Goal: Task Accomplishment & Management: Manage account settings

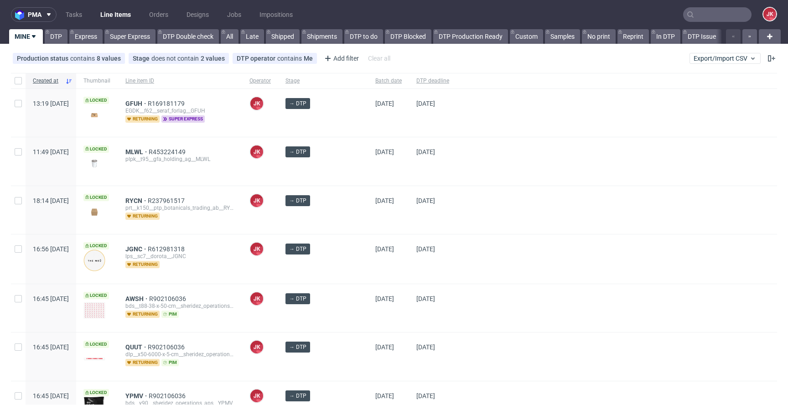
click at [458, 229] on div at bounding box center [617, 210] width 321 height 48
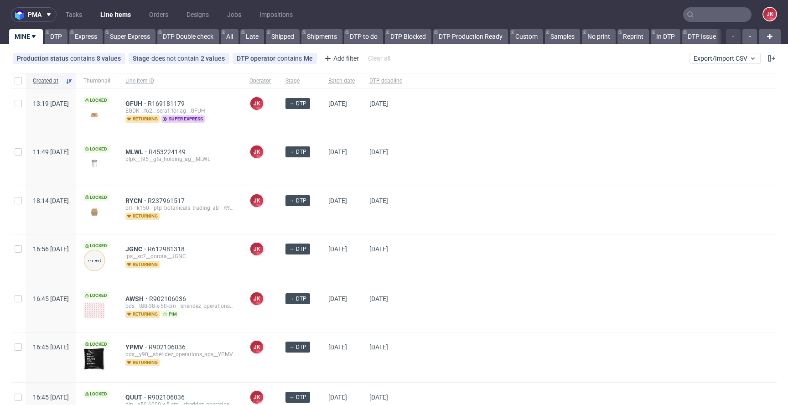
click at [321, 227] on div "→ DTP" at bounding box center [299, 210] width 43 height 48
click at [349, 219] on div "[DATE]" at bounding box center [341, 210] width 41 height 48
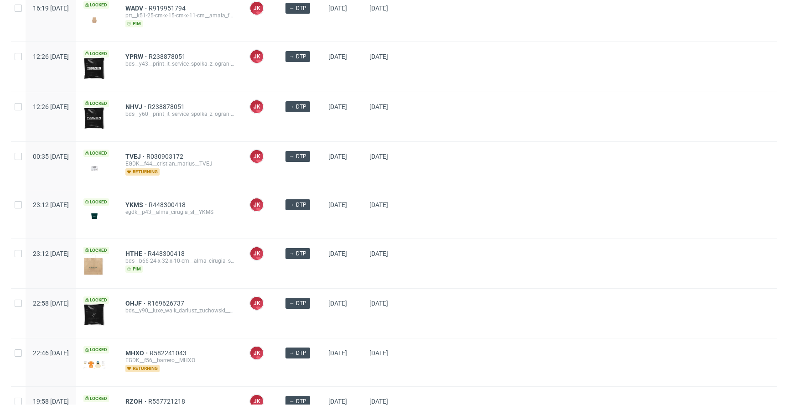
scroll to position [640, 0]
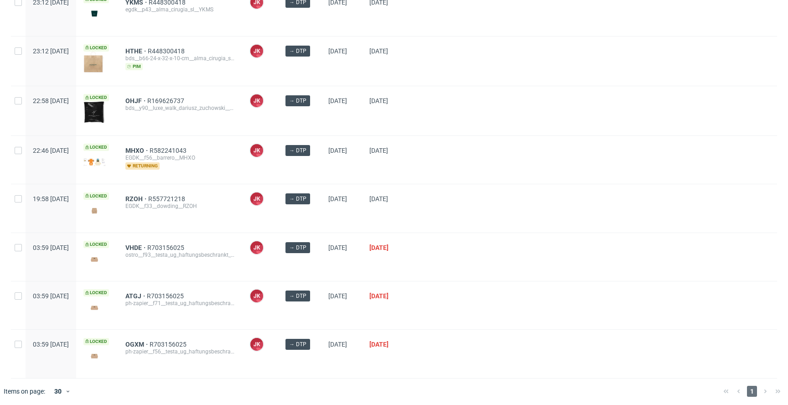
click at [475, 228] on div at bounding box center [594, 208] width 368 height 48
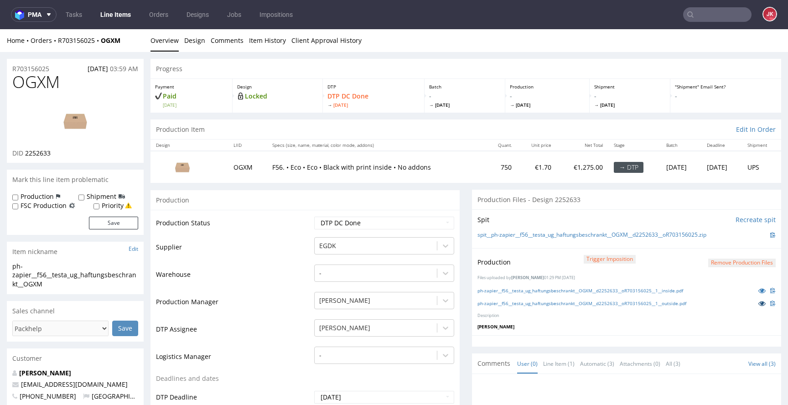
click at [759, 304] on icon at bounding box center [762, 303] width 7 height 6
click at [759, 289] on icon at bounding box center [762, 290] width 7 height 6
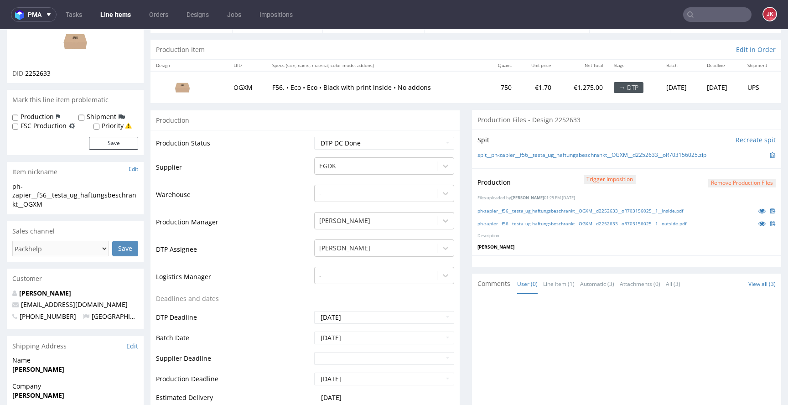
scroll to position [413, 0]
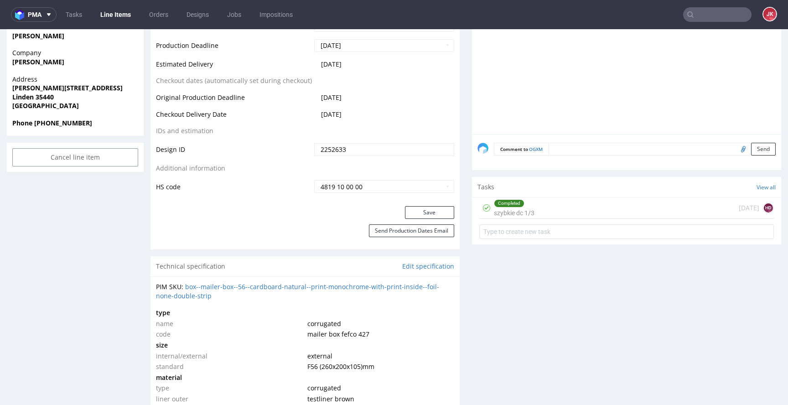
drag, startPoint x: 534, startPoint y: 213, endPoint x: 534, endPoint y: 242, distance: 29.2
click at [534, 213] on div "Completed szybkie dc 1/3 today HD" at bounding box center [626, 208] width 295 height 21
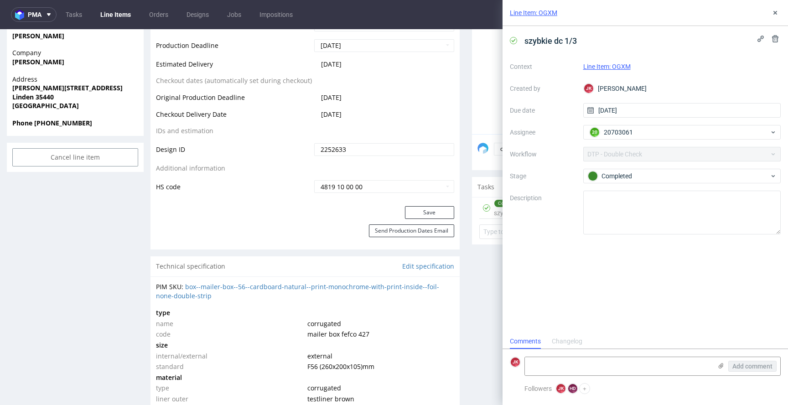
scroll to position [7, 0]
click at [779, 10] on icon at bounding box center [775, 12] width 7 height 7
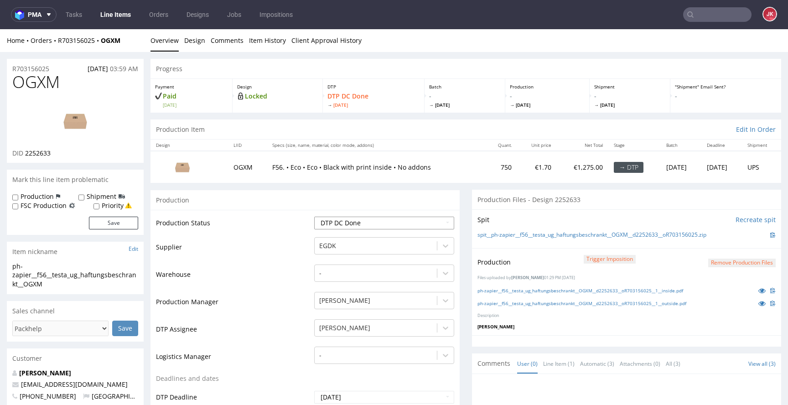
click at [373, 220] on select "Waiting for Artwork Waiting for Diecut Waiting for Mockup Waiting for DTP Waiti…" at bounding box center [384, 223] width 140 height 13
select select "dtp_production_ready"
click at [314, 217] on select "Waiting for Artwork Waiting for Diecut Waiting for Mockup Waiting for DTP Waiti…" at bounding box center [384, 223] width 140 height 13
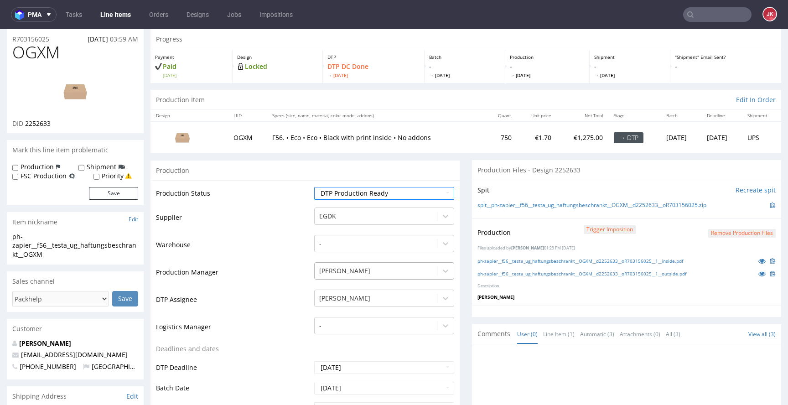
scroll to position [265, 0]
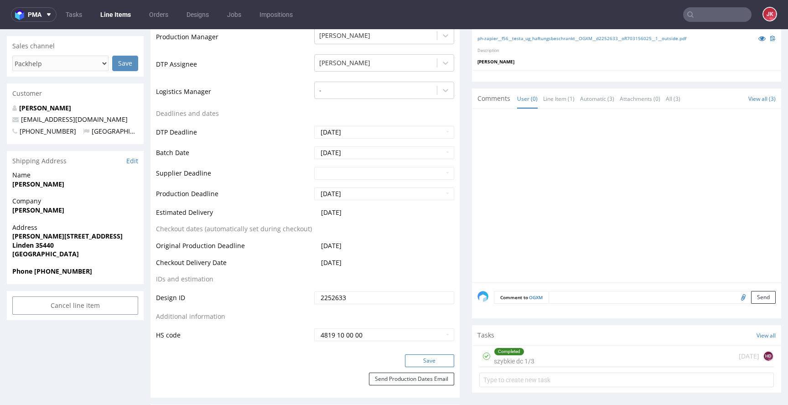
click at [432, 363] on button "Save" at bounding box center [429, 360] width 49 height 13
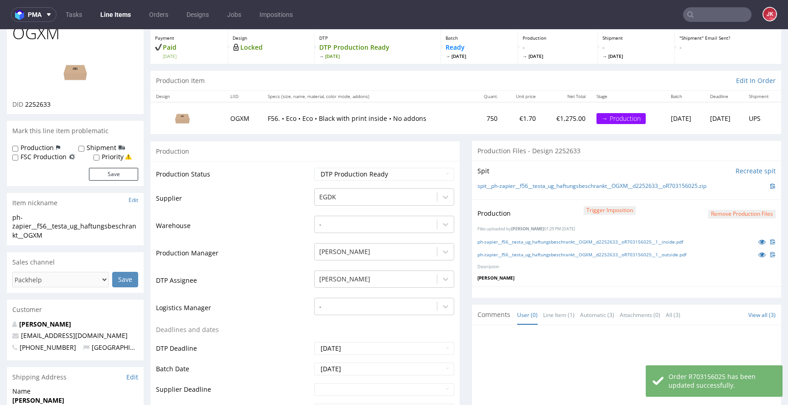
scroll to position [0, 0]
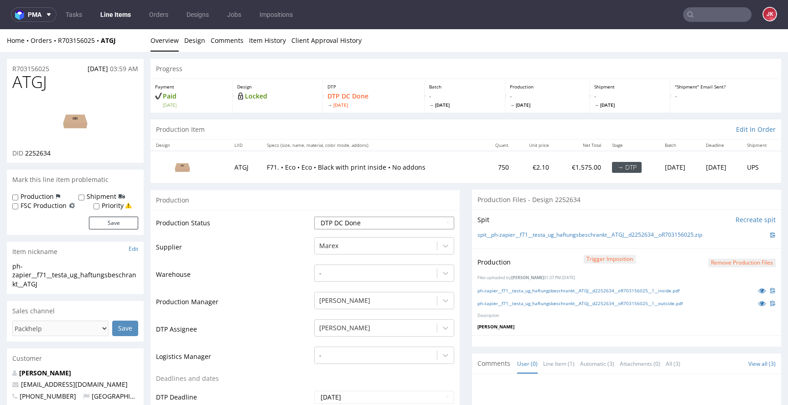
click at [370, 226] on select "Waiting for Artwork Waiting for Diecut Waiting for Mockup Waiting for DTP Waiti…" at bounding box center [384, 223] width 140 height 13
select select "dtp_production_ready"
click at [314, 217] on select "Waiting for Artwork Waiting for Diecut Waiting for Mockup Waiting for DTP Waiti…" at bounding box center [384, 223] width 140 height 13
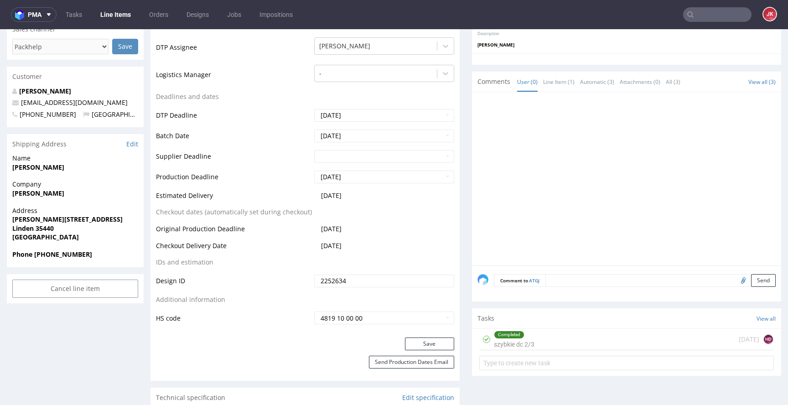
scroll to position [284, 0]
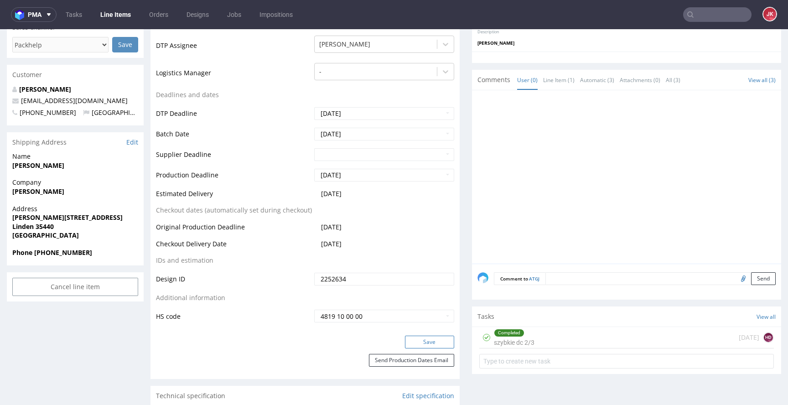
click at [427, 339] on button "Save" at bounding box center [429, 342] width 49 height 13
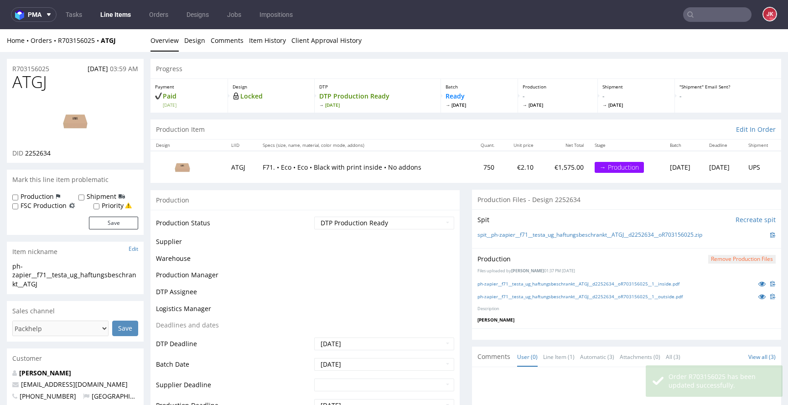
scroll to position [278, 0]
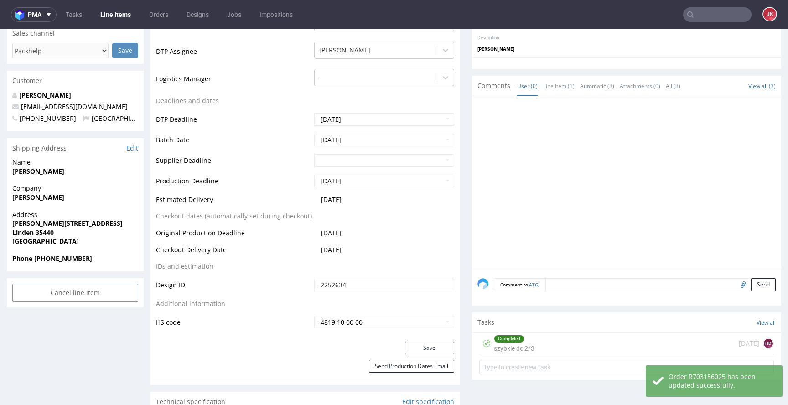
click at [499, 346] on div "Completed szybkie dc 2/3" at bounding box center [514, 343] width 41 height 21
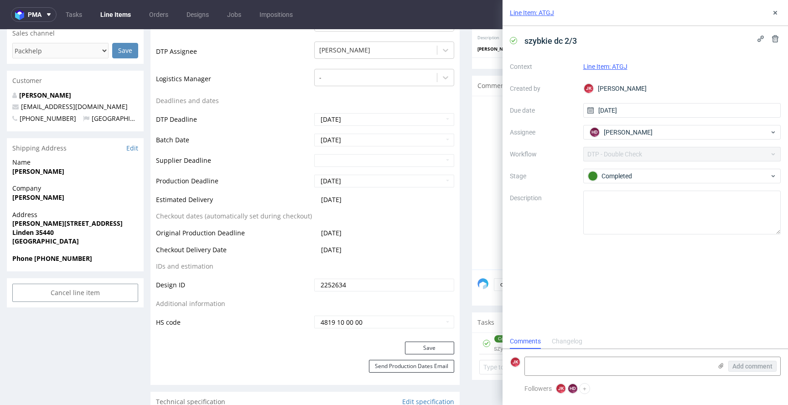
scroll to position [7, 0]
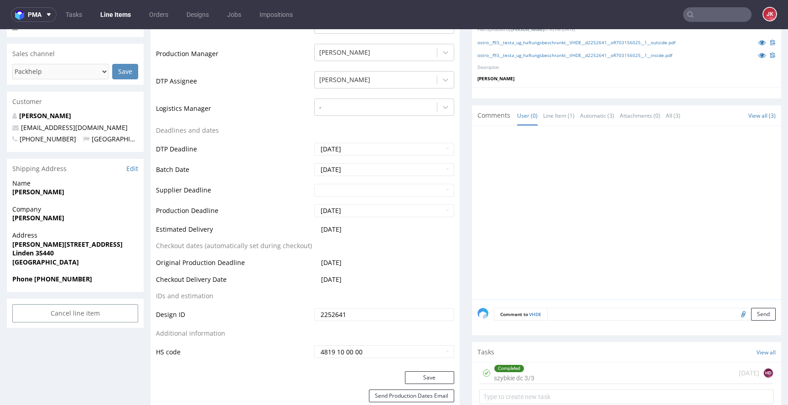
scroll to position [281, 0]
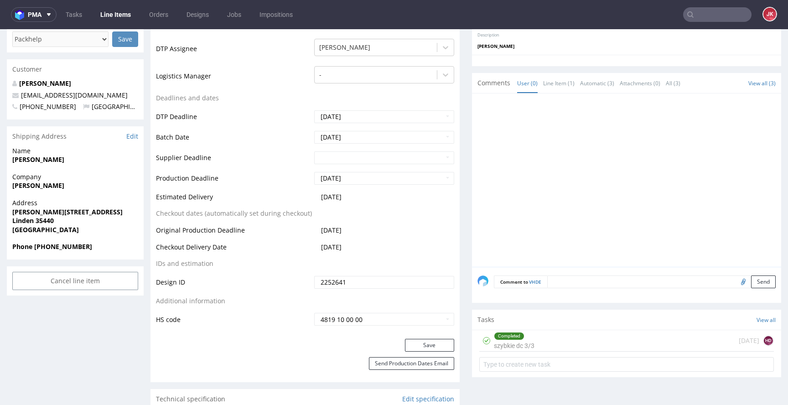
click at [508, 334] on div "Completed" at bounding box center [509, 336] width 30 height 7
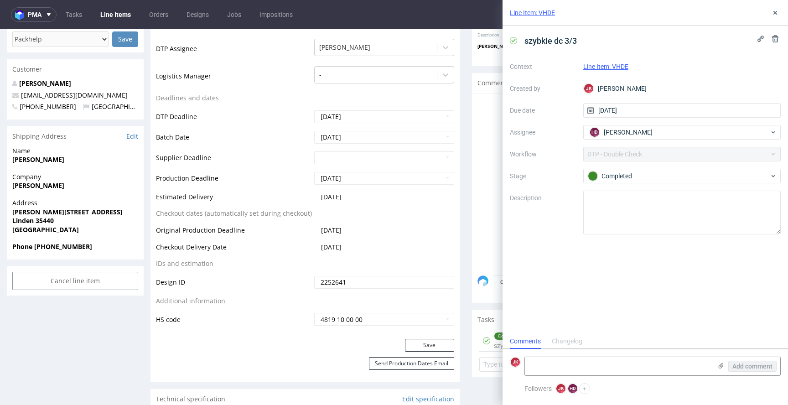
scroll to position [7, 0]
click at [776, 14] on icon at bounding box center [775, 12] width 7 height 7
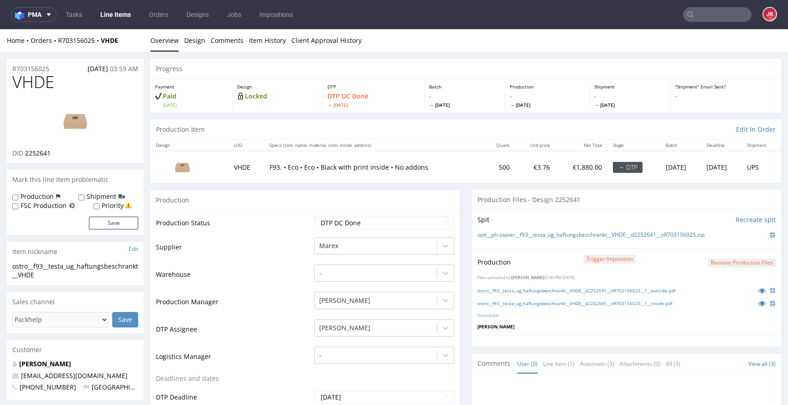
click at [345, 230] on td "Waiting for Artwork Waiting for Diecut Waiting for Mockup Waiting for DTP Waiti…" at bounding box center [383, 226] width 142 height 21
click at [349, 225] on select "Waiting for Artwork Waiting for Diecut Waiting for Mockup Waiting for DTP Waiti…" at bounding box center [384, 223] width 140 height 13
select select "dtp_production_ready"
click at [314, 217] on select "Waiting for Artwork Waiting for Diecut Waiting for Mockup Waiting for DTP Waiti…" at bounding box center [384, 223] width 140 height 13
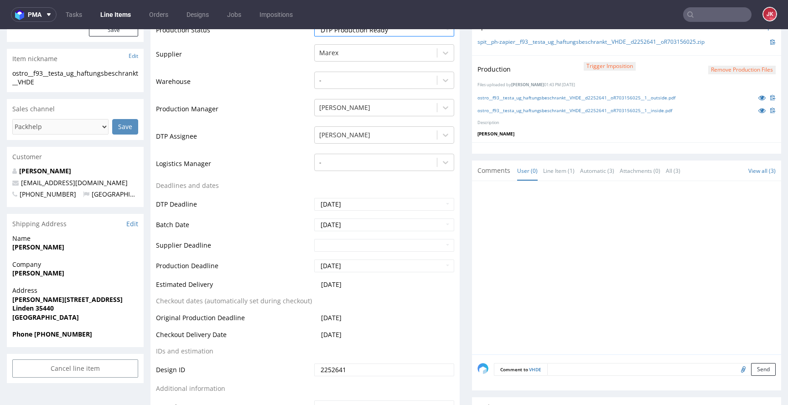
scroll to position [382, 0]
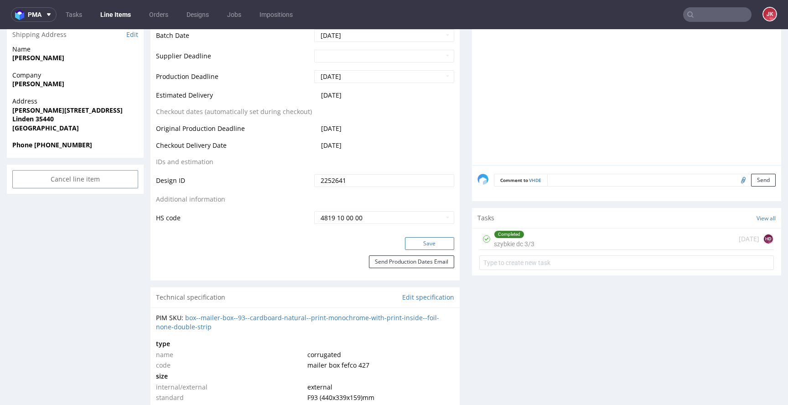
click at [422, 242] on button "Save" at bounding box center [429, 243] width 49 height 13
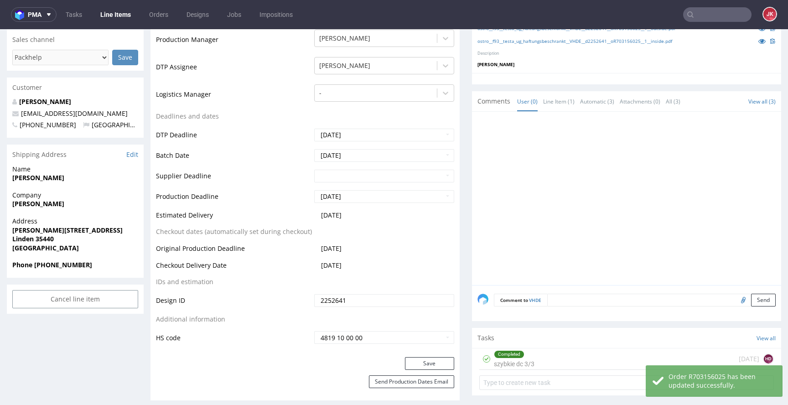
scroll to position [0, 0]
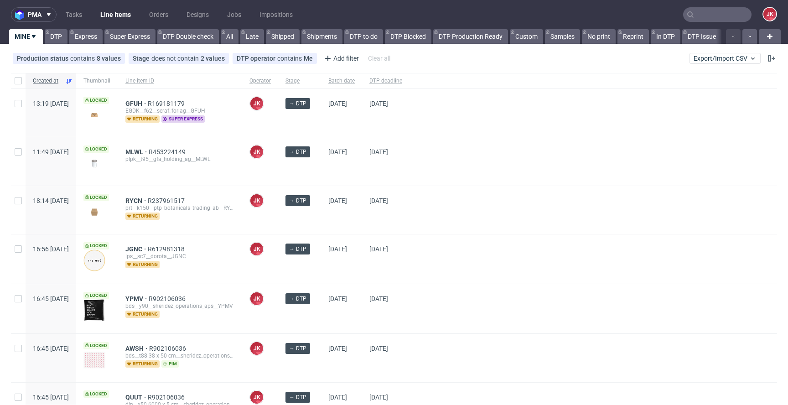
click at [449, 191] on div at bounding box center [594, 210] width 368 height 48
click at [475, 168] on div at bounding box center [594, 161] width 368 height 48
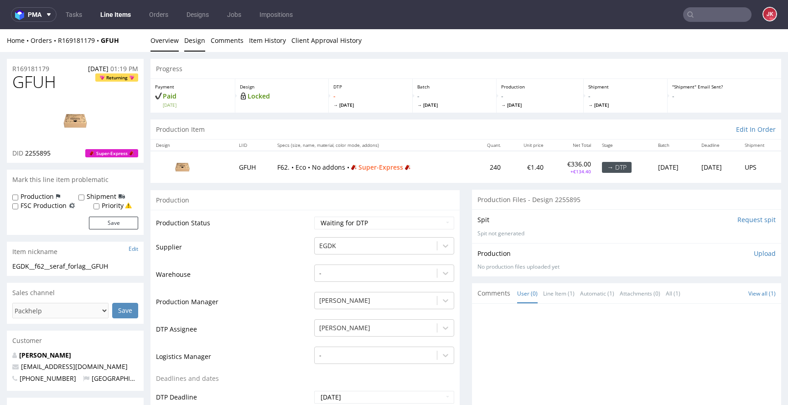
click at [193, 43] on link "Design" at bounding box center [194, 40] width 21 height 22
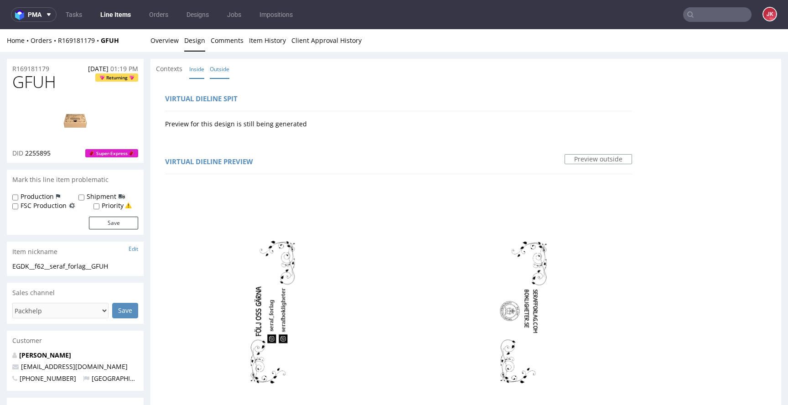
click at [196, 72] on link "Inside" at bounding box center [196, 69] width 15 height 20
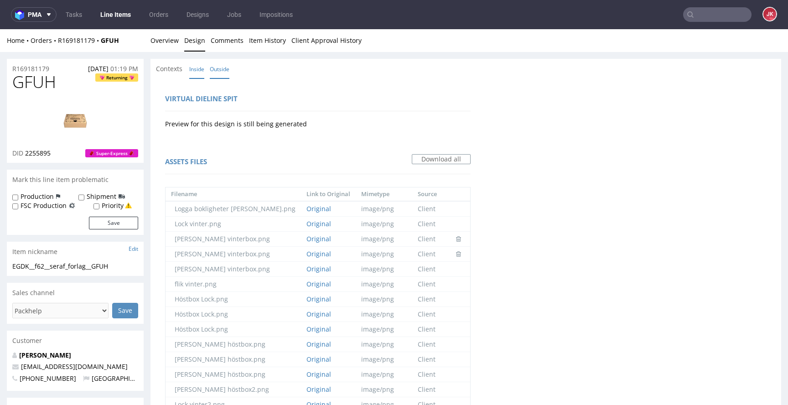
click at [217, 70] on link "Outside" at bounding box center [220, 69] width 20 height 20
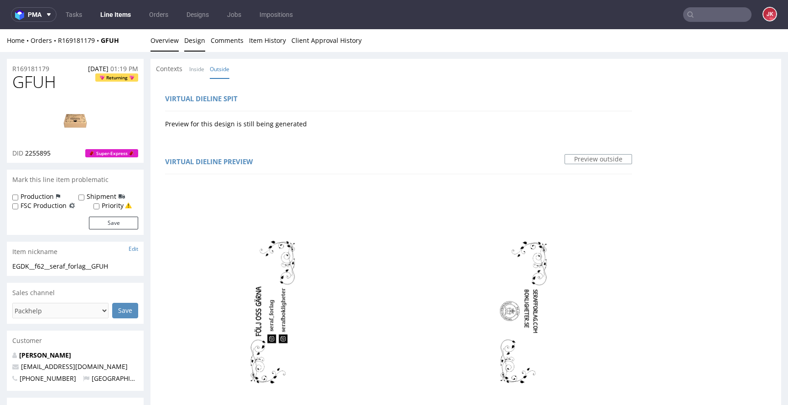
click at [174, 45] on link "Overview" at bounding box center [165, 40] width 28 height 22
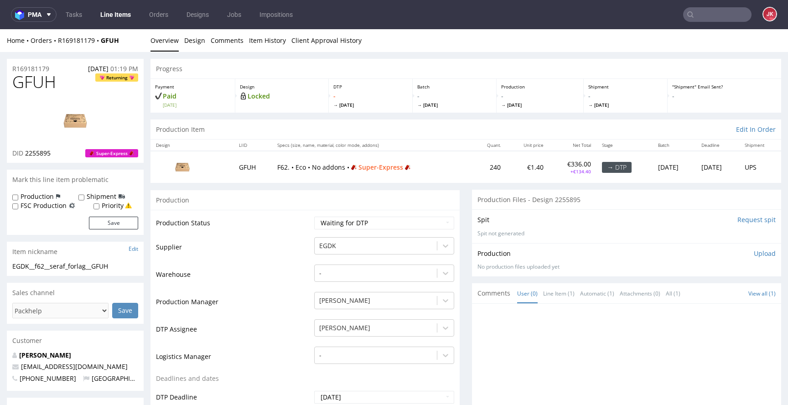
click at [45, 155] on span "2255895" at bounding box center [38, 153] width 26 height 9
copy span "2255895"
click at [738, 219] on input "Request spit" at bounding box center [757, 219] width 38 height 9
click at [189, 42] on link "Design" at bounding box center [194, 40] width 21 height 22
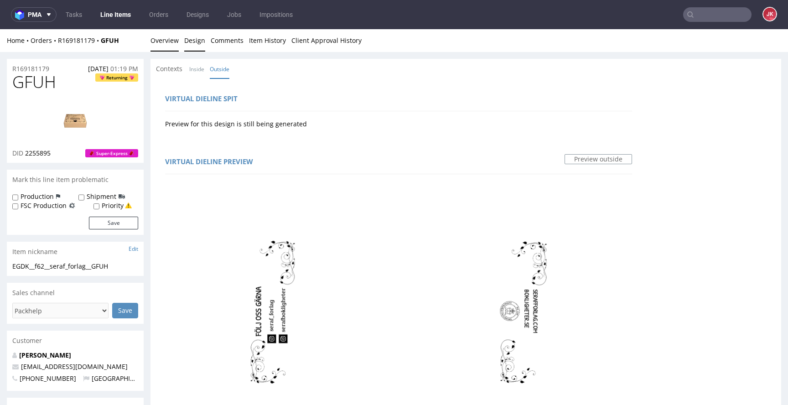
click at [164, 45] on link "Overview" at bounding box center [165, 40] width 28 height 22
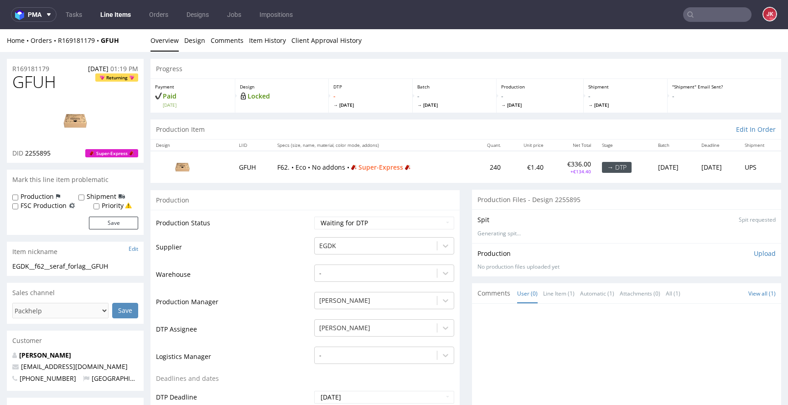
click at [78, 128] on img at bounding box center [75, 120] width 73 height 41
click at [277, 279] on td "Warehouse" at bounding box center [234, 277] width 156 height 27
click at [368, 219] on select "Waiting for Artwork Waiting for Diecut Waiting for Mockup Waiting for DTP Waiti…" at bounding box center [384, 223] width 140 height 13
select select "dtp_in_process"
click at [314, 217] on select "Waiting for Artwork Waiting for Diecut Waiting for Mockup Waiting for DTP Waiti…" at bounding box center [384, 223] width 140 height 13
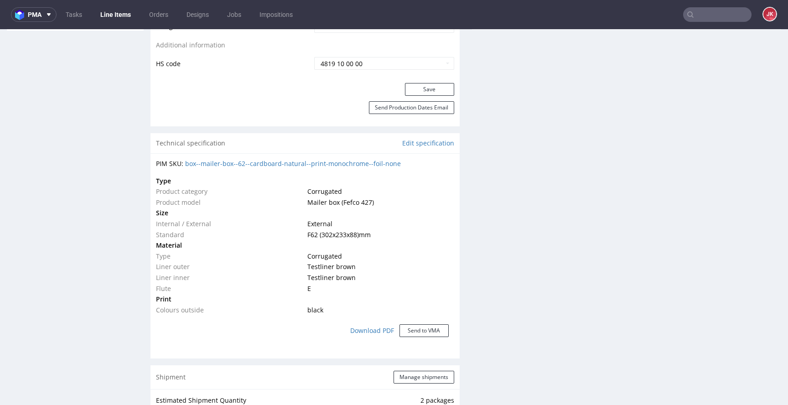
scroll to position [548, 0]
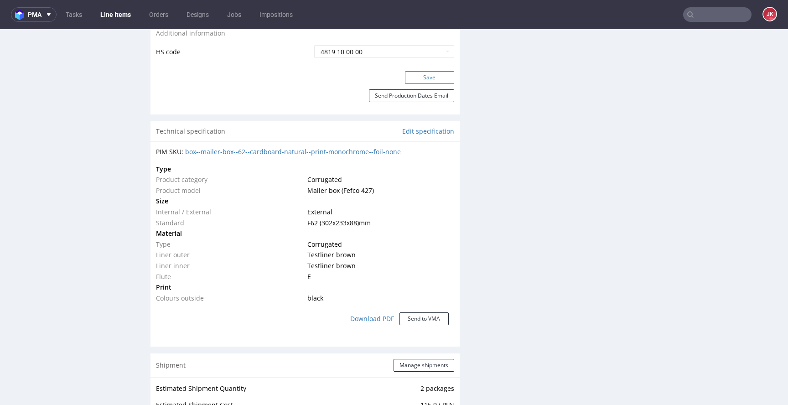
click at [419, 77] on button "Save" at bounding box center [429, 77] width 49 height 13
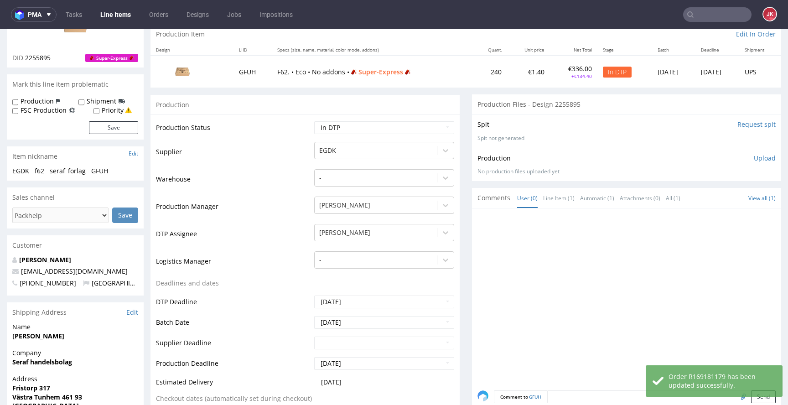
scroll to position [19, 0]
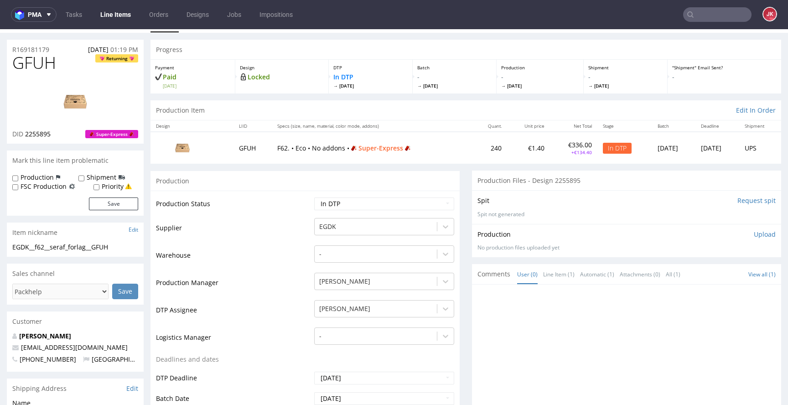
click at [38, 64] on span "GFUH" at bounding box center [34, 63] width 44 height 18
copy span "GFUH"
click at [286, 272] on td "Production Manager" at bounding box center [234, 285] width 156 height 27
drag, startPoint x: 130, startPoint y: 244, endPoint x: 0, endPoint y: 249, distance: 130.6
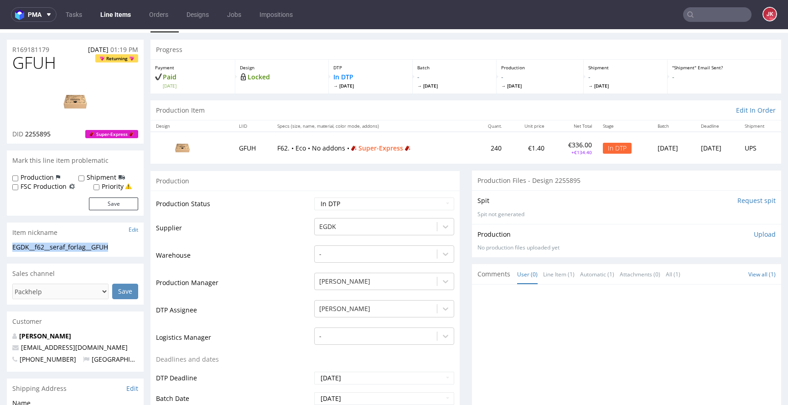
copy div "EGDK__f62__seraf_forlag__GFUH"
click at [48, 50] on div "R169181179 02.09.2025 01:19 PM" at bounding box center [75, 47] width 137 height 15
drag, startPoint x: 58, startPoint y: 49, endPoint x: 0, endPoint y: 54, distance: 58.6
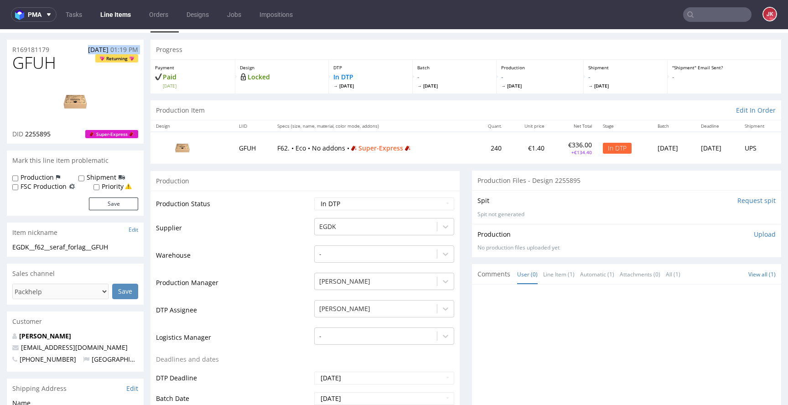
click at [55, 50] on div "R169181179 02.09.2025 01:19 PM" at bounding box center [75, 47] width 137 height 15
drag, startPoint x: 57, startPoint y: 49, endPoint x: 0, endPoint y: 51, distance: 56.6
copy p "R169181179"
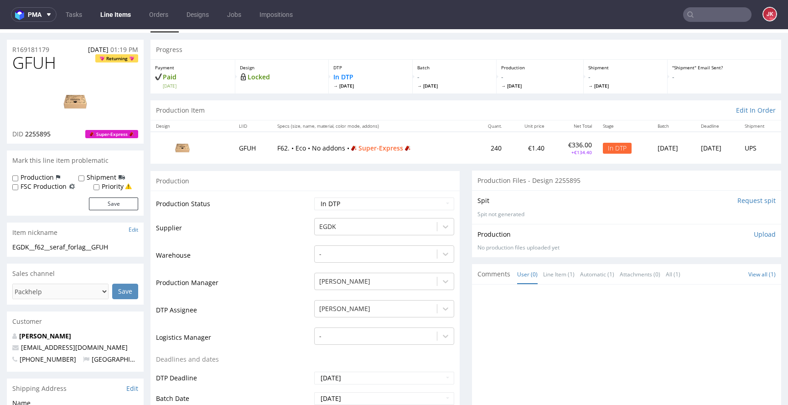
scroll to position [0, 0]
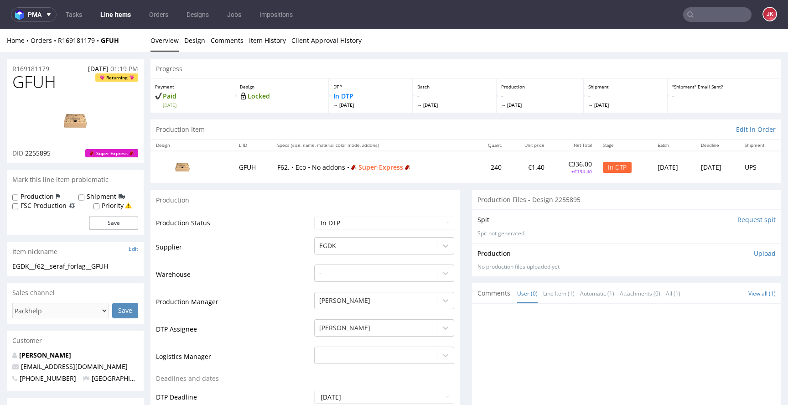
click at [754, 255] on p "Upload" at bounding box center [765, 253] width 22 height 9
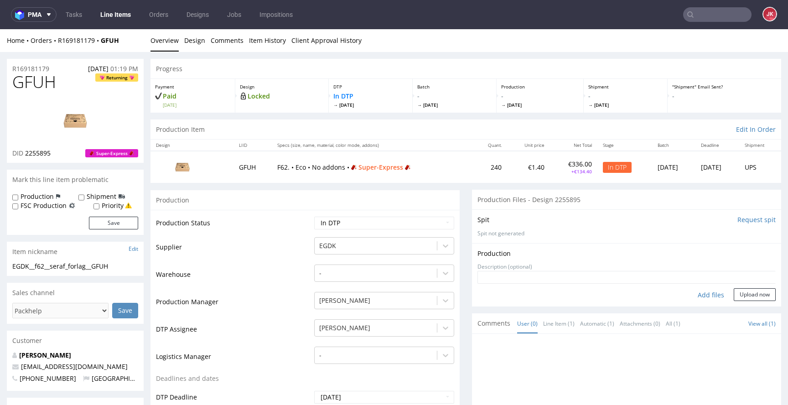
click at [691, 294] on div "Add files" at bounding box center [711, 295] width 46 height 14
type input "C:\fakepath\EGDK__f62__seraf_forlag__GFUH__d2255895__oR169181179__outside.pdf"
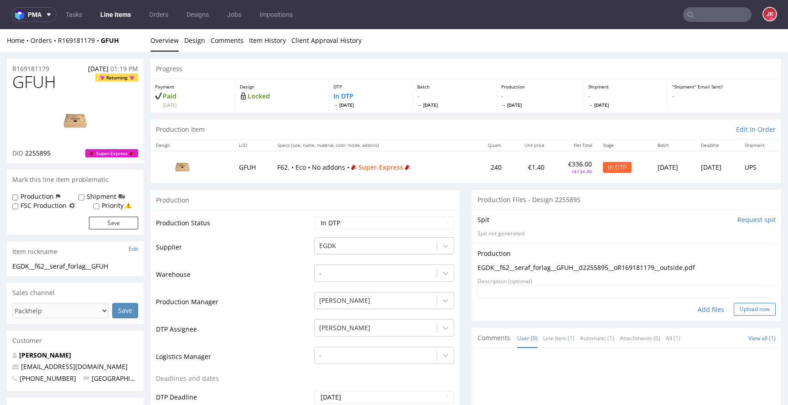
click at [742, 310] on button "Upload now" at bounding box center [755, 309] width 42 height 13
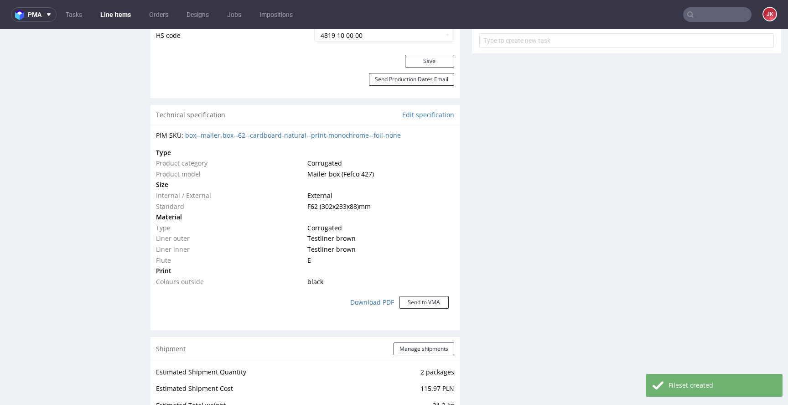
scroll to position [566, 0]
click at [457, 214] on div "Progress Payment Paid Tue 02 Sep Design Locked DTP In DTP Wed 3 Sep Batch - Thu…" at bounding box center [466, 276] width 631 height 1566
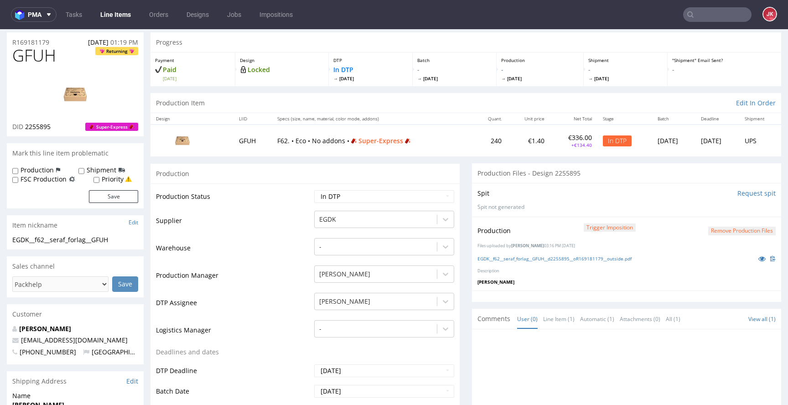
scroll to position [0, 0]
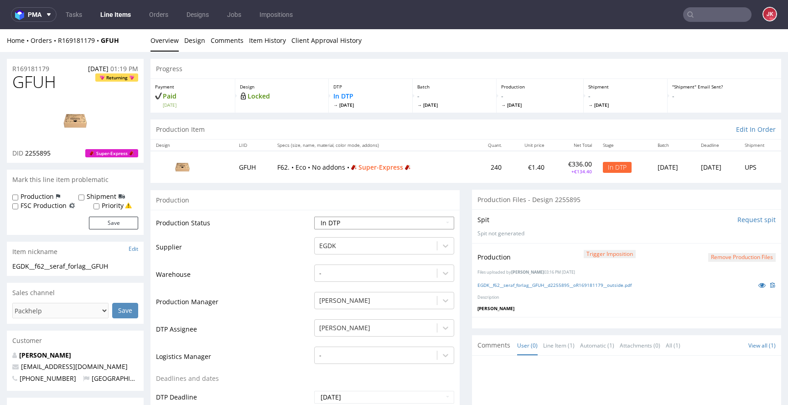
click at [372, 225] on select "Waiting for Artwork Waiting for Diecut Waiting for Mockup Waiting for DTP Waiti…" at bounding box center [384, 223] width 140 height 13
select select "dtp_production_ready"
click at [314, 217] on select "Waiting for Artwork Waiting for Diecut Waiting for Mockup Waiting for DTP Waiti…" at bounding box center [384, 223] width 140 height 13
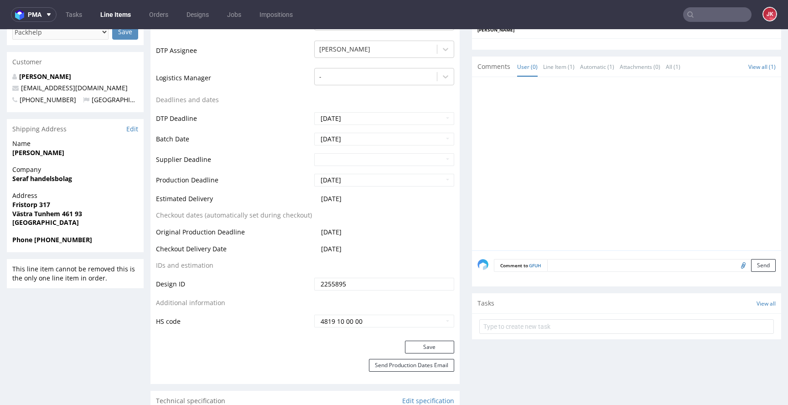
scroll to position [313, 0]
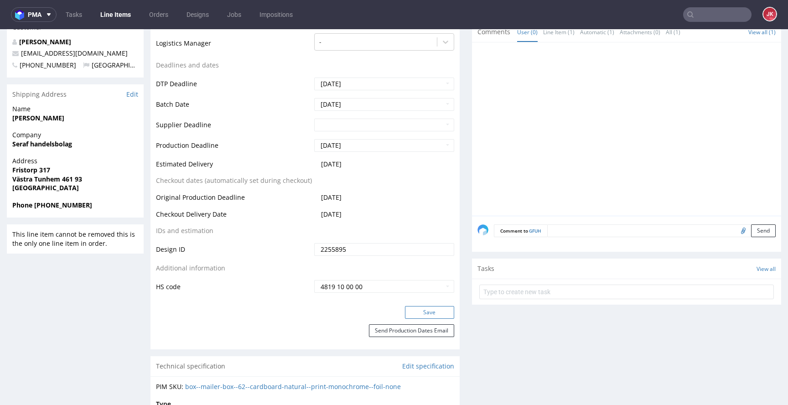
click at [412, 309] on button "Save" at bounding box center [429, 312] width 49 height 13
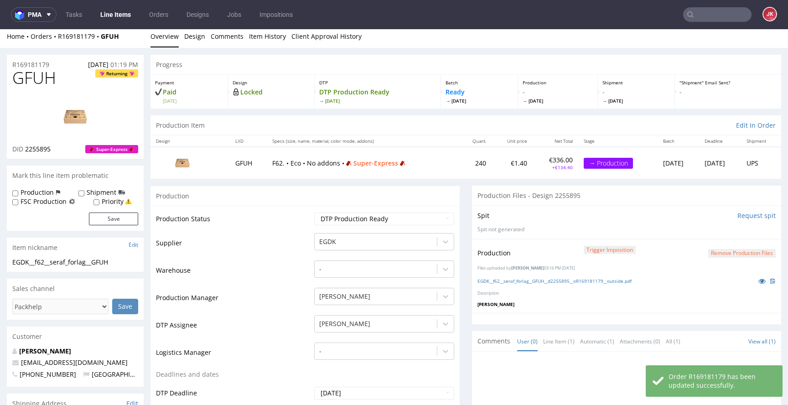
scroll to position [0, 0]
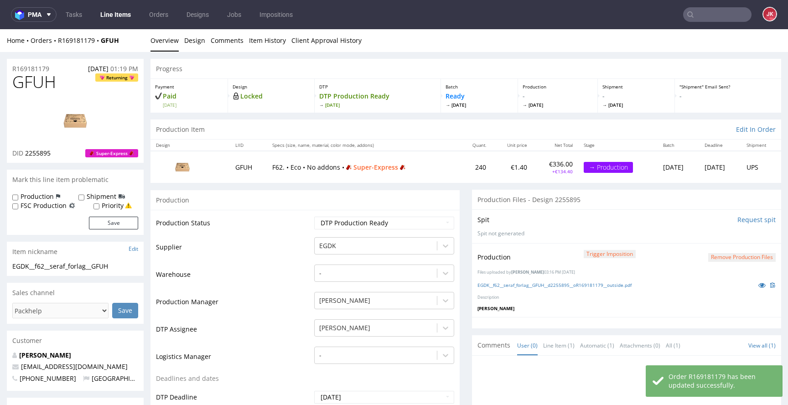
click at [119, 205] on label "Priority" at bounding box center [113, 205] width 22 height 9
click at [99, 205] on input "Priority" at bounding box center [97, 206] width 6 height 7
checkbox input "true"
click at [119, 223] on button "Save" at bounding box center [113, 223] width 49 height 13
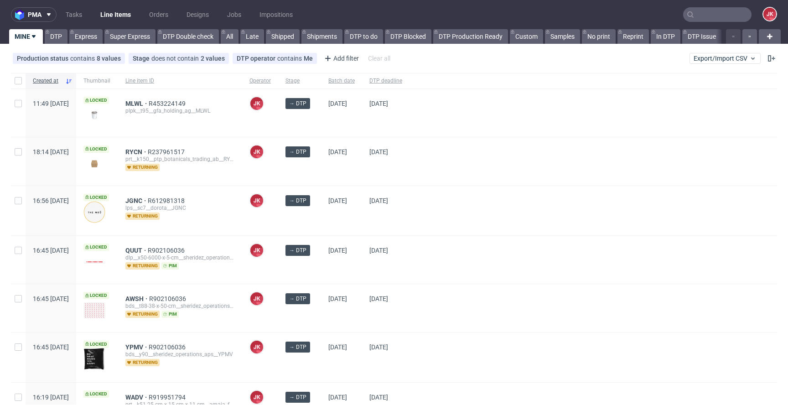
click at [350, 186] on div "[DATE]" at bounding box center [341, 210] width 41 height 49
click at [321, 177] on div "→ DTP" at bounding box center [299, 161] width 43 height 48
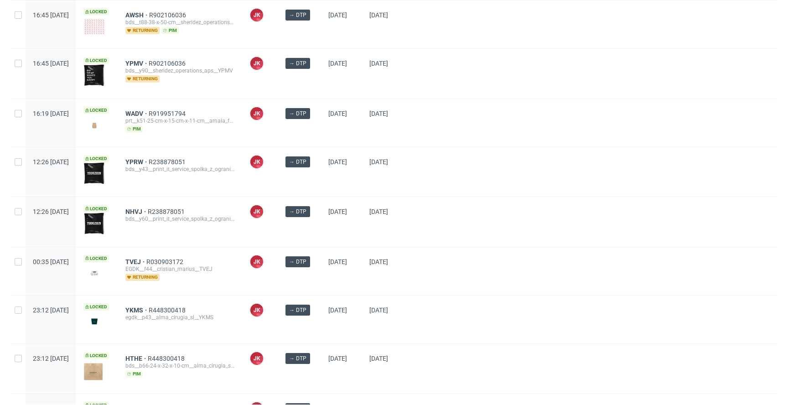
scroll to position [447, 0]
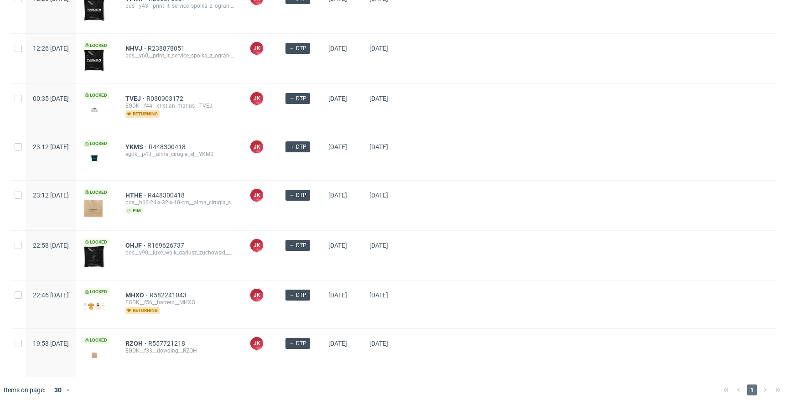
click at [321, 167] on div "→ DTP" at bounding box center [299, 156] width 43 height 48
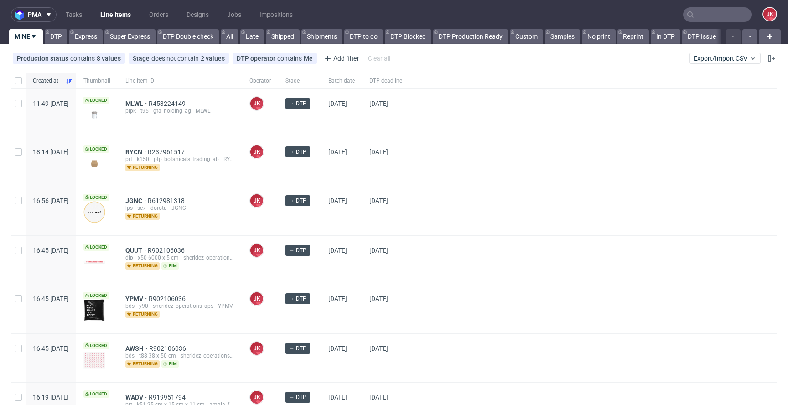
click at [321, 163] on div "→ DTP" at bounding box center [299, 161] width 43 height 48
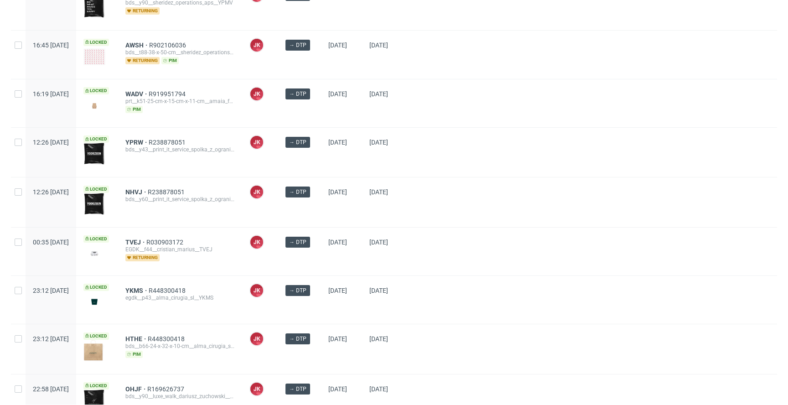
scroll to position [447, 0]
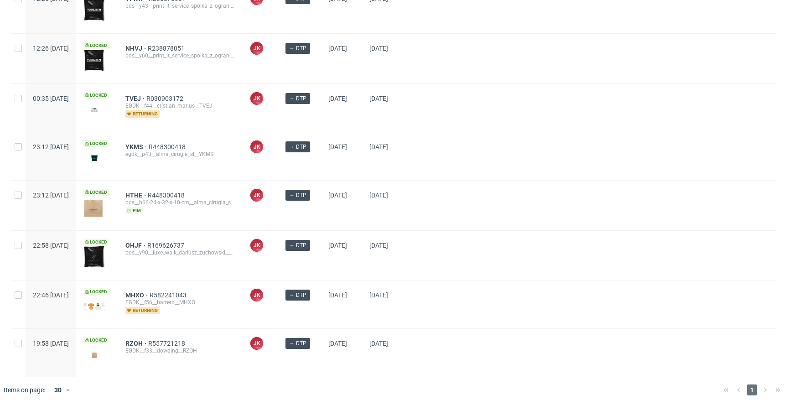
click at [321, 160] on div "→ DTP" at bounding box center [299, 156] width 43 height 48
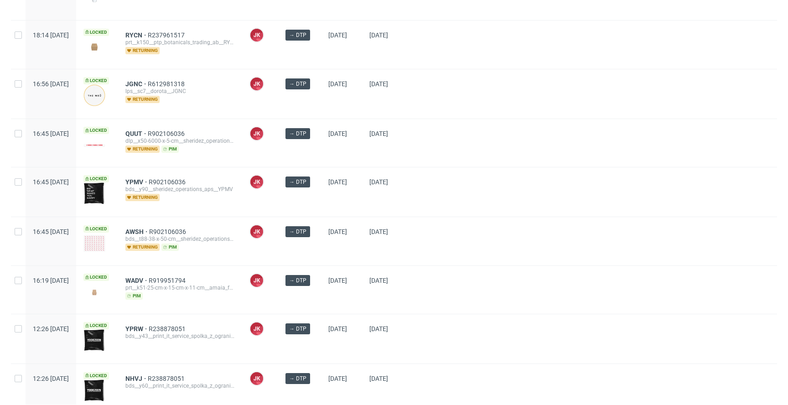
scroll to position [0, 0]
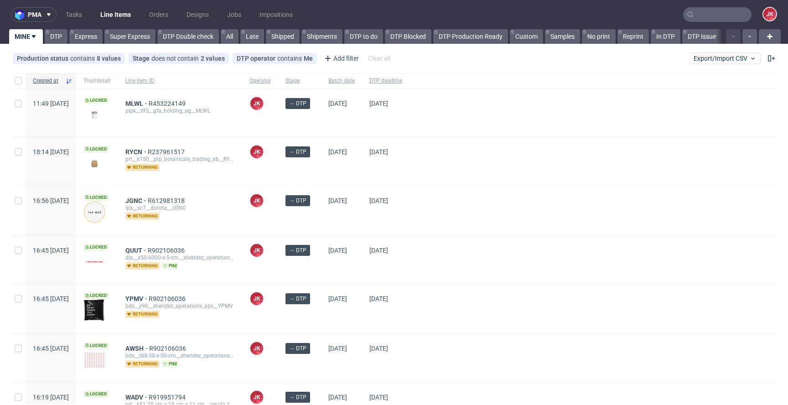
click at [321, 162] on div "→ DTP" at bounding box center [299, 161] width 43 height 48
click at [321, 169] on div "→ DTP" at bounding box center [299, 161] width 43 height 48
click at [321, 214] on div "→ DTP" at bounding box center [299, 210] width 43 height 49
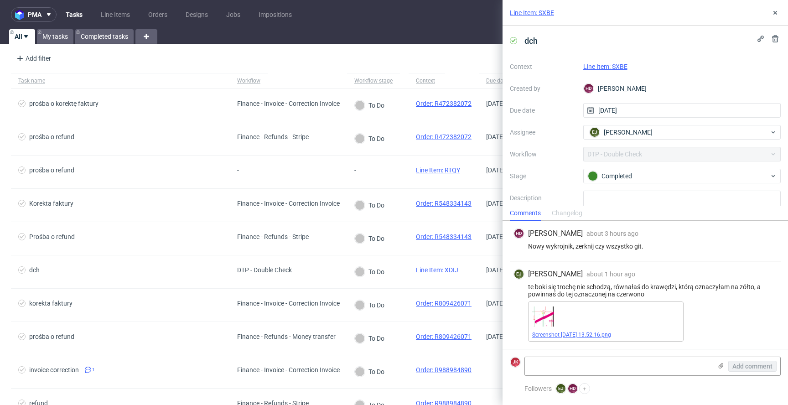
click at [593, 332] on link "Screenshot 2025-09-02 at 13.52.16.png" at bounding box center [571, 335] width 79 height 6
click at [772, 10] on icon at bounding box center [775, 12] width 7 height 7
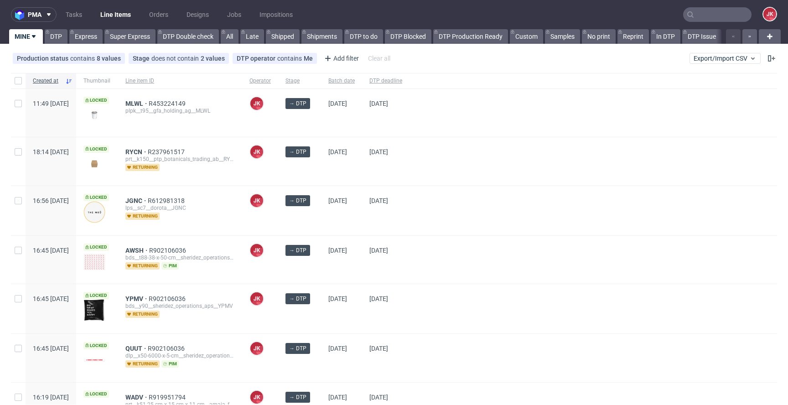
click at [321, 214] on div "→ DTP" at bounding box center [299, 210] width 43 height 49
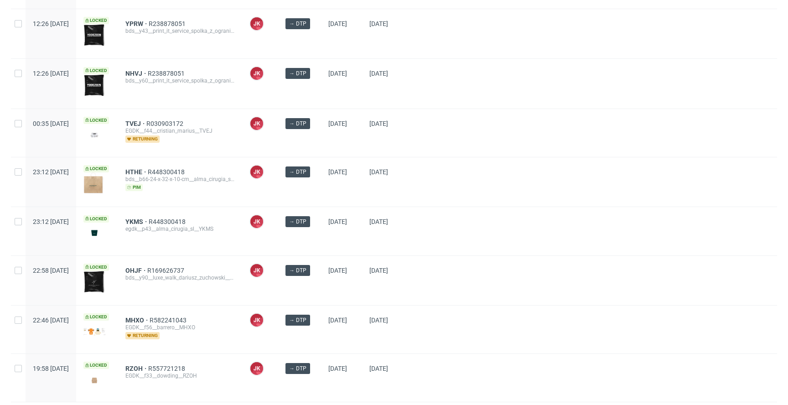
scroll to position [447, 0]
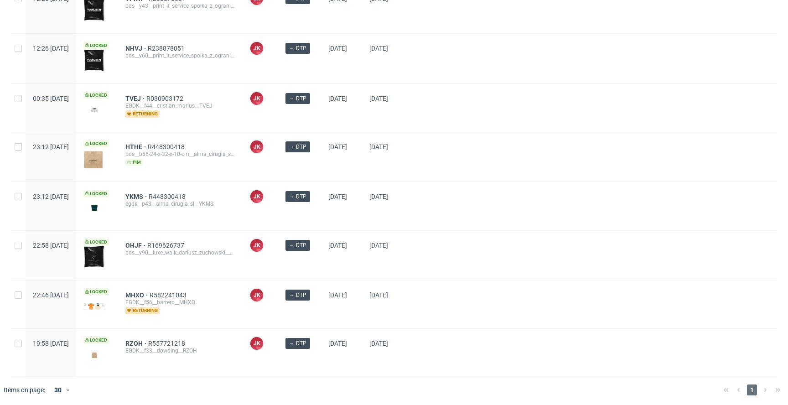
click at [321, 212] on div "→ DTP" at bounding box center [299, 206] width 43 height 48
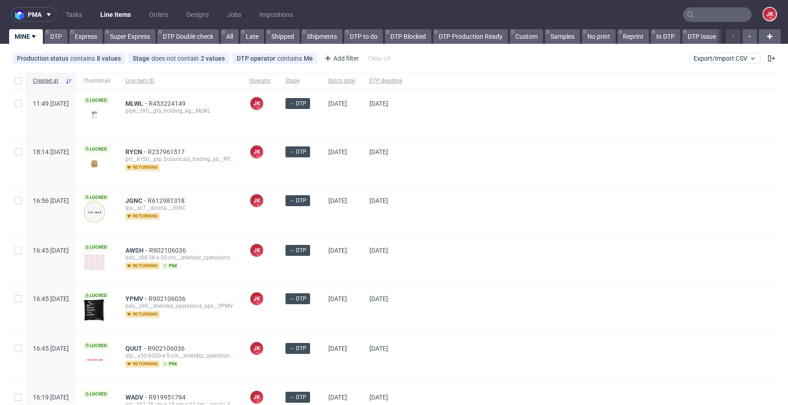
click at [321, 167] on div "→ DTP" at bounding box center [299, 161] width 43 height 48
click at [348, 272] on div "[DATE]" at bounding box center [341, 260] width 41 height 48
click at [321, 261] on div "→ DTP" at bounding box center [299, 260] width 43 height 48
click at [321, 261] on div "→ DTP" at bounding box center [299, 260] width 43 height 49
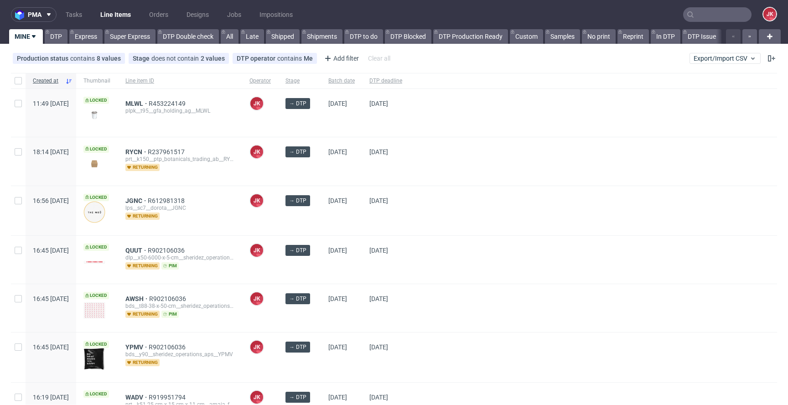
click at [321, 211] on div "→ DTP" at bounding box center [299, 210] width 43 height 49
click at [321, 265] on div "→ DTP" at bounding box center [299, 260] width 43 height 48
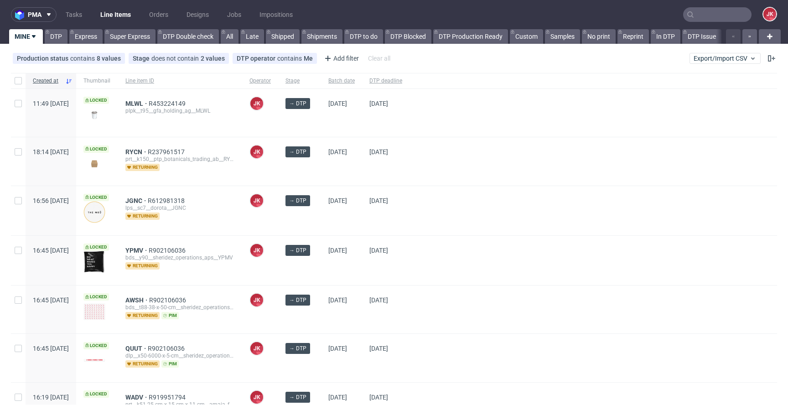
click at [321, 224] on div "→ DTP" at bounding box center [299, 210] width 43 height 49
click at [362, 226] on div "[DATE]" at bounding box center [341, 210] width 41 height 49
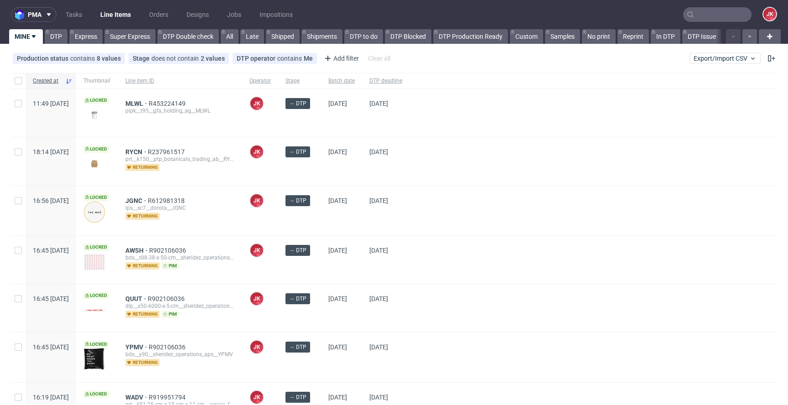
click at [362, 218] on div "[DATE]" at bounding box center [341, 210] width 41 height 49
click at [321, 219] on div "→ DTP" at bounding box center [299, 210] width 43 height 49
click at [321, 217] on div "→ DTP" at bounding box center [299, 210] width 43 height 49
click at [321, 218] on div "→ DTP" at bounding box center [299, 210] width 43 height 49
click at [513, 233] on div at bounding box center [594, 210] width 368 height 49
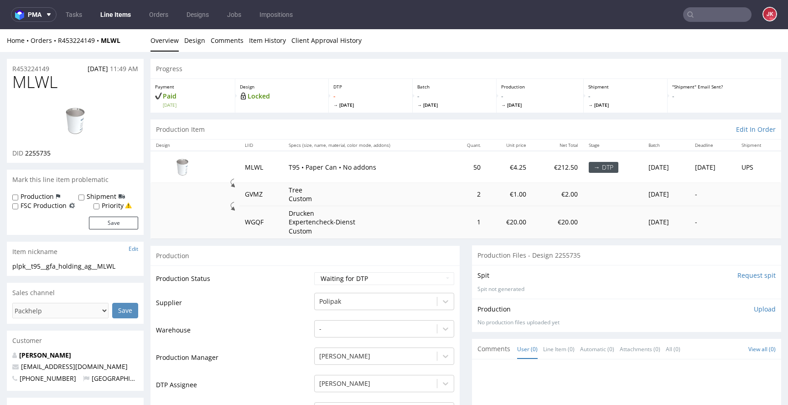
click at [741, 276] on input "Request spit" at bounding box center [757, 275] width 38 height 9
click at [39, 154] on span "2255735" at bounding box center [38, 153] width 26 height 9
copy span "2255735"
click at [242, 275] on td "Production Status" at bounding box center [234, 281] width 156 height 21
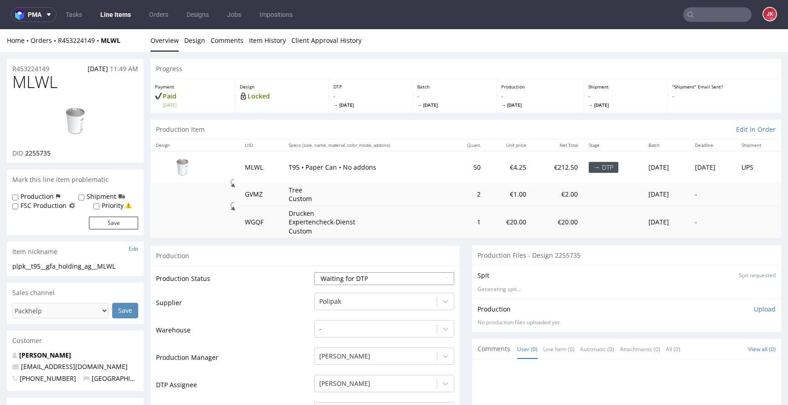
click at [315, 275] on select "Waiting for Artwork Waiting for Diecut Waiting for Mockup Waiting for DTP Waiti…" at bounding box center [384, 278] width 140 height 13
select select "dtp_in_process"
click at [314, 272] on select "Waiting for Artwork Waiting for Diecut Waiting for Mockup Waiting for DTP Waiti…" at bounding box center [384, 278] width 140 height 13
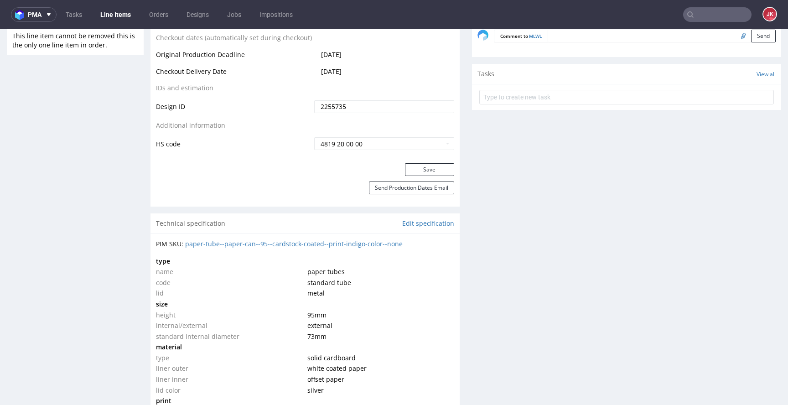
scroll to position [526, 0]
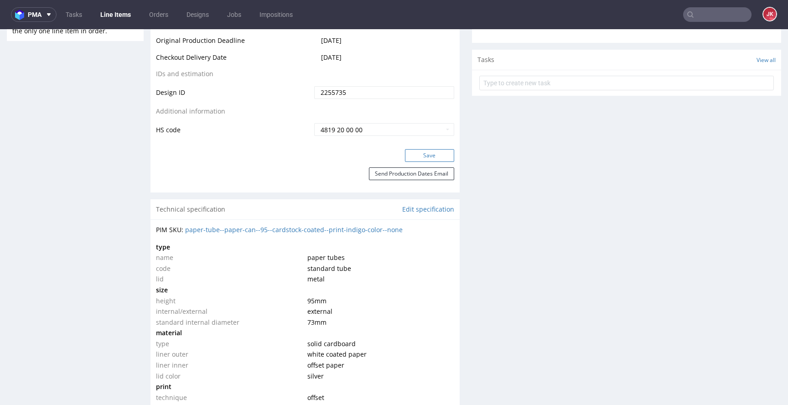
click at [422, 156] on button "Save" at bounding box center [429, 155] width 49 height 13
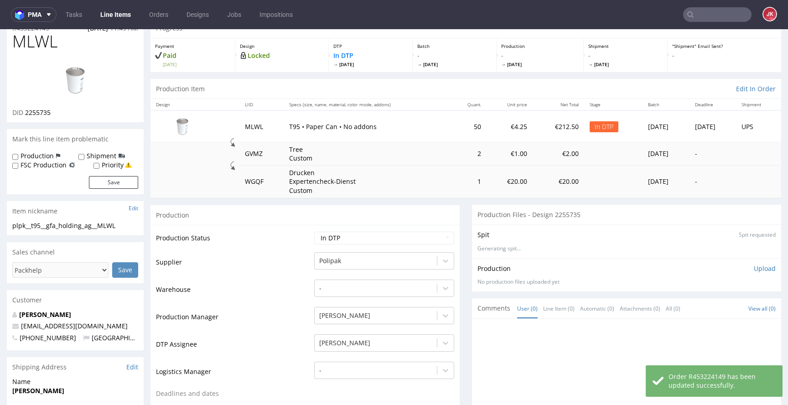
scroll to position [0, 0]
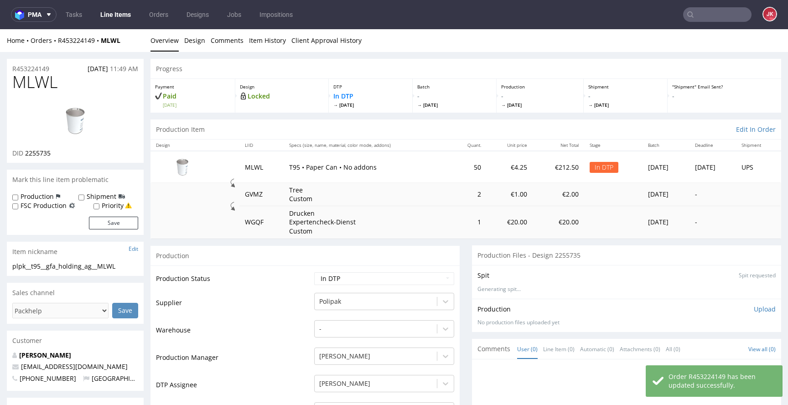
click at [43, 109] on img at bounding box center [75, 120] width 73 height 41
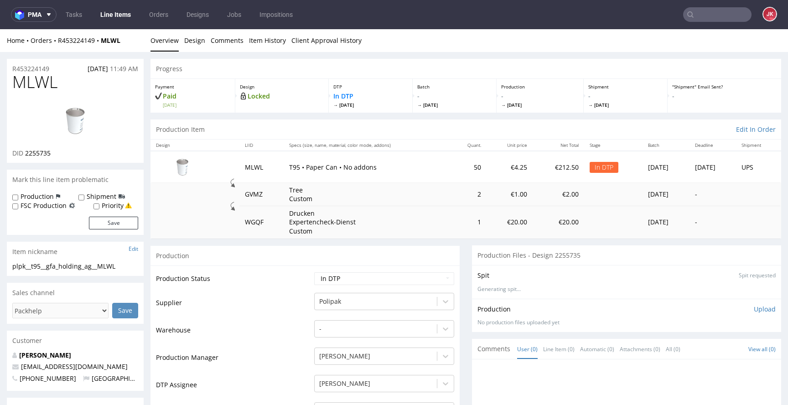
drag, startPoint x: 281, startPoint y: 270, endPoint x: 290, endPoint y: 270, distance: 9.6
click at [69, 118] on img at bounding box center [75, 120] width 73 height 41
click at [246, 174] on td "MLWL" at bounding box center [261, 166] width 44 height 31
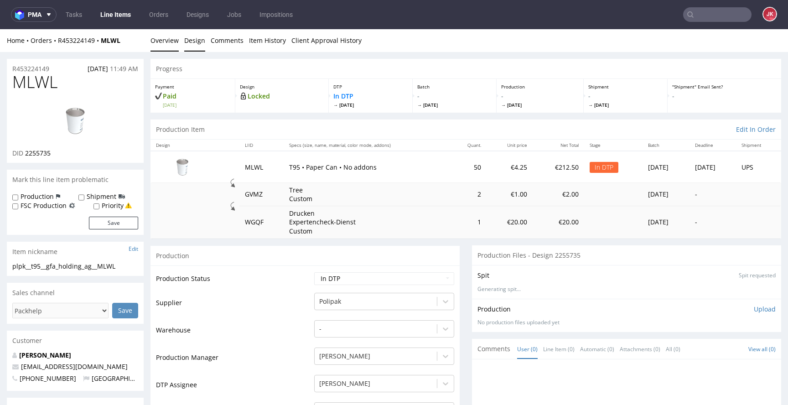
click at [190, 41] on link "Design" at bounding box center [194, 40] width 21 height 22
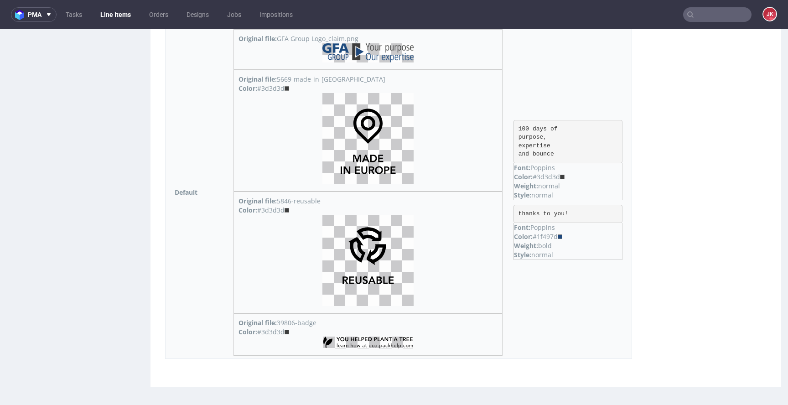
scroll to position [896, 0]
click at [539, 238] on div "Color: #1f497d" at bounding box center [568, 236] width 108 height 9
copy div "1f497d"
click at [557, 271] on td "100 days of purpose, expertise and bounce Font: Poppins Color: #3d3d3d Weight: …" at bounding box center [570, 192] width 124 height 333
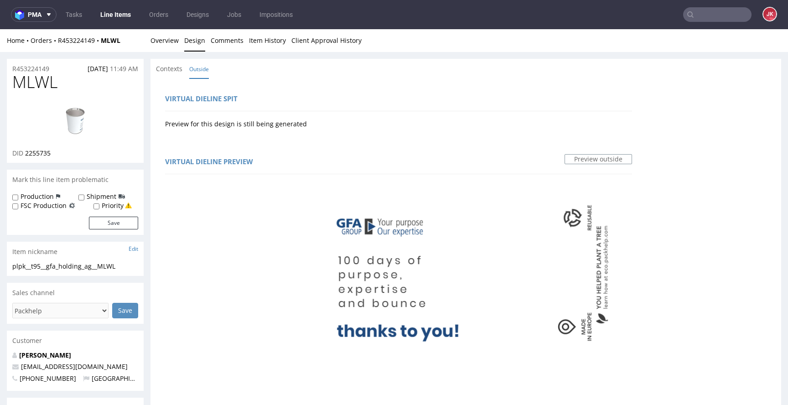
scroll to position [0, 0]
click at [282, 88] on div "Virtual dieline spit Preview for this design is still being generated" at bounding box center [398, 110] width 485 height 52
click at [178, 42] on li "Overview" at bounding box center [168, 40] width 34 height 9
click at [156, 33] on link "Overview" at bounding box center [165, 40] width 28 height 22
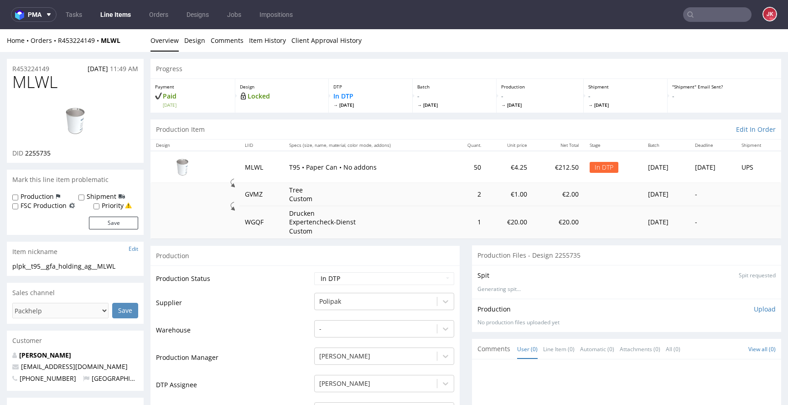
click at [287, 302] on td "Supplier" at bounding box center [234, 305] width 156 height 27
drag, startPoint x: 125, startPoint y: 263, endPoint x: 0, endPoint y: 265, distance: 124.5
copy div "plpk__t95__gfa_holding_ag__MLWL"
click at [57, 65] on div "R453224149 02.09.2025 11:49 AM" at bounding box center [75, 66] width 137 height 15
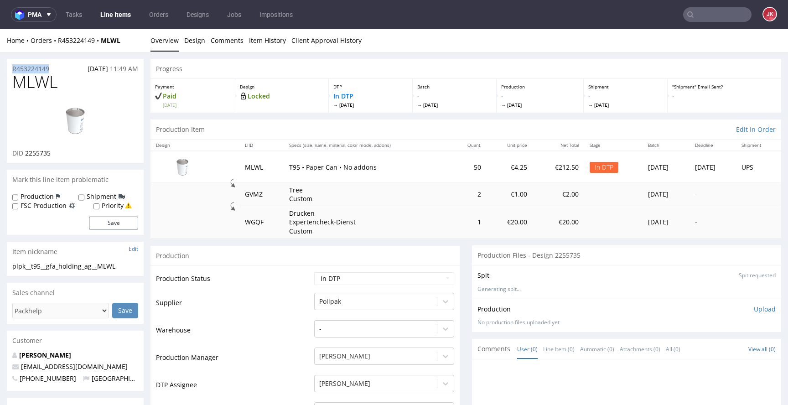
drag, startPoint x: 60, startPoint y: 66, endPoint x: 5, endPoint y: 68, distance: 55.7
copy p "R453224149"
click at [754, 308] on p "Upload" at bounding box center [765, 309] width 22 height 9
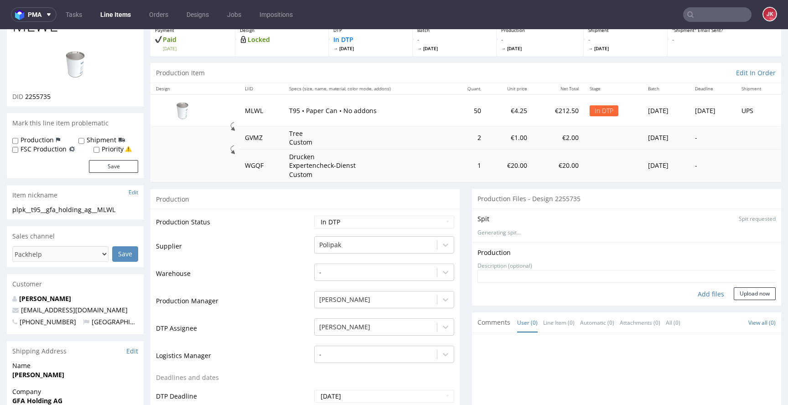
scroll to position [2, 0]
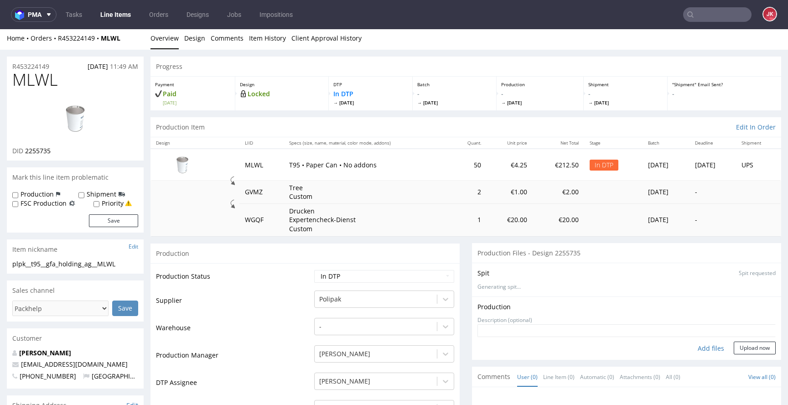
click at [696, 353] on div "Add files" at bounding box center [711, 349] width 46 height 14
type input "C:\fakepath\plpk__t95__gfa_holding_ag__MLWL__d2255735__oR453224149__outside.pdf"
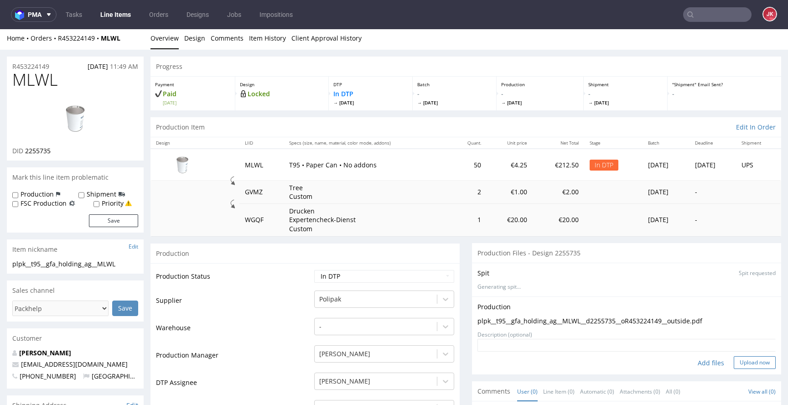
click at [734, 359] on button "Upload now" at bounding box center [755, 362] width 42 height 13
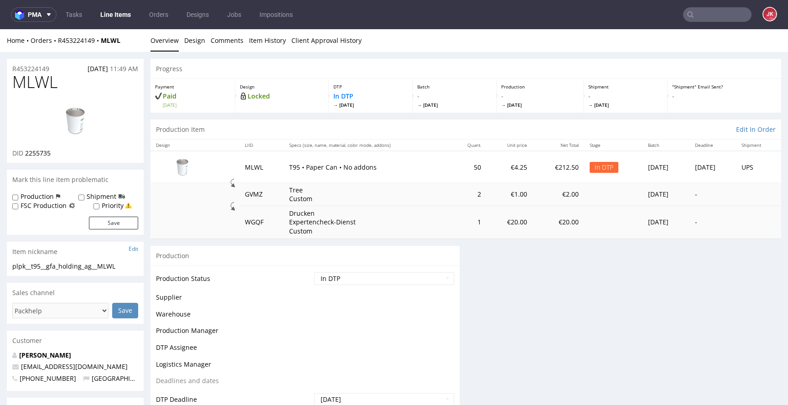
scroll to position [0, 0]
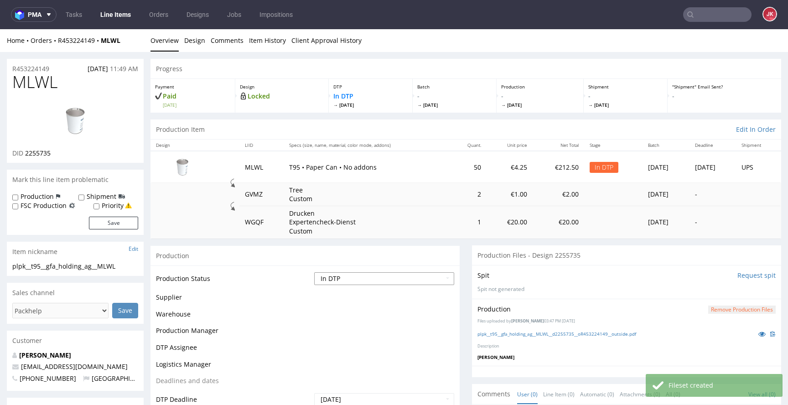
click at [409, 276] on select "Waiting for Artwork Waiting for Diecut Waiting for Mockup Waiting for DTP Waiti…" at bounding box center [384, 278] width 140 height 13
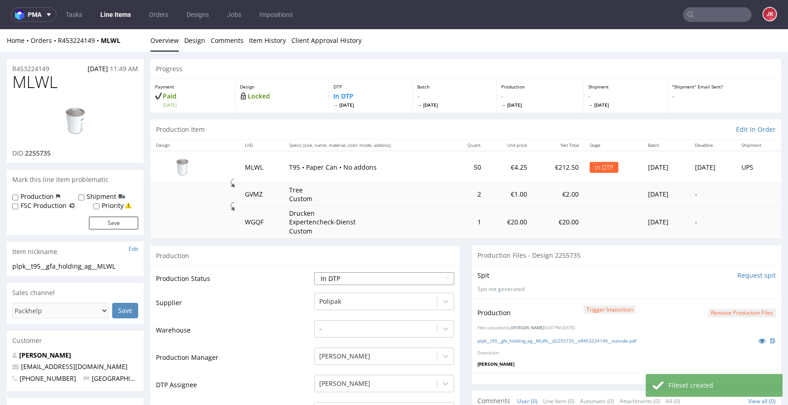
select select "dtp_production_ready"
click at [314, 272] on select "Waiting for Artwork Waiting for Diecut Waiting for Mockup Waiting for DTP Waiti…" at bounding box center [384, 278] width 140 height 13
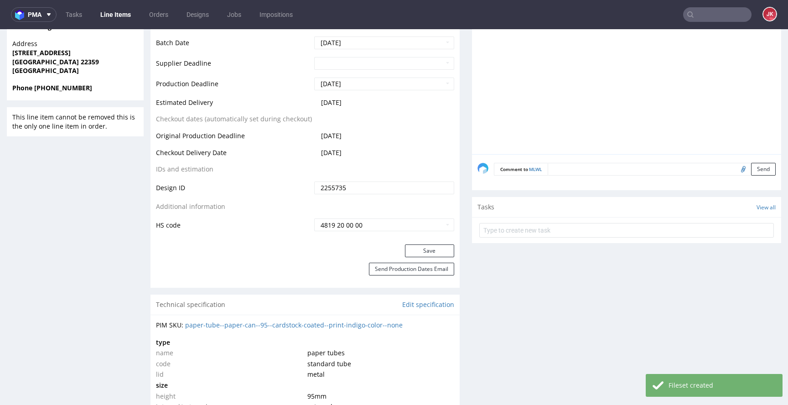
scroll to position [458, 0]
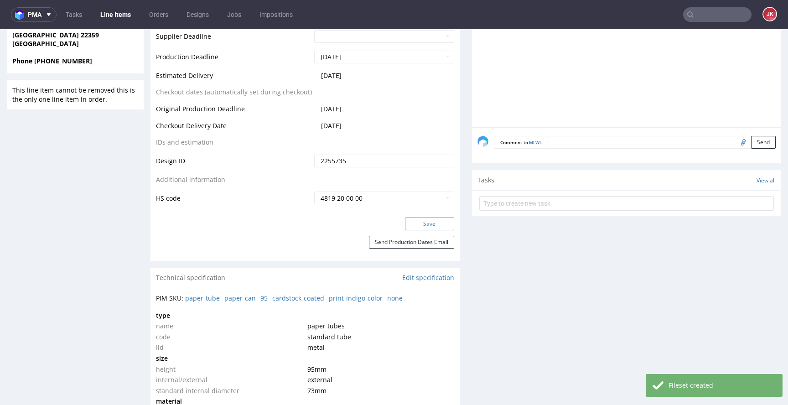
click at [428, 223] on button "Save" at bounding box center [429, 224] width 49 height 13
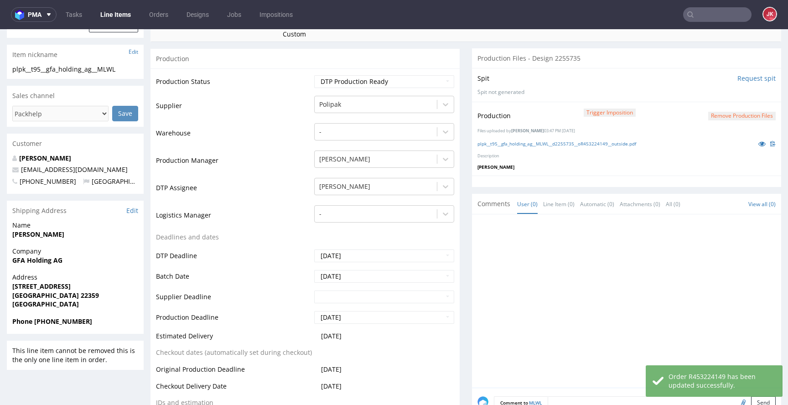
scroll to position [0, 0]
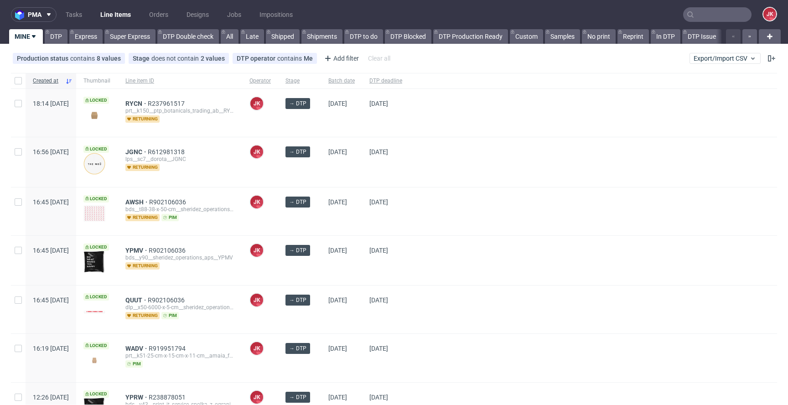
click at [321, 153] on div "→ DTP" at bounding box center [299, 161] width 43 height 49
click at [321, 166] on div "→ DTP" at bounding box center [299, 161] width 43 height 49
click at [148, 101] on span "RYCN" at bounding box center [136, 103] width 22 height 7
click at [398, 180] on div "04/09/2025" at bounding box center [385, 161] width 47 height 49
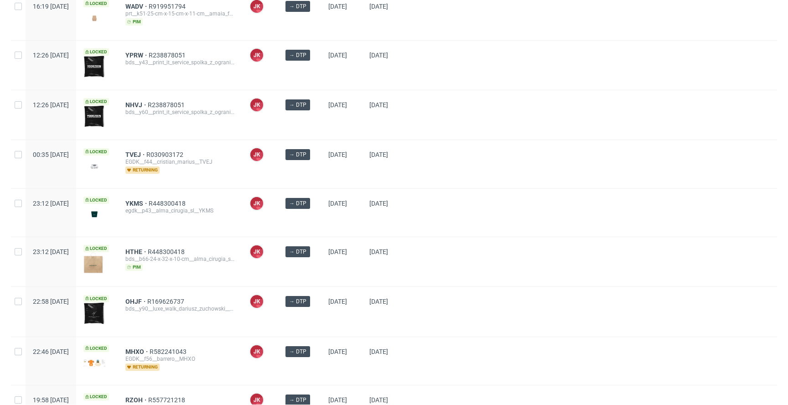
scroll to position [399, 0]
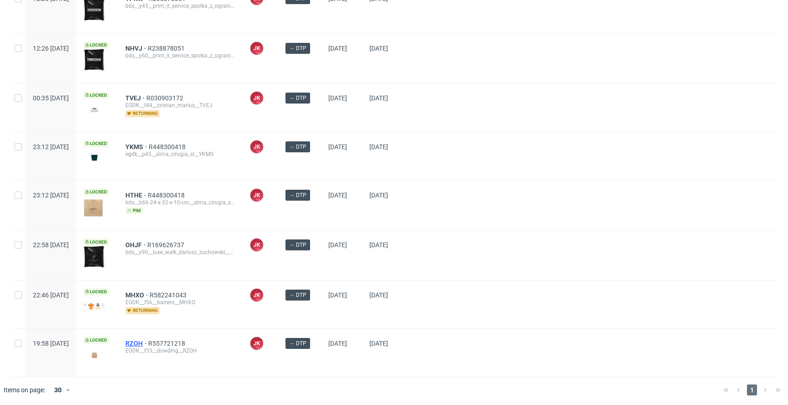
click at [148, 340] on span "RZOH" at bounding box center [136, 343] width 23 height 7
click at [496, 306] on div at bounding box center [594, 305] width 368 height 48
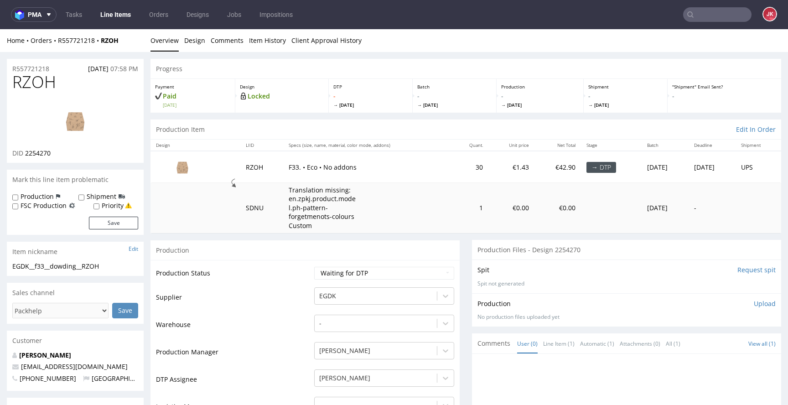
click at [738, 266] on input "Request spit" at bounding box center [757, 269] width 38 height 9
click at [37, 151] on span "2254270" at bounding box center [38, 153] width 26 height 9
copy span "2254270"
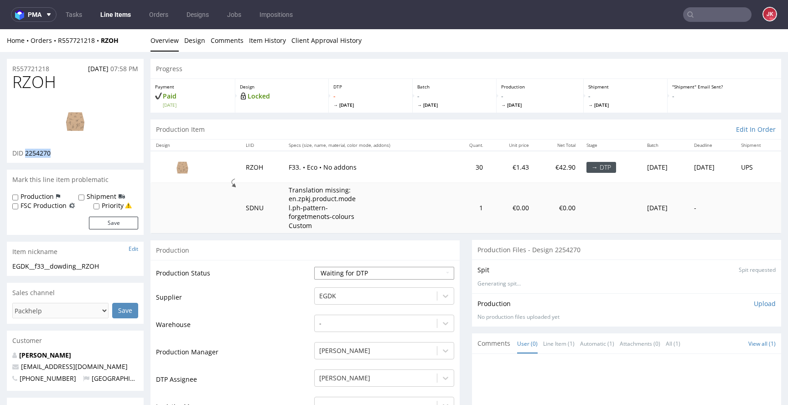
click at [351, 270] on select "Waiting for Artwork Waiting for Diecut Waiting for Mockup Waiting for DTP Waiti…" at bounding box center [384, 273] width 140 height 13
select select "dtp_in_process"
click at [314, 267] on select "Waiting for Artwork Waiting for Diecut Waiting for Mockup Waiting for DTP Waiti…" at bounding box center [384, 273] width 140 height 13
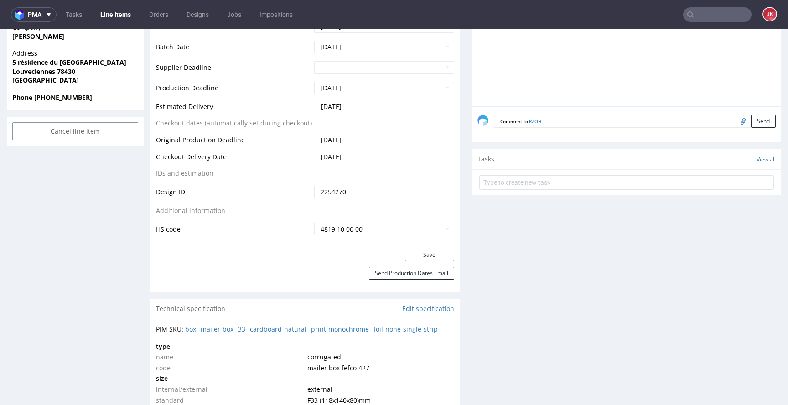
scroll to position [428, 0]
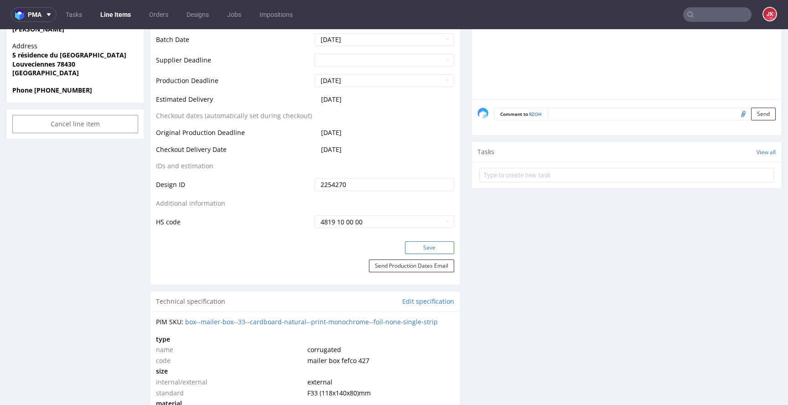
click at [412, 253] on button "Save" at bounding box center [429, 247] width 49 height 13
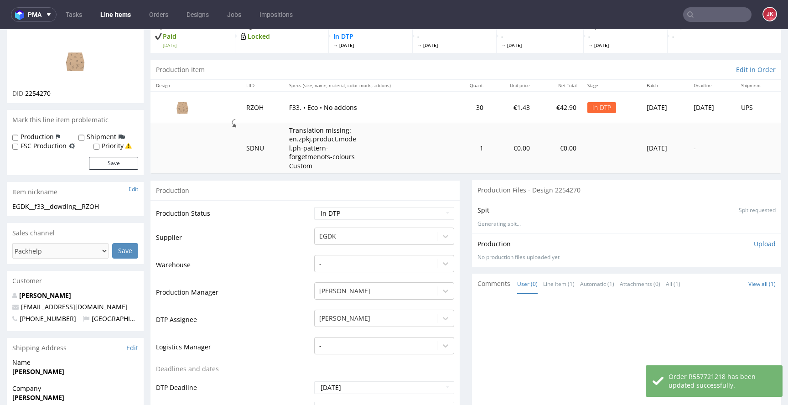
scroll to position [0, 0]
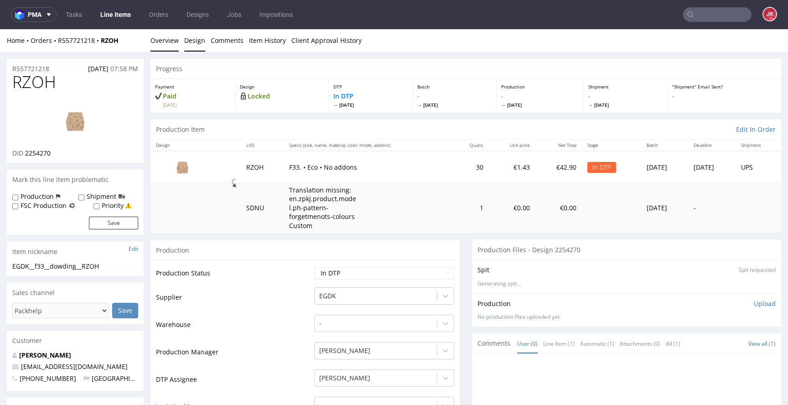
click at [198, 44] on link "Design" at bounding box center [194, 40] width 21 height 22
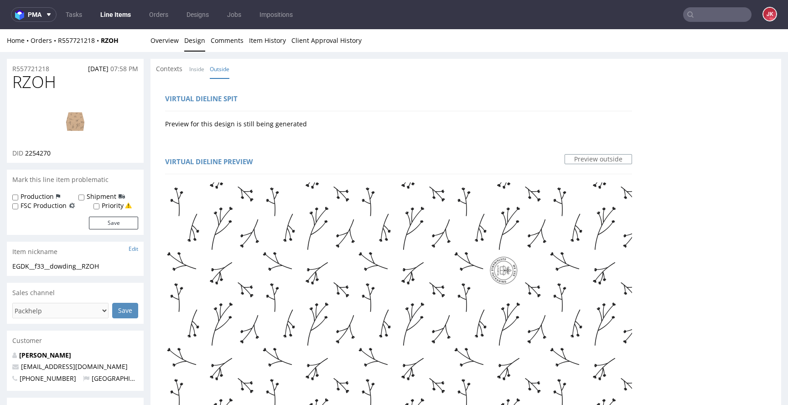
click at [203, 73] on link "Inside" at bounding box center [196, 69] width 15 height 20
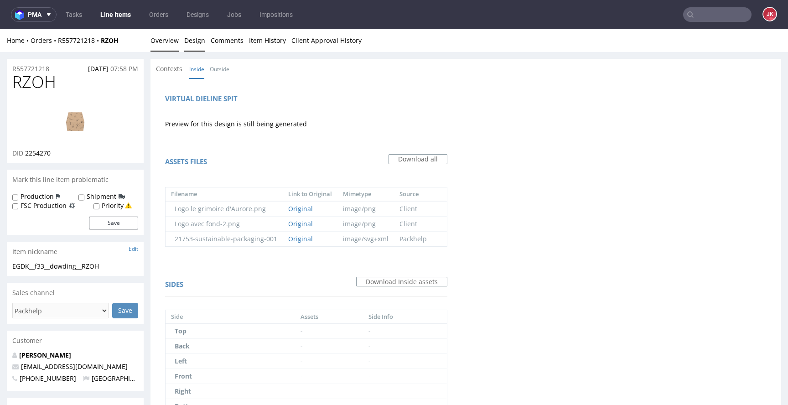
click at [156, 41] on link "Overview" at bounding box center [165, 40] width 28 height 22
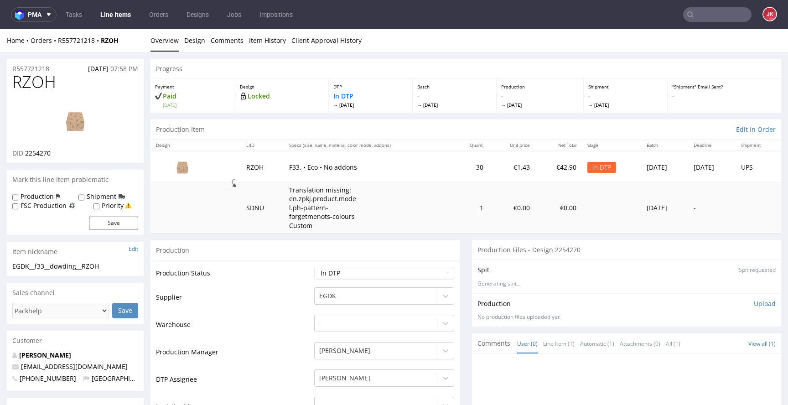
click at [81, 111] on img at bounding box center [75, 120] width 73 height 41
click at [37, 85] on span "RZOH" at bounding box center [34, 82] width 44 height 18
copy span "RZOH"
click at [187, 46] on link "Design" at bounding box center [194, 40] width 21 height 22
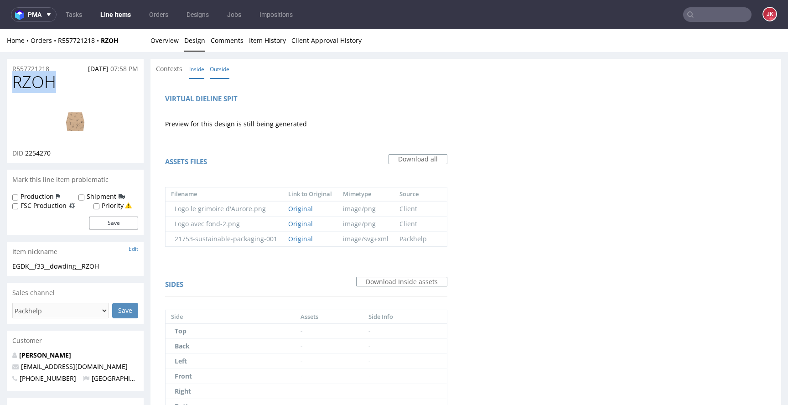
click at [218, 72] on link "Outside" at bounding box center [220, 69] width 20 height 20
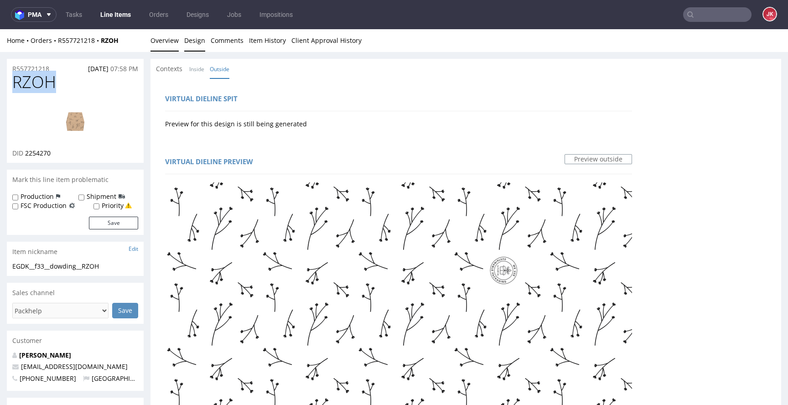
click at [164, 43] on link "Overview" at bounding box center [165, 40] width 28 height 22
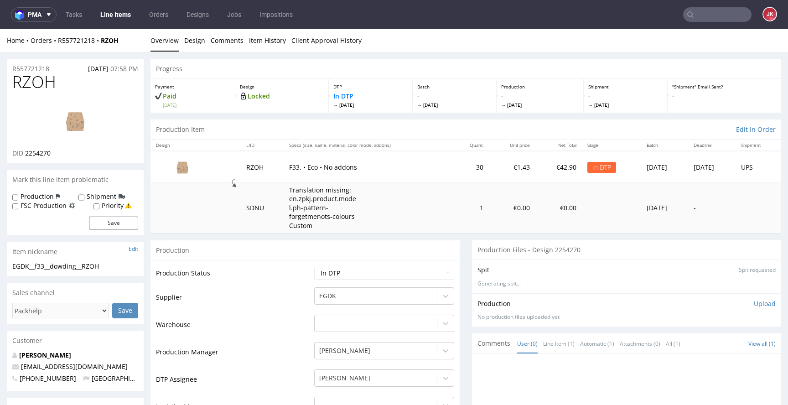
click at [279, 280] on td "Production Status" at bounding box center [234, 276] width 156 height 21
click at [192, 44] on link "Design" at bounding box center [194, 40] width 21 height 22
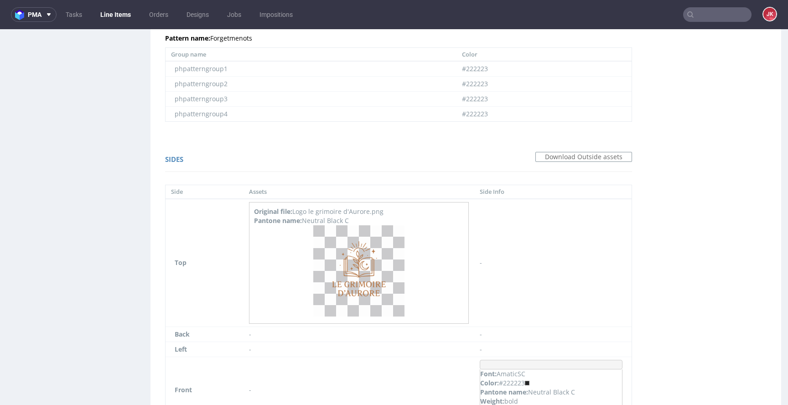
scroll to position [812, 0]
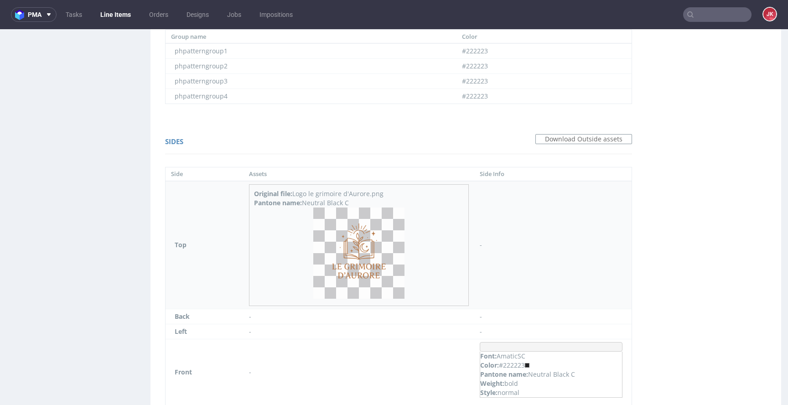
click at [269, 272] on p at bounding box center [359, 255] width 210 height 94
click at [381, 250] on img at bounding box center [358, 253] width 91 height 91
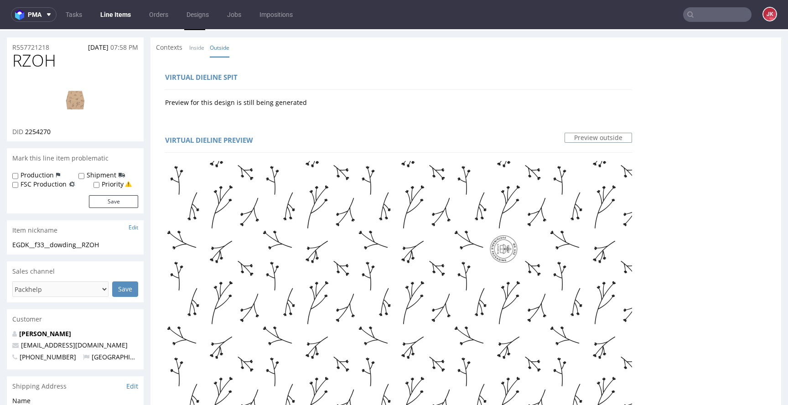
scroll to position [0, 0]
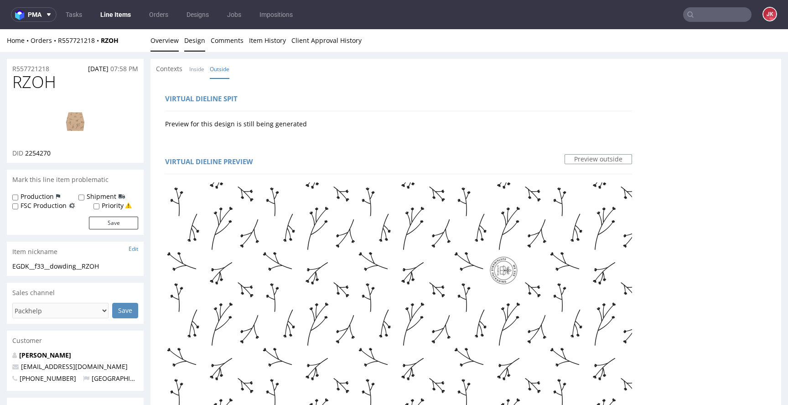
click at [171, 42] on link "Overview" at bounding box center [165, 40] width 28 height 22
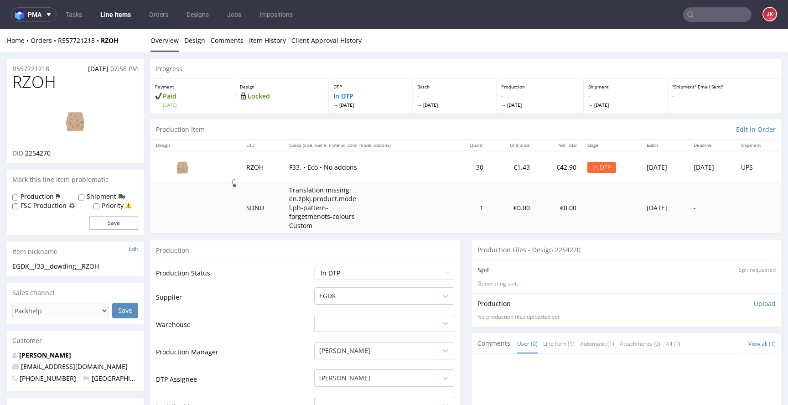
drag, startPoint x: 216, startPoint y: 63, endPoint x: 212, endPoint y: 56, distance: 8.4
click at [216, 63] on div "Progress" at bounding box center [466, 69] width 631 height 20
click at [198, 45] on link "Design" at bounding box center [194, 40] width 21 height 22
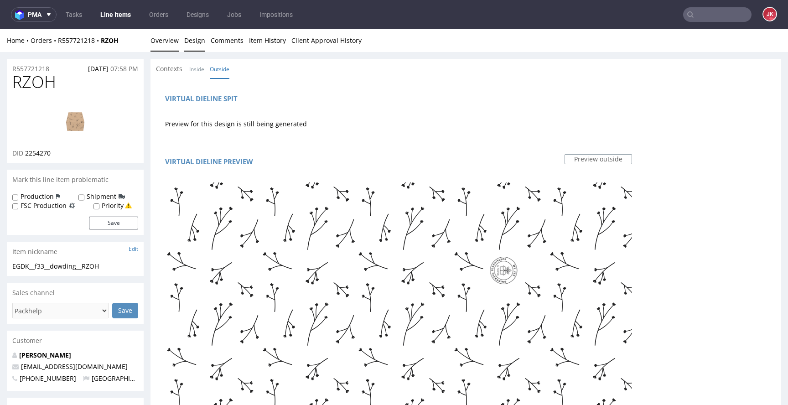
click at [165, 42] on link "Overview" at bounding box center [165, 40] width 28 height 22
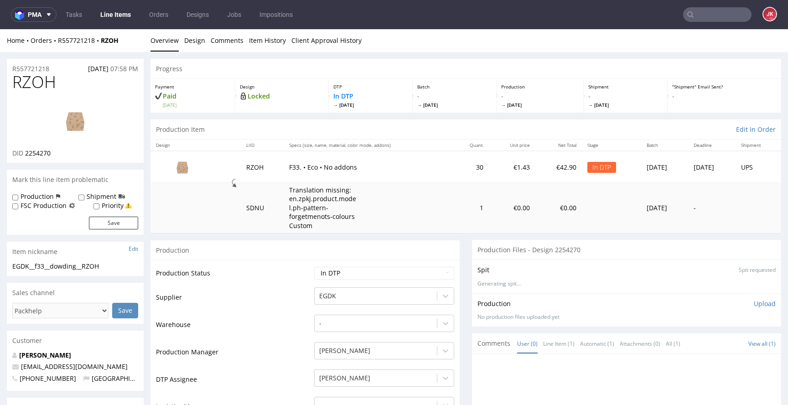
click at [259, 279] on td "Production Status" at bounding box center [234, 276] width 156 height 21
drag, startPoint x: 118, startPoint y: 265, endPoint x: 0, endPoint y: 268, distance: 117.7
copy div "EGDK__f33__dowding__RZOH"
click at [57, 67] on div "R557721218 28.08.2025 07:58 PM" at bounding box center [75, 66] width 137 height 15
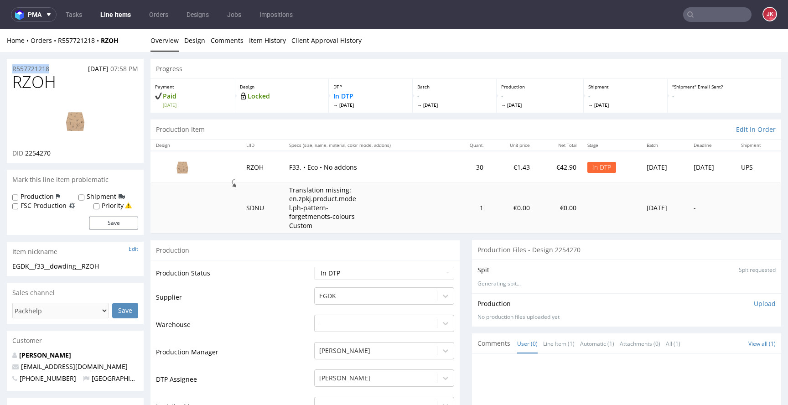
copy p "R557721218"
drag, startPoint x: 26, startPoint y: 154, endPoint x: 53, endPoint y: 155, distance: 27.4
click at [53, 155] on div "DID 2254270" at bounding box center [75, 153] width 126 height 9
copy span "2254270"
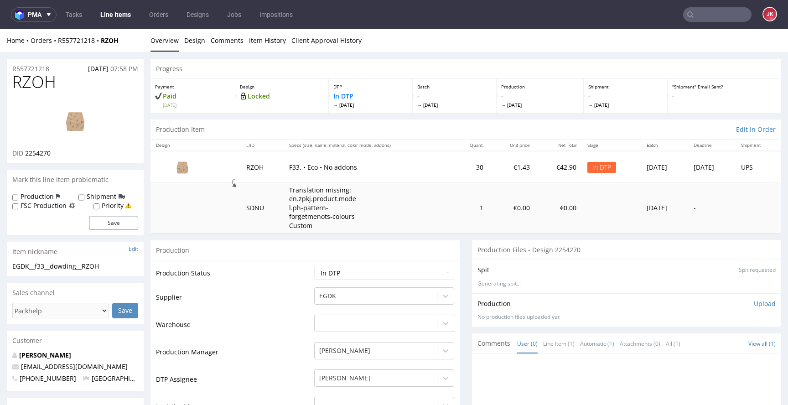
click at [754, 306] on p "Upload" at bounding box center [765, 303] width 22 height 9
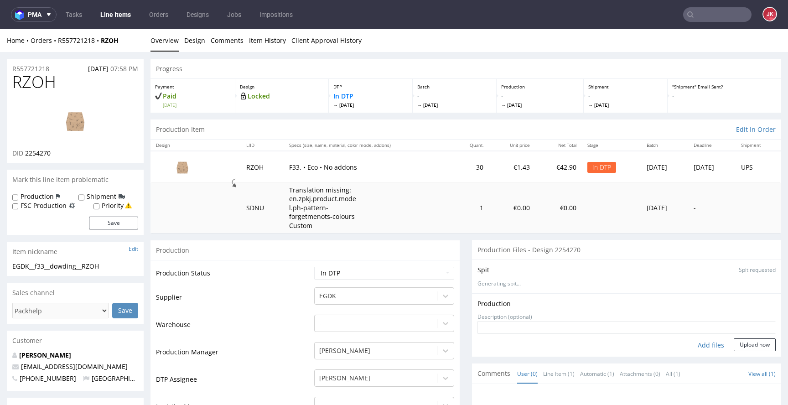
click at [689, 347] on div "Add files" at bounding box center [711, 345] width 46 height 14
type input "C:\fakepath\EGDK__f33__dowding__RZOH__d2254270__oR557721218__1__outside.pdf"
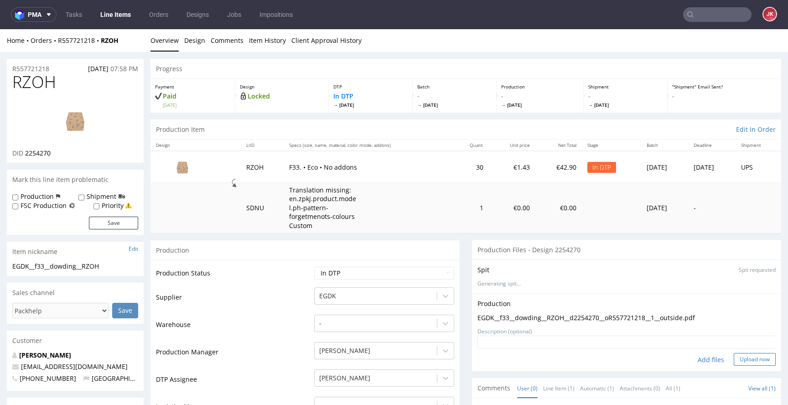
click at [734, 359] on button "Upload now" at bounding box center [755, 359] width 42 height 13
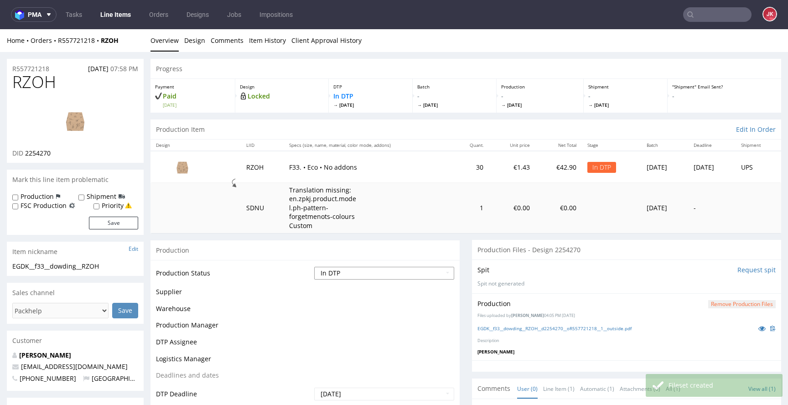
click at [374, 274] on select "Waiting for Artwork Waiting for Diecut Waiting for Mockup Waiting for DTP Waiti…" at bounding box center [384, 273] width 140 height 13
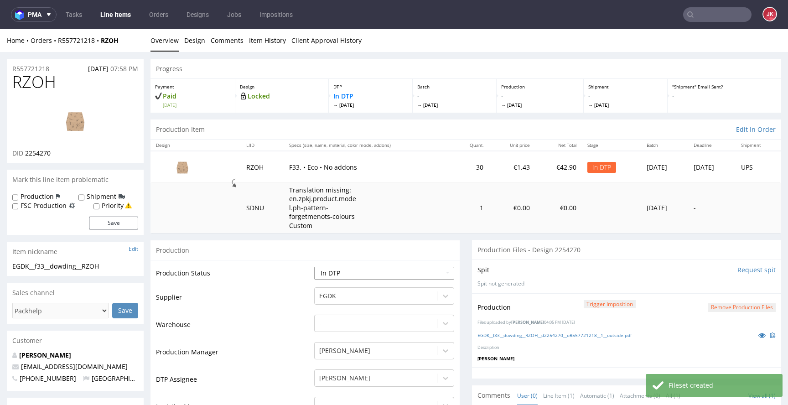
select select "dtp_production_ready"
click at [314, 267] on select "Waiting for Artwork Waiting for Diecut Waiting for Mockup Waiting for DTP Waiti…" at bounding box center [384, 273] width 140 height 13
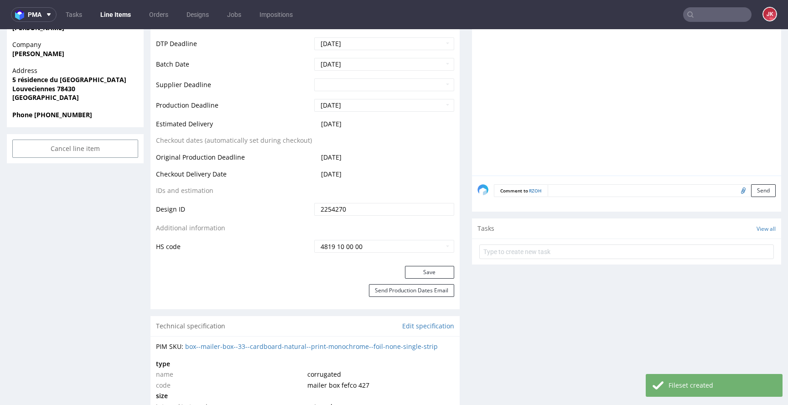
scroll to position [410, 0]
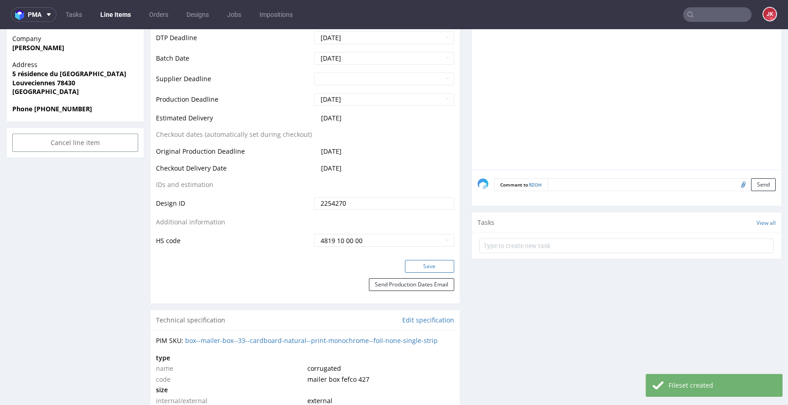
click at [416, 265] on button "Save" at bounding box center [429, 266] width 49 height 13
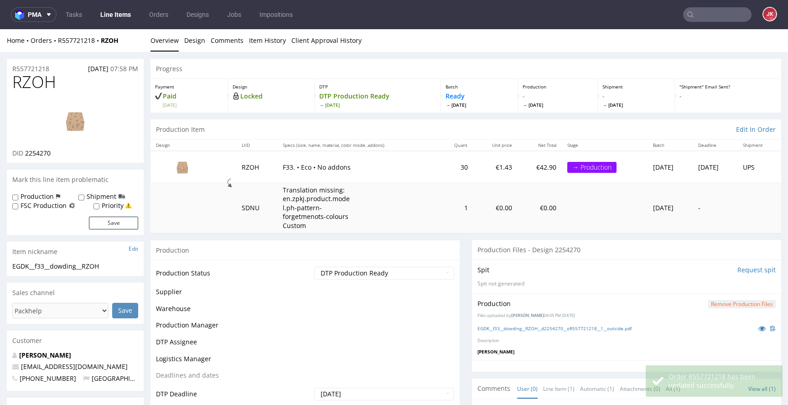
scroll to position [0, 0]
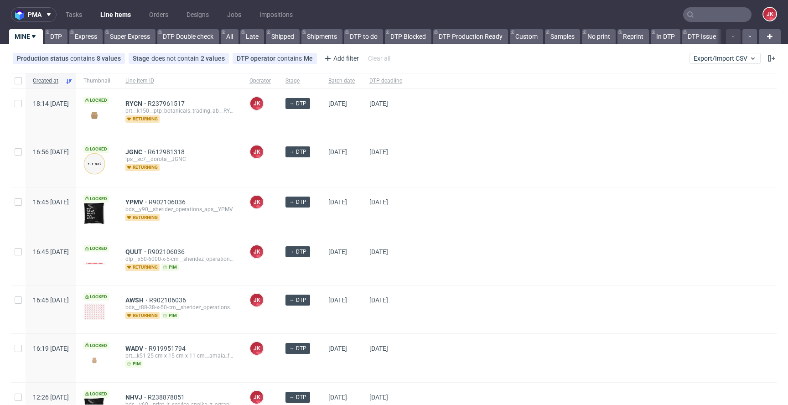
click at [703, 16] on input "text" at bounding box center [717, 14] width 68 height 15
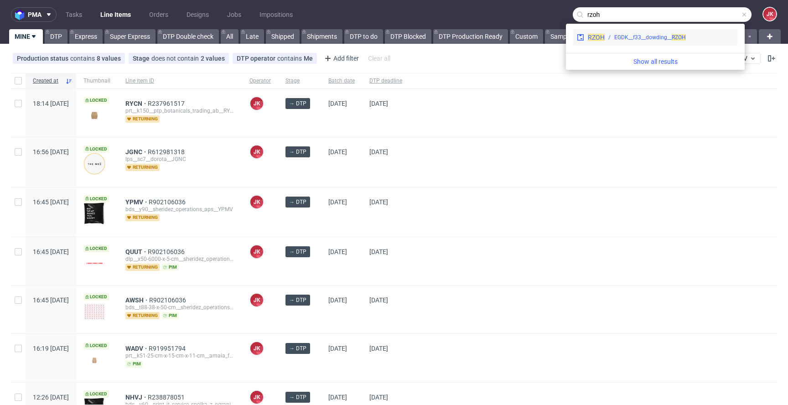
type input "rzoh"
click at [632, 35] on div "EGDK__f33__dowding__ RZOH" at bounding box center [650, 37] width 72 height 8
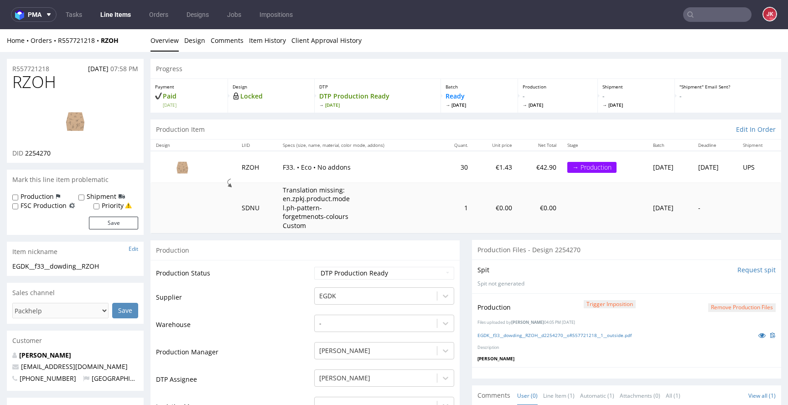
click at [715, 305] on button "Remove production files" at bounding box center [742, 307] width 68 height 9
click at [708, 280] on link "Yes" at bounding box center [714, 287] width 26 height 14
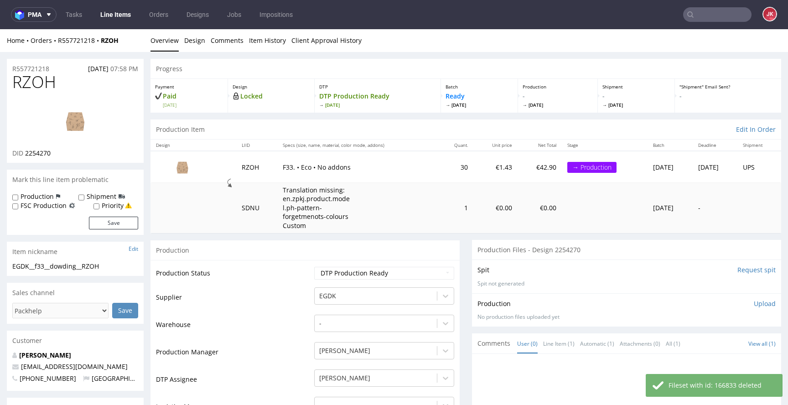
click at [754, 302] on p "Upload" at bounding box center [765, 303] width 22 height 9
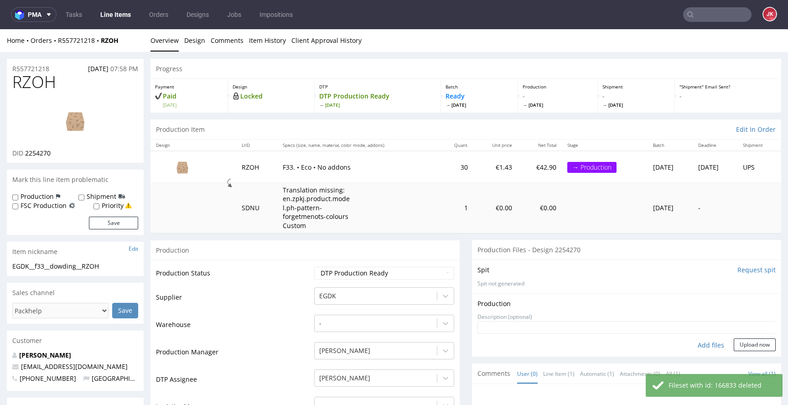
click at [696, 345] on div "Add files" at bounding box center [711, 345] width 46 height 14
type input "C:\fakepath\EGDK__f33__dowding__RZOH__d2254270__oR557721218__1__outside.pdf"
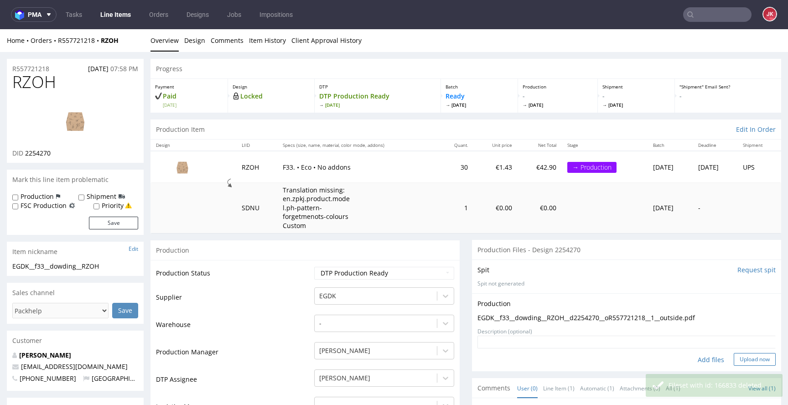
click at [739, 359] on button "Upload now" at bounding box center [755, 359] width 42 height 13
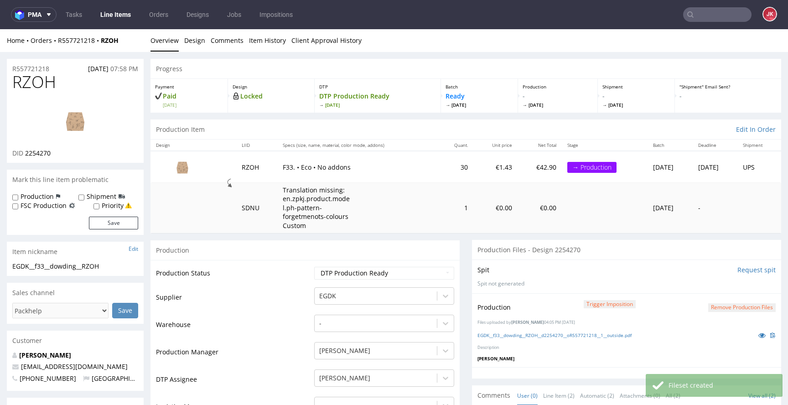
click at [113, 15] on link "Line Items" at bounding box center [116, 14] width 42 height 15
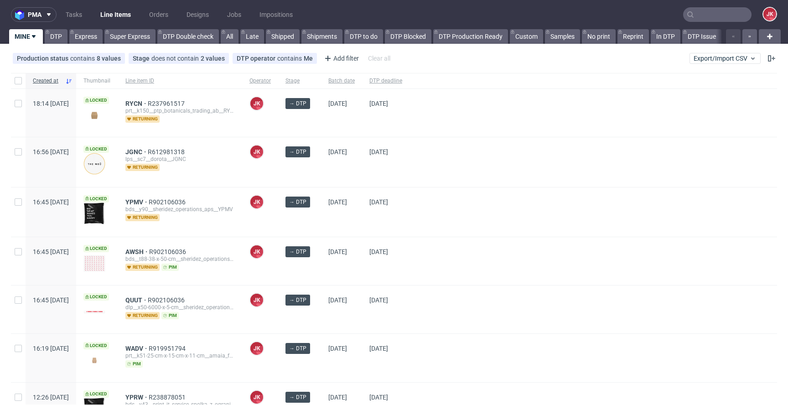
click at [321, 219] on div "→ DTP" at bounding box center [299, 211] width 43 height 49
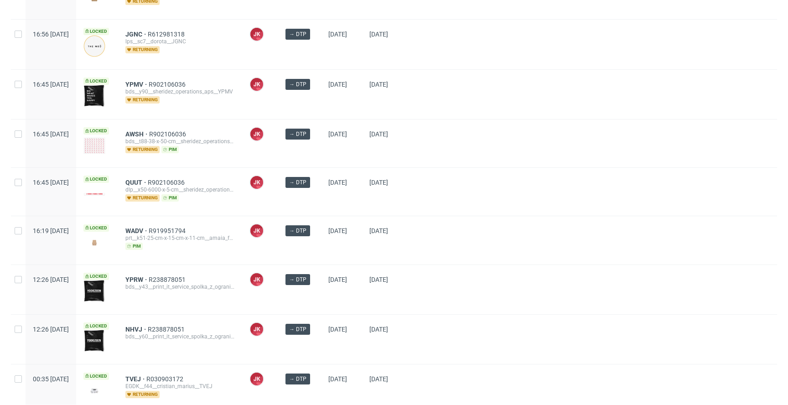
scroll to position [350, 0]
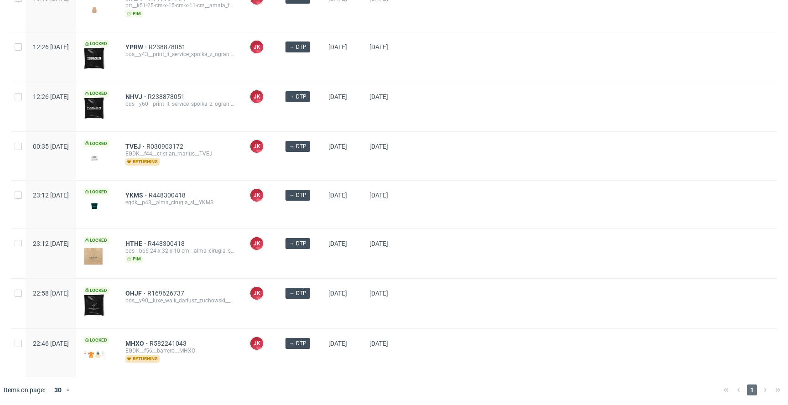
click at [321, 209] on div "→ DTP" at bounding box center [299, 205] width 43 height 48
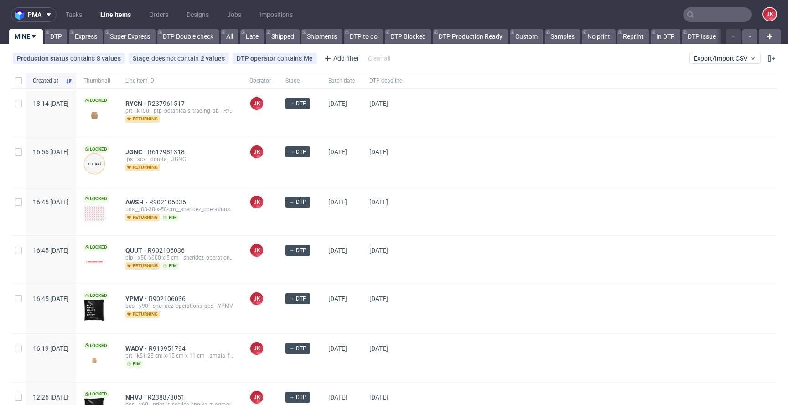
click at [321, 211] on div "→ DTP" at bounding box center [299, 211] width 43 height 48
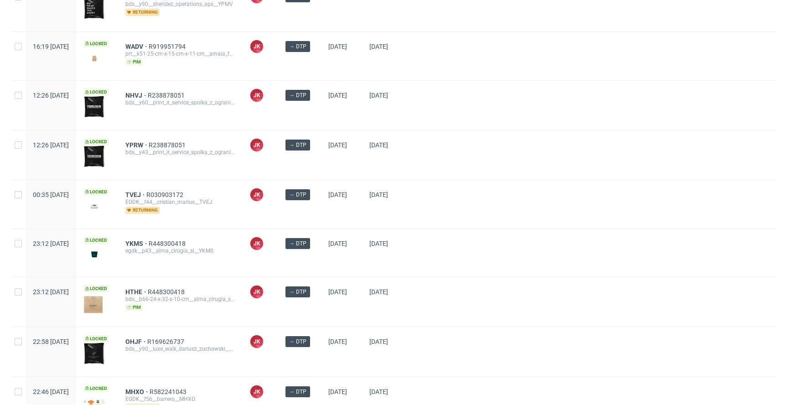
scroll to position [350, 0]
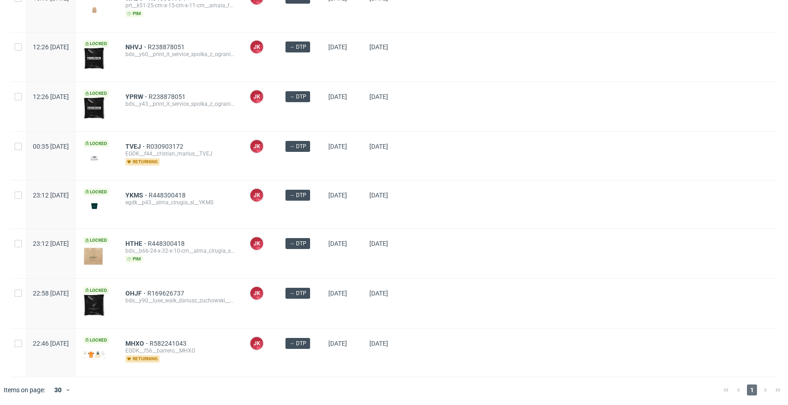
click at [454, 206] on div at bounding box center [594, 205] width 368 height 48
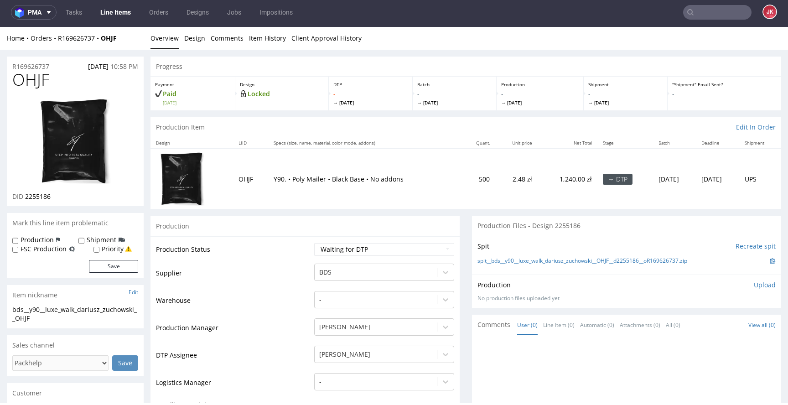
click at [29, 79] on span "OHJF" at bounding box center [30, 80] width 37 height 18
copy span "OHJF"
click at [328, 249] on select "Waiting for Artwork Waiting for Diecut Waiting for Mockup Waiting for DTP Waiti…" at bounding box center [384, 249] width 140 height 13
select select "dtp_in_process"
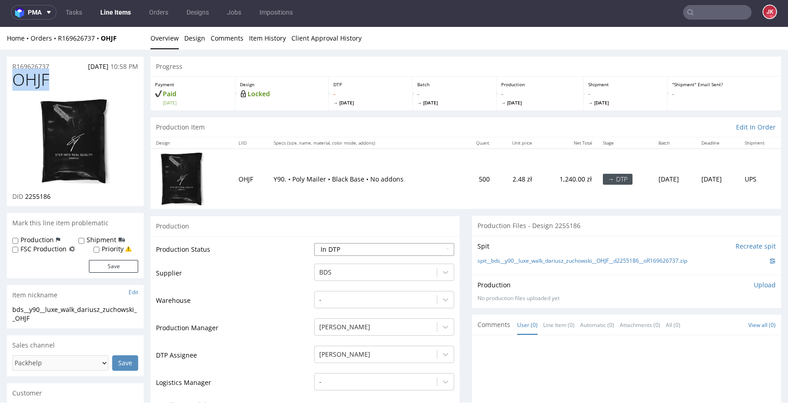
click at [314, 243] on select "Waiting for Artwork Waiting for Diecut Waiting for Mockup Waiting for DTP Waiti…" at bounding box center [384, 249] width 140 height 13
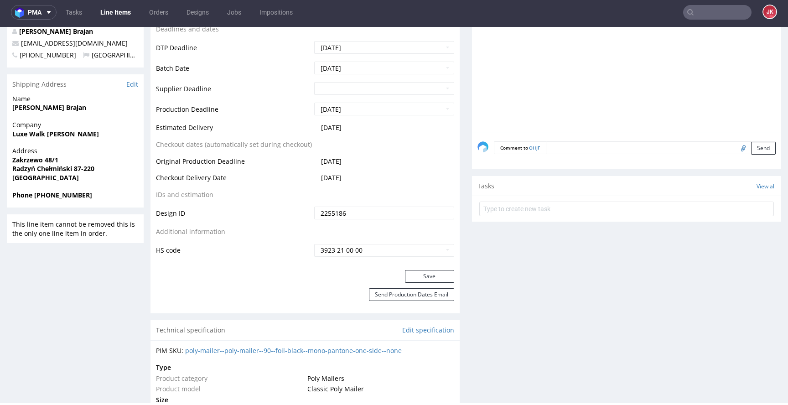
scroll to position [418, 0]
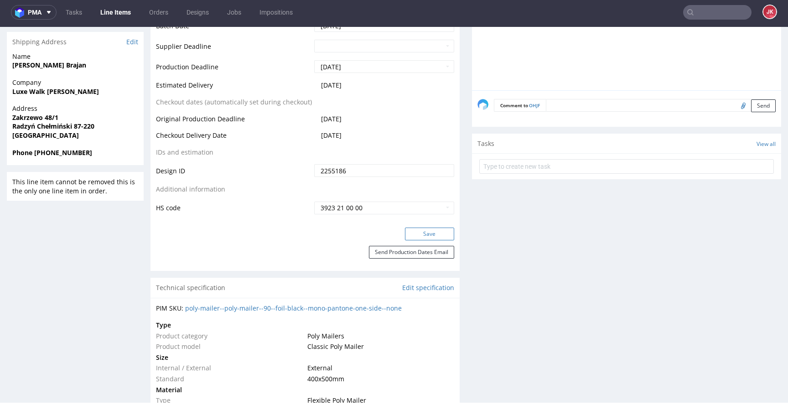
click at [414, 240] on button "Save" at bounding box center [429, 234] width 49 height 13
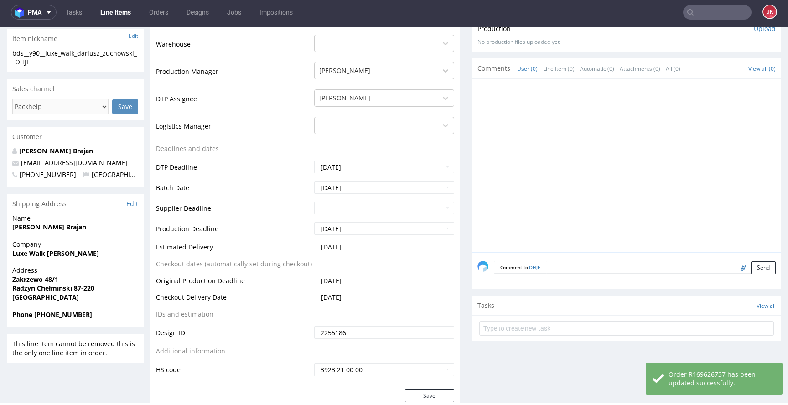
scroll to position [0, 0]
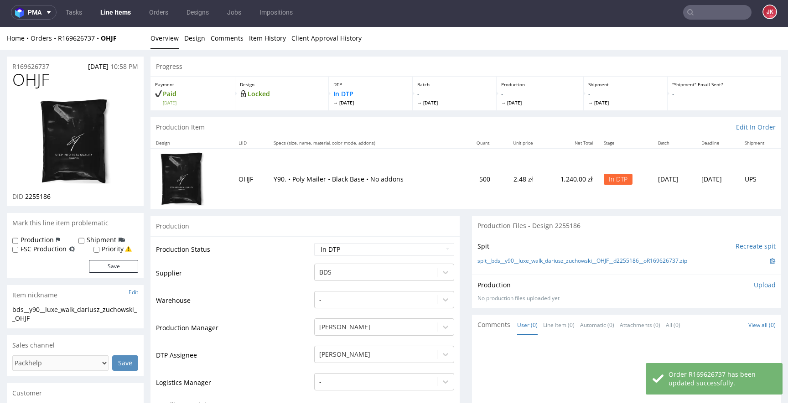
click at [107, 155] on img at bounding box center [75, 141] width 73 height 87
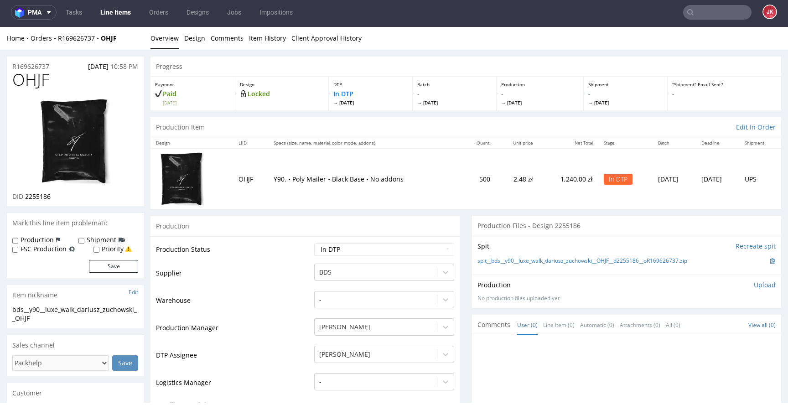
click at [268, 258] on td "Production Status" at bounding box center [234, 252] width 156 height 21
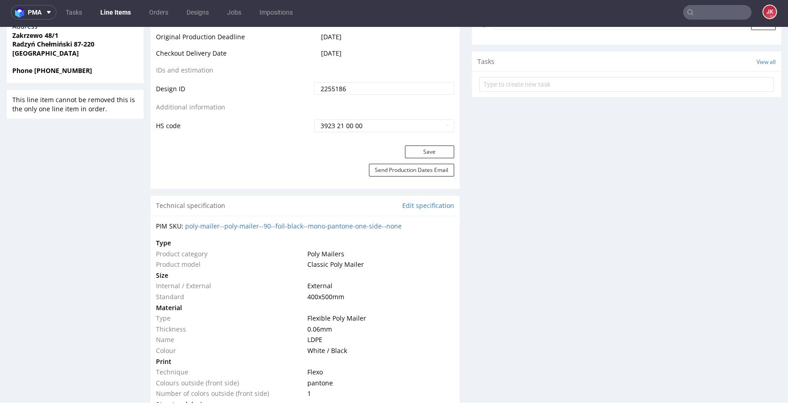
scroll to position [726, 0]
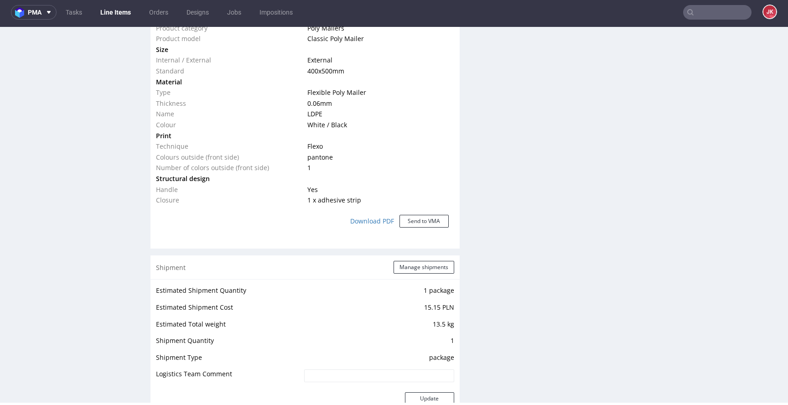
click at [282, 204] on td "Closure" at bounding box center [230, 200] width 149 height 11
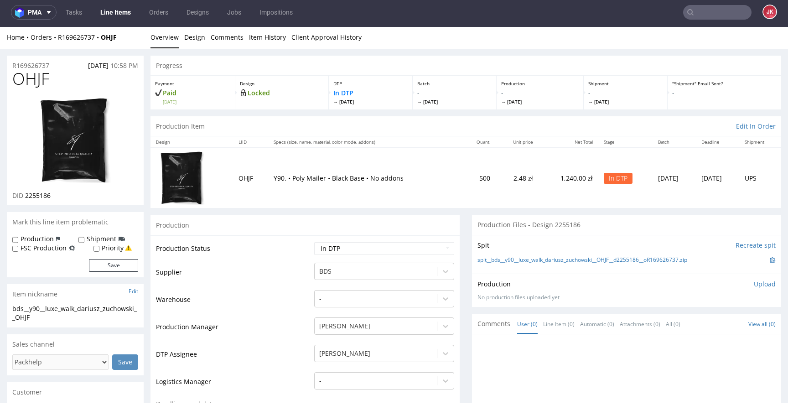
scroll to position [0, 0]
click at [32, 83] on span "OHJF" at bounding box center [30, 80] width 37 height 18
copy span "OHJF"
drag, startPoint x: 208, startPoint y: 66, endPoint x: 201, endPoint y: 57, distance: 11.4
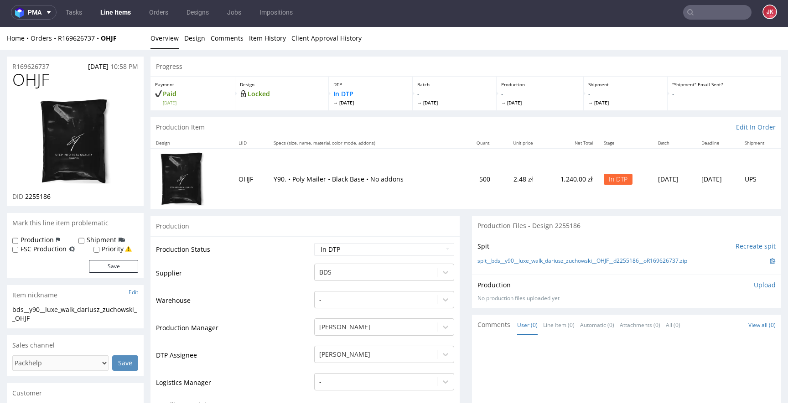
click at [208, 63] on div "Progress" at bounding box center [466, 67] width 631 height 20
click at [198, 42] on link "Design" at bounding box center [194, 38] width 21 height 22
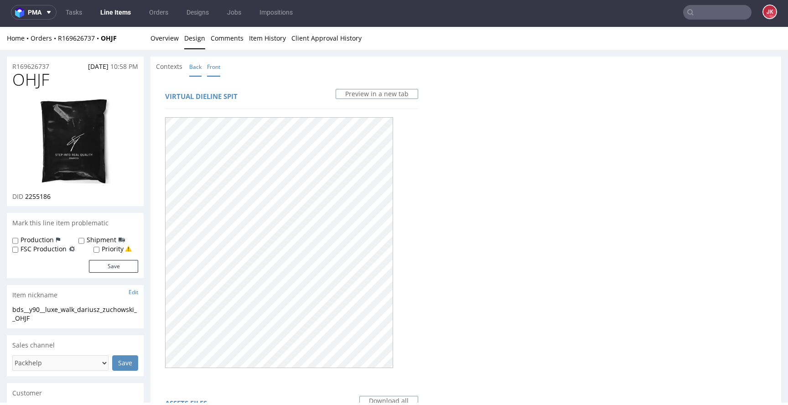
click at [198, 68] on link "Back" at bounding box center [195, 67] width 12 height 20
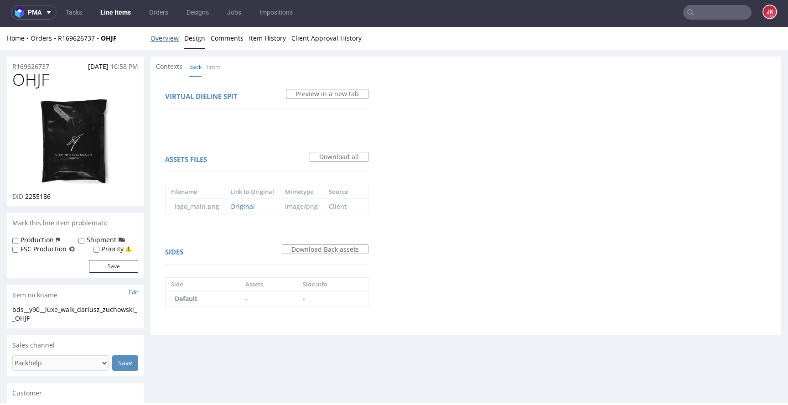
drag, startPoint x: 168, startPoint y: 42, endPoint x: 170, endPoint y: 50, distance: 8.0
click at [168, 42] on link "Overview" at bounding box center [165, 38] width 28 height 22
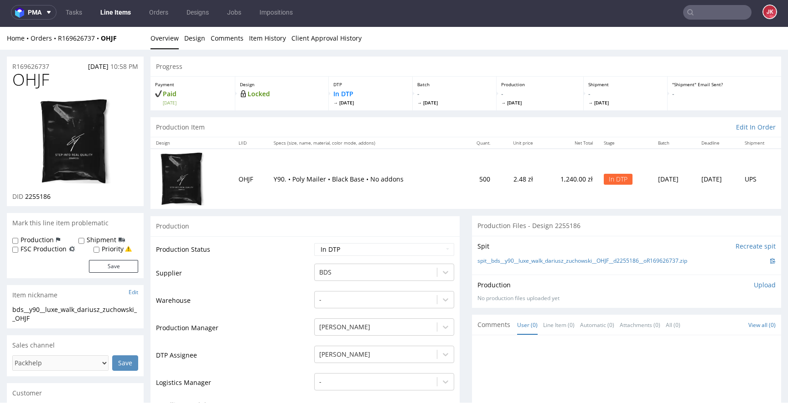
click at [293, 268] on td "Supplier" at bounding box center [234, 276] width 156 height 27
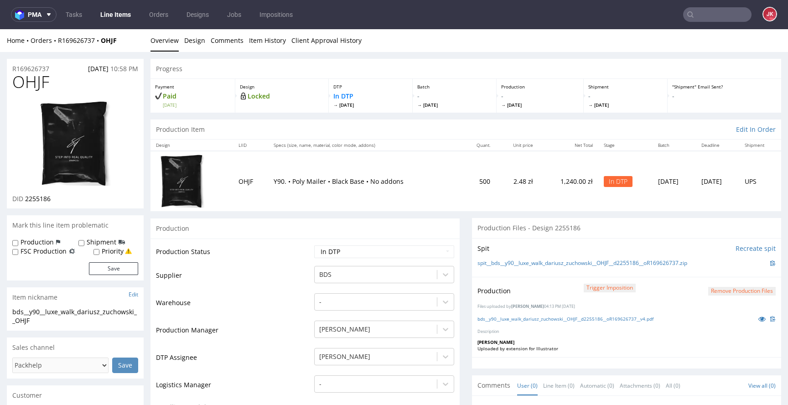
click at [400, 257] on select "Waiting for Artwork Waiting for Diecut Waiting for Mockup Waiting for DTP Waiti…" at bounding box center [384, 251] width 140 height 13
select select "dtp_production_ready"
click at [314, 245] on select "Waiting for Artwork Waiting for Diecut Waiting for Mockup Waiting for DTP Waiti…" at bounding box center [384, 251] width 140 height 13
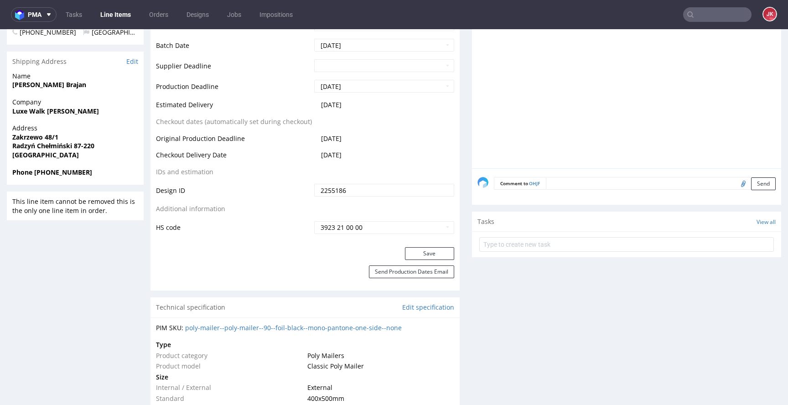
scroll to position [410, 0]
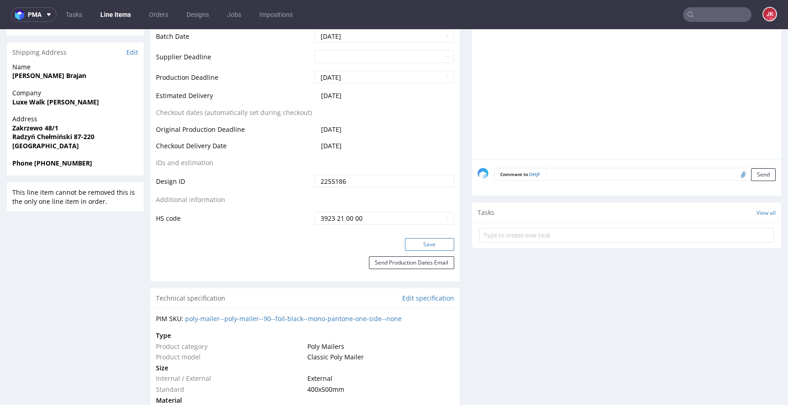
click at [413, 250] on button "Save" at bounding box center [429, 244] width 49 height 13
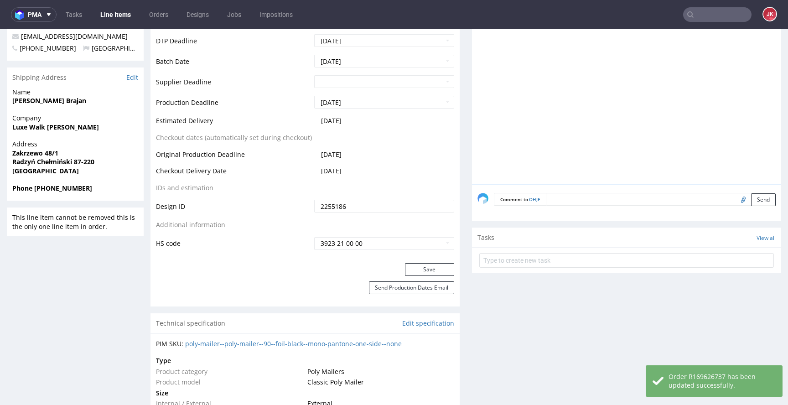
scroll to position [0, 0]
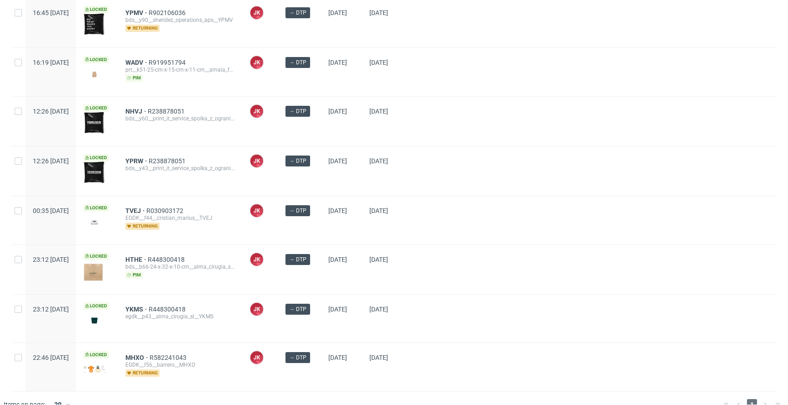
scroll to position [301, 0]
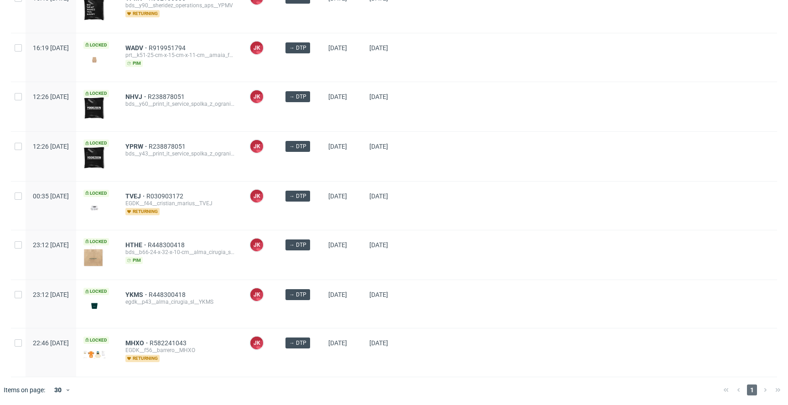
click at [278, 211] on div "[PERSON_NAME] [PERSON_NAME]" at bounding box center [260, 206] width 36 height 48
click at [146, 195] on span "TVEJ" at bounding box center [135, 196] width 21 height 7
click at [148, 241] on span "HTHE" at bounding box center [136, 244] width 22 height 7
click at [146, 193] on span "TVEJ" at bounding box center [135, 196] width 21 height 7
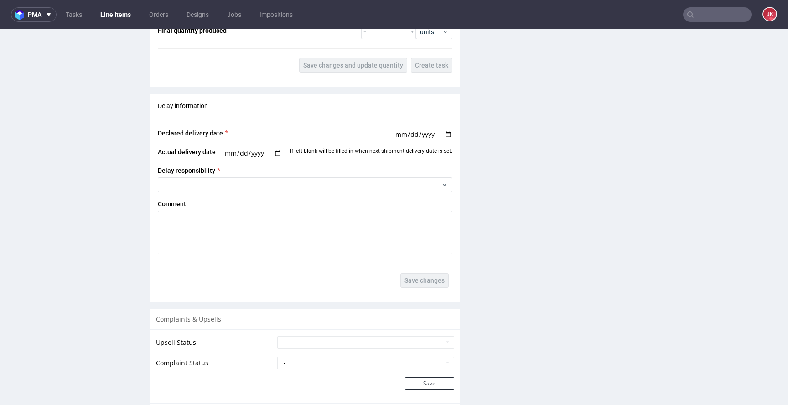
scroll to position [1319, 0]
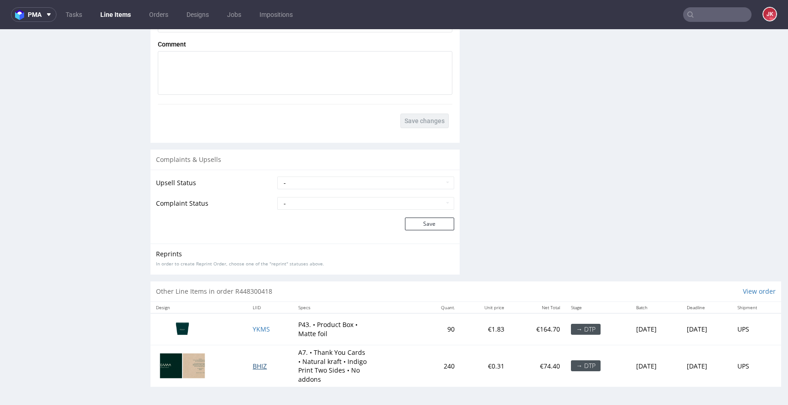
click at [253, 365] on span "BHIZ" at bounding box center [260, 366] width 14 height 9
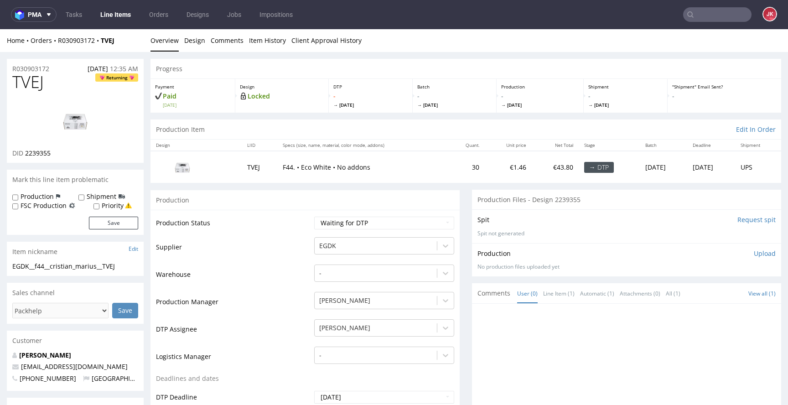
click at [196, 36] on link "Design" at bounding box center [194, 40] width 21 height 22
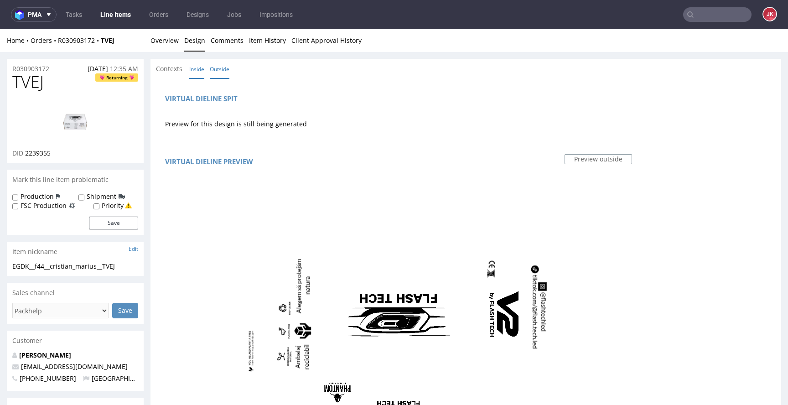
click at [198, 68] on link "Inside" at bounding box center [196, 69] width 15 height 20
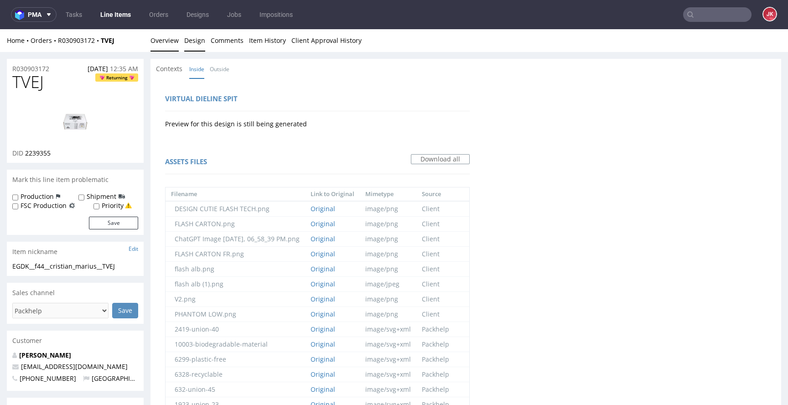
click at [172, 42] on link "Overview" at bounding box center [165, 40] width 28 height 22
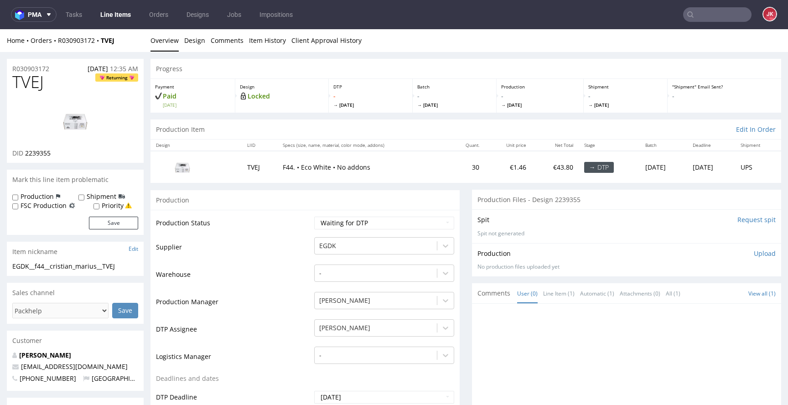
click at [302, 250] on td "Supplier" at bounding box center [234, 249] width 156 height 27
click at [738, 219] on input "Request spit" at bounding box center [757, 219] width 38 height 9
click at [46, 355] on link "Stoica Cristian-Marius" at bounding box center [45, 355] width 52 height 9
click at [192, 36] on link "Design" at bounding box center [194, 40] width 21 height 22
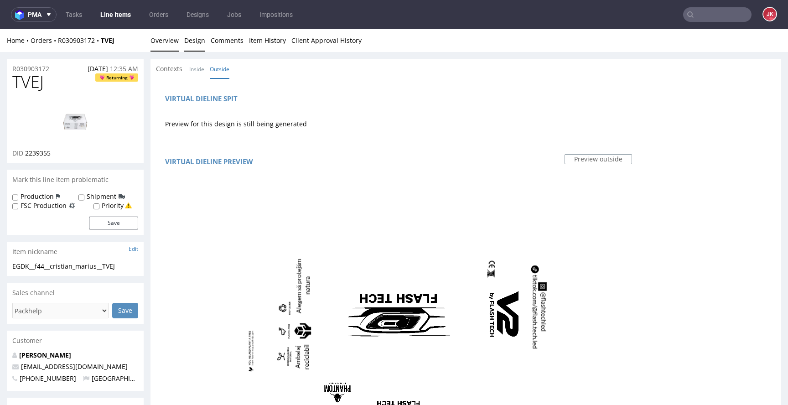
click at [166, 40] on link "Overview" at bounding box center [165, 40] width 28 height 22
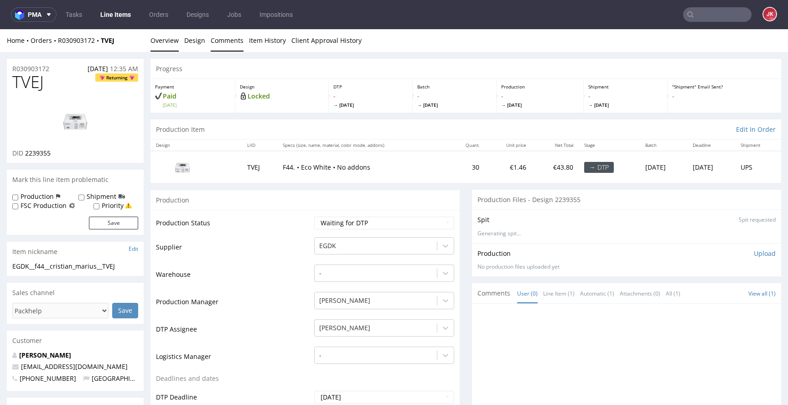
click at [212, 33] on link "Comments" at bounding box center [227, 40] width 33 height 22
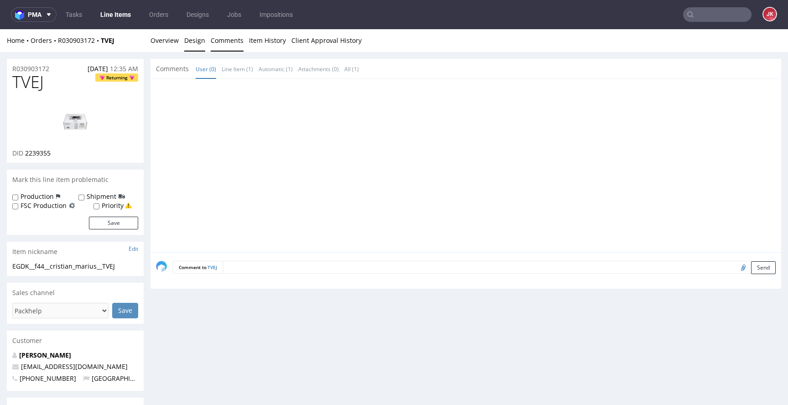
click at [198, 34] on link "Design" at bounding box center [194, 40] width 21 height 22
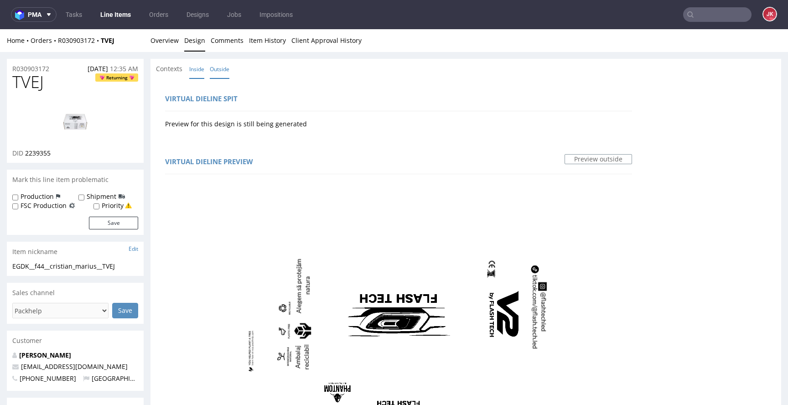
click at [195, 62] on link "Inside" at bounding box center [196, 69] width 15 height 20
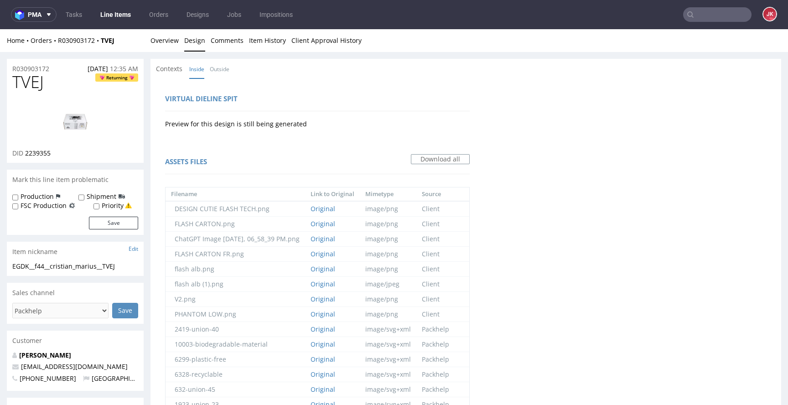
click at [225, 73] on link "Outside" at bounding box center [220, 69] width 20 height 20
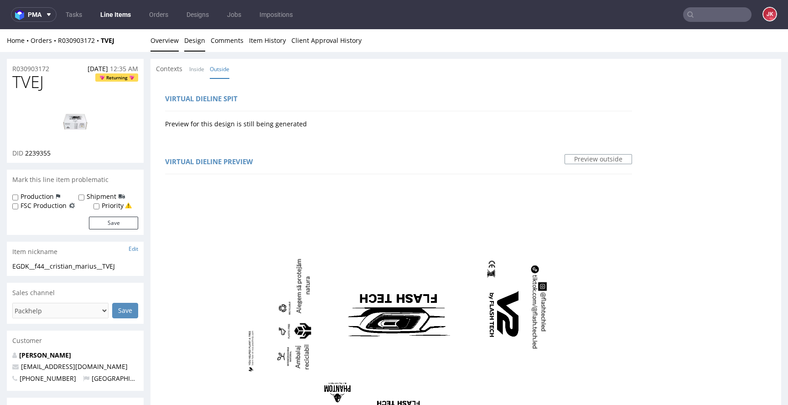
click at [168, 48] on link "Overview" at bounding box center [165, 40] width 28 height 22
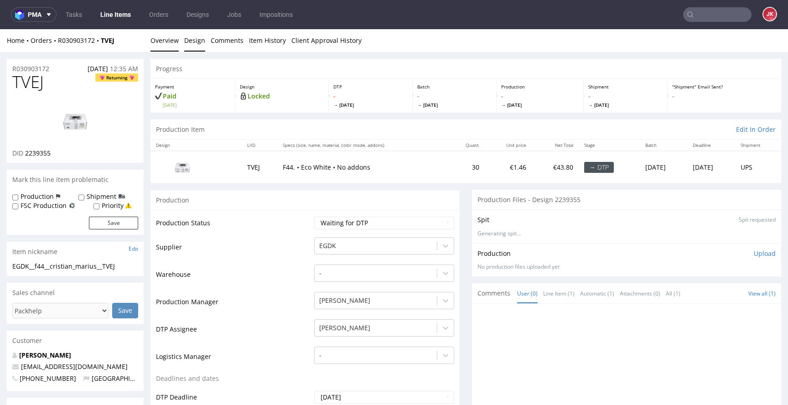
click at [193, 36] on link "Design" at bounding box center [194, 40] width 21 height 22
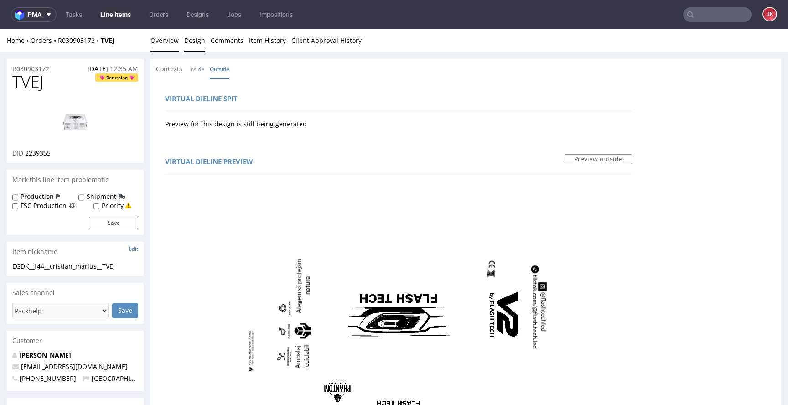
click at [169, 48] on link "Overview" at bounding box center [165, 40] width 28 height 22
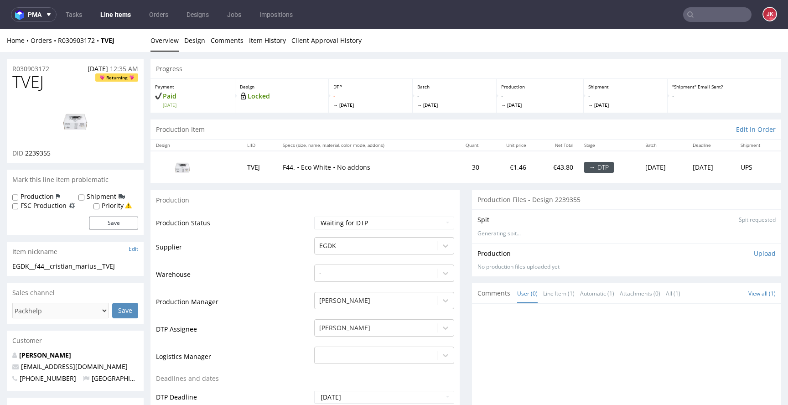
click at [93, 116] on img at bounding box center [75, 120] width 73 height 41
click at [357, 221] on select "Waiting for Artwork Waiting for Diecut Waiting for Mockup Waiting for DTP Waiti…" at bounding box center [384, 223] width 140 height 13
select select "dtp_in_process"
click at [314, 217] on select "Waiting for Artwork Waiting for Diecut Waiting for Mockup Waiting for DTP Waiti…" at bounding box center [384, 223] width 140 height 13
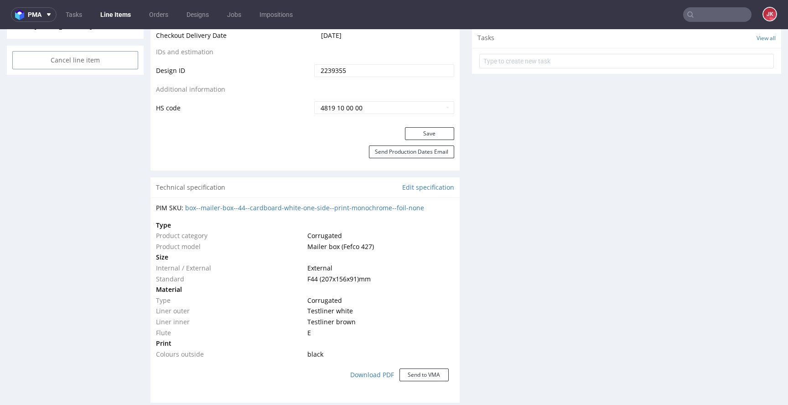
scroll to position [520, 0]
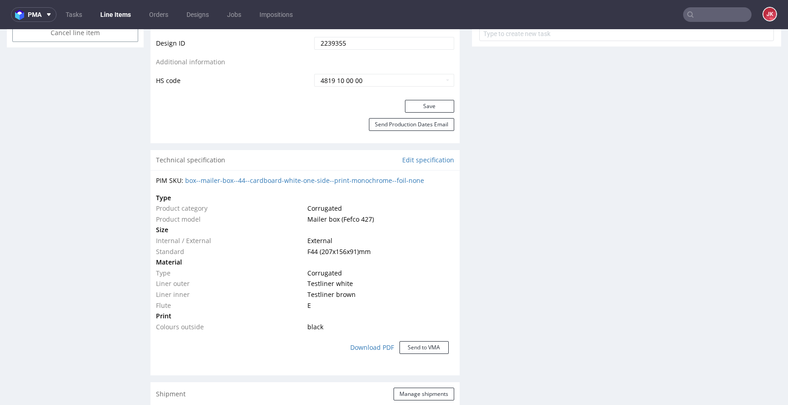
click at [418, 104] on button "Save" at bounding box center [429, 106] width 49 height 13
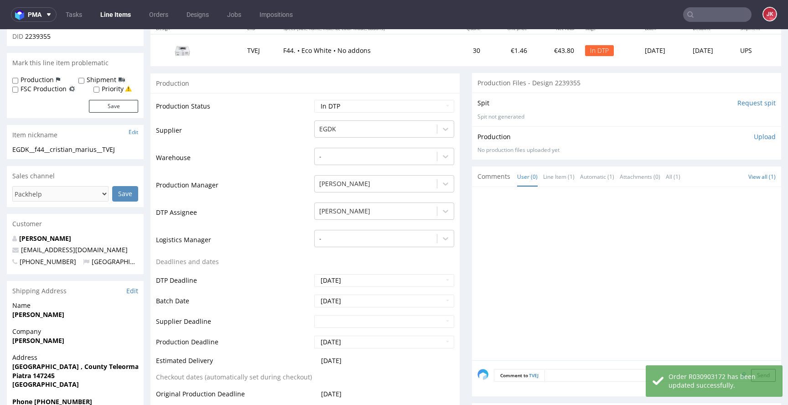
scroll to position [0, 0]
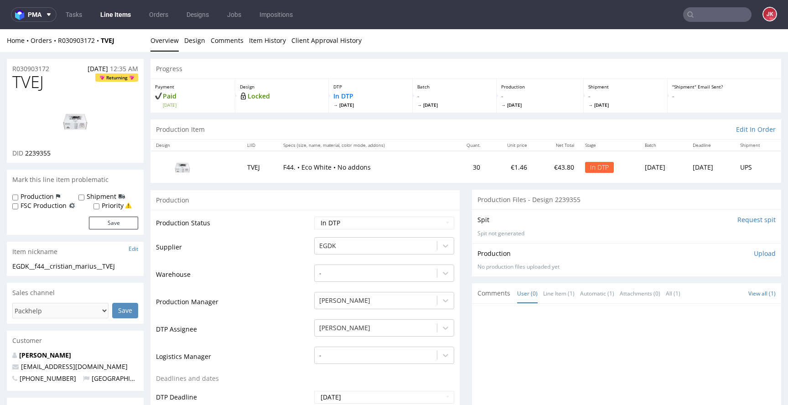
click at [40, 151] on span "2239355" at bounding box center [38, 153] width 26 height 9
copy span "2239355"
click at [30, 84] on span "TVEJ" at bounding box center [27, 82] width 31 height 18
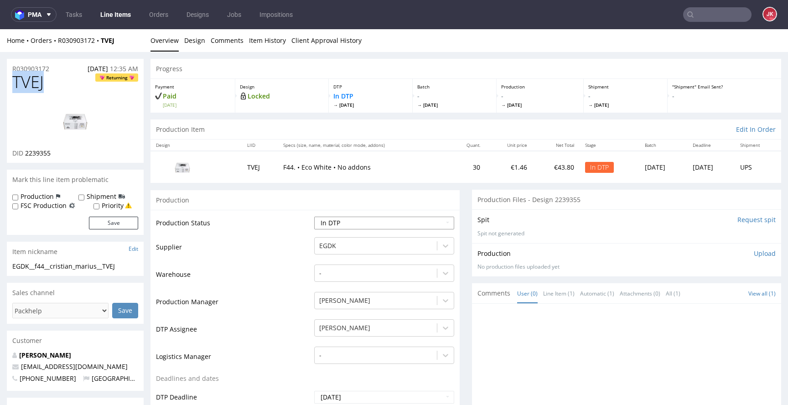
copy span "TVEJ"
click at [303, 258] on td "Supplier" at bounding box center [234, 249] width 156 height 27
click at [200, 45] on link "Design" at bounding box center [194, 40] width 21 height 22
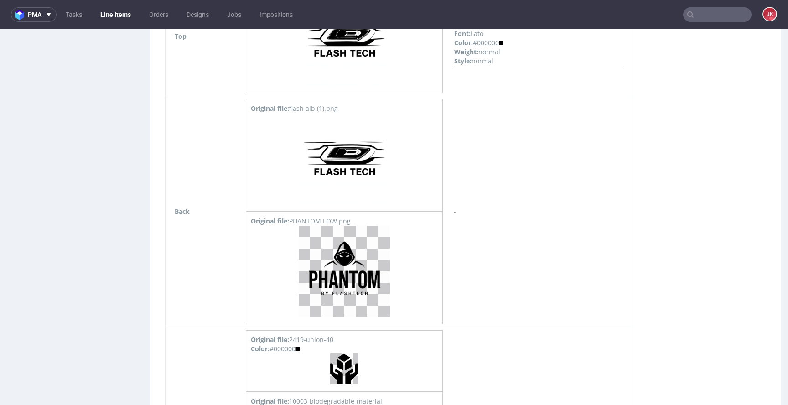
scroll to position [1182, 0]
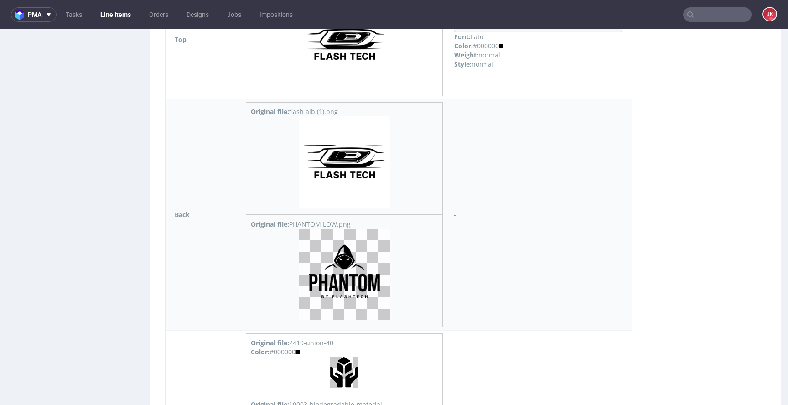
click at [362, 259] on img at bounding box center [344, 274] width 91 height 91
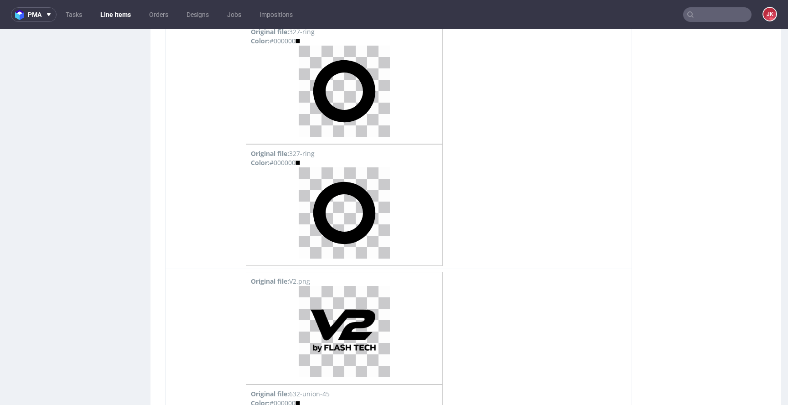
scroll to position [2837, 0]
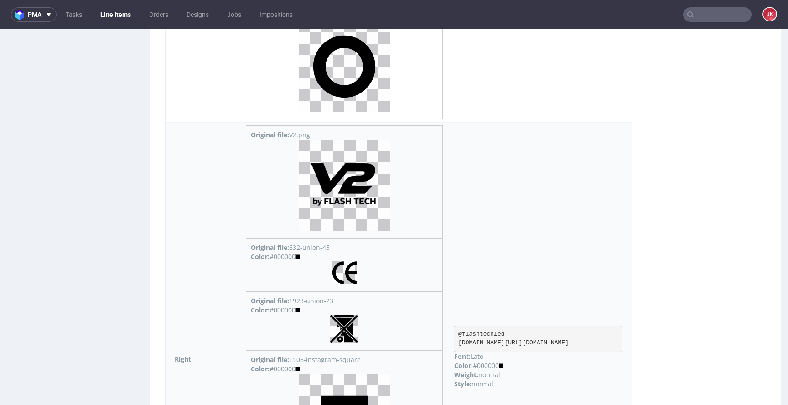
click at [364, 190] on img at bounding box center [344, 185] width 91 height 91
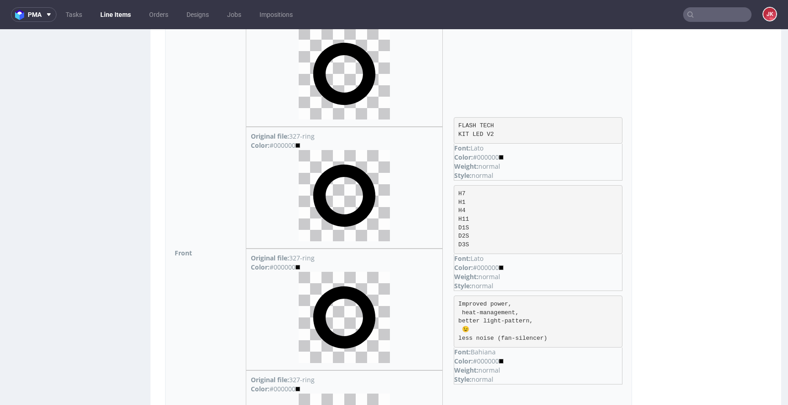
scroll to position [2217, 0]
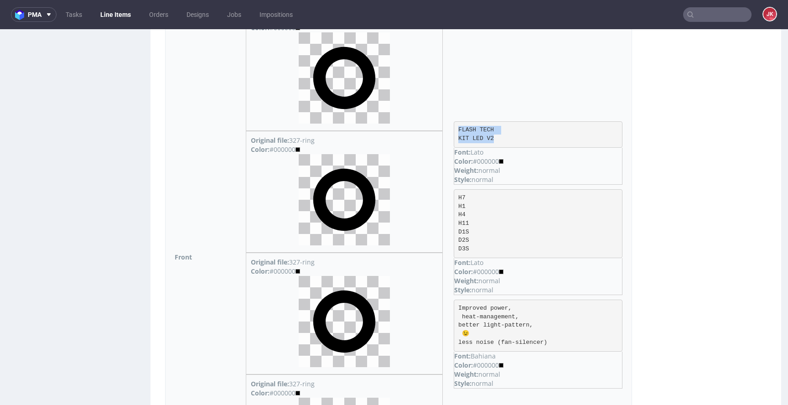
drag, startPoint x: 472, startPoint y: 112, endPoint x: 530, endPoint y: 121, distance: 58.6
click at [530, 121] on pre "FLASH TECH KIT LED V2" at bounding box center [538, 134] width 169 height 26
copy pre "FLASH TECH KIT LED V2"
drag, startPoint x: 474, startPoint y: 181, endPoint x: 490, endPoint y: 233, distance: 54.5
click at [490, 233] on pre "H7 H1 H4 H11 D1S D2S D3S" at bounding box center [538, 223] width 169 height 69
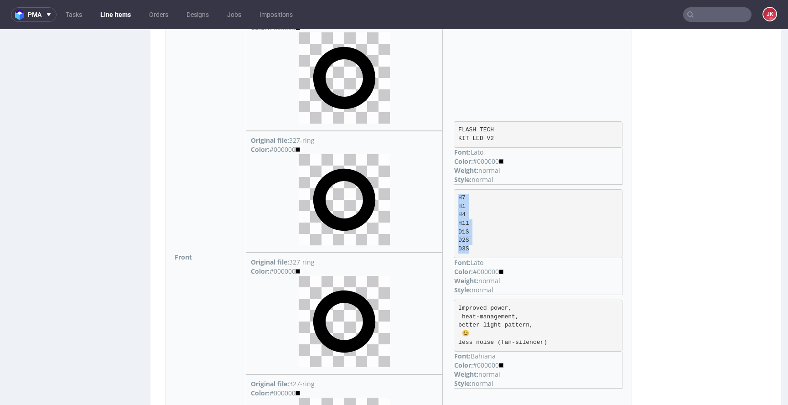
copy pre "H7 H1 H4 H11 D1S D2S D3S"
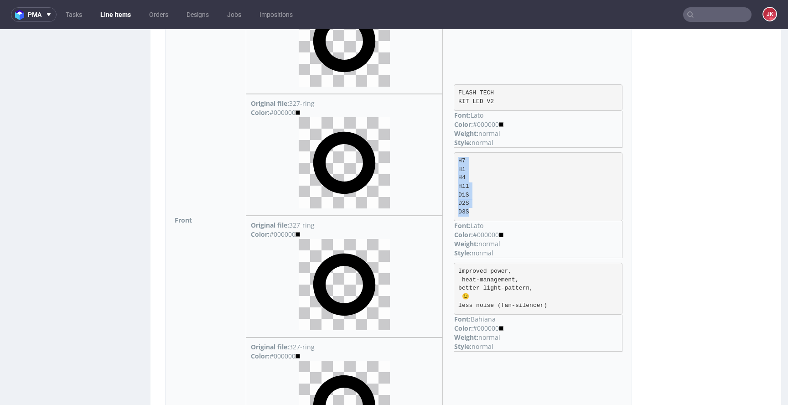
scroll to position [2277, 0]
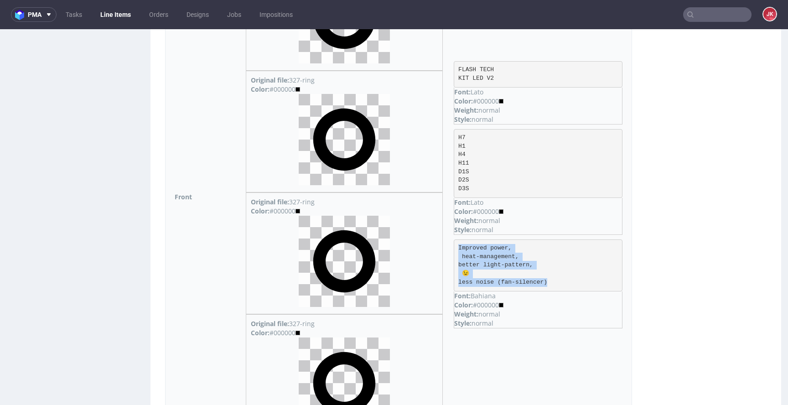
drag, startPoint x: 473, startPoint y: 229, endPoint x: 573, endPoint y: 263, distance: 104.9
click at [573, 263] on pre "Improved power, heat-management, better light-pattern, 😉 less noise (fan-silenc…" at bounding box center [538, 265] width 169 height 52
copy pre "Improved power, heat-management, better light-pattern, 😉 less noise (fan-silenc…"
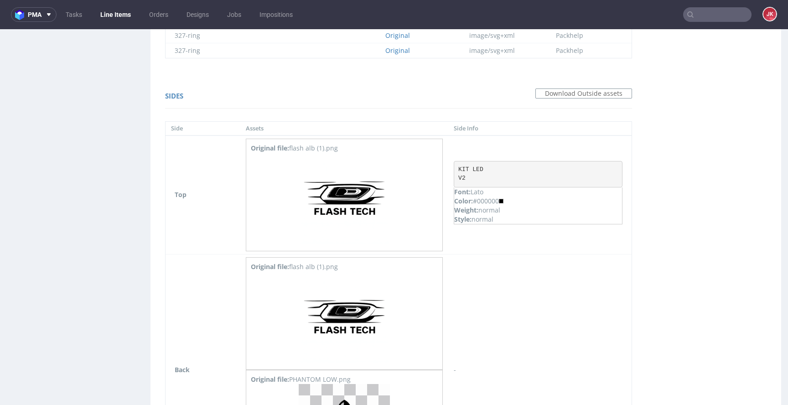
scroll to position [1021, 0]
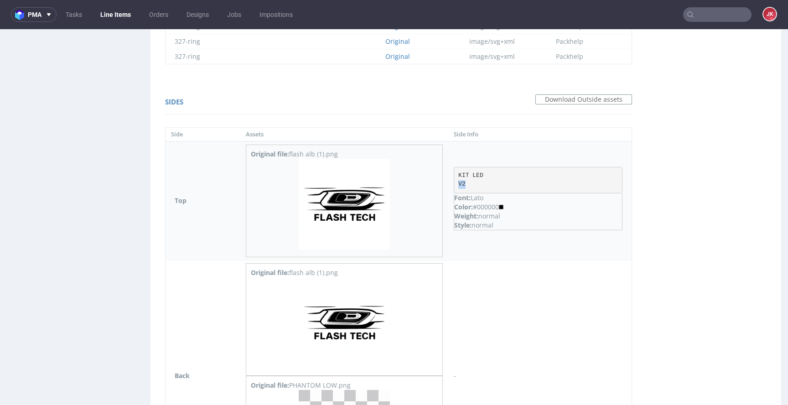
drag, startPoint x: 473, startPoint y: 186, endPoint x: 486, endPoint y: 185, distance: 12.8
click at [486, 185] on pre "KIT LED V2" at bounding box center [538, 180] width 169 height 26
copy pre "V2"
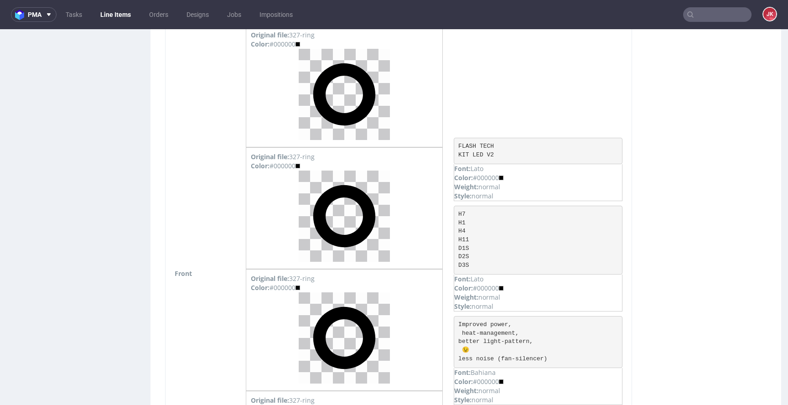
scroll to position [2290, 0]
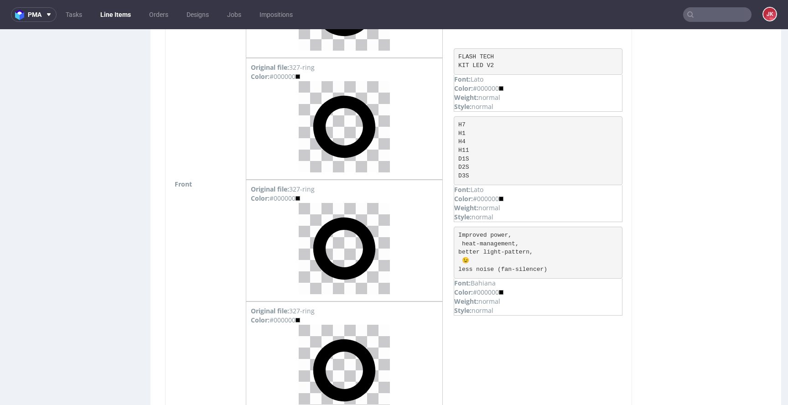
click at [192, 252] on td "Front" at bounding box center [203, 183] width 75 height 971
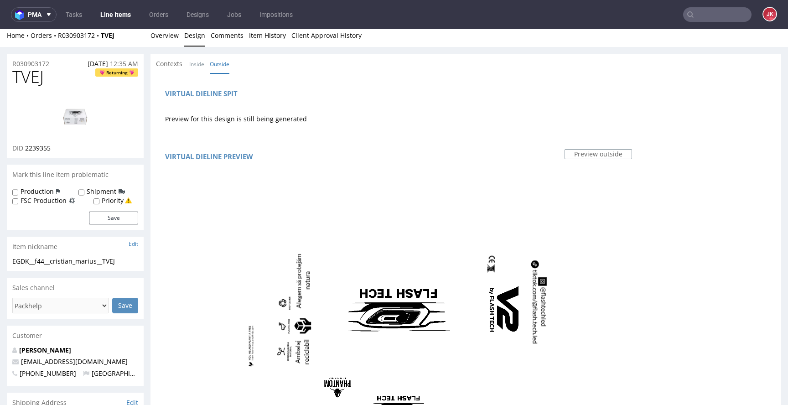
scroll to position [0, 0]
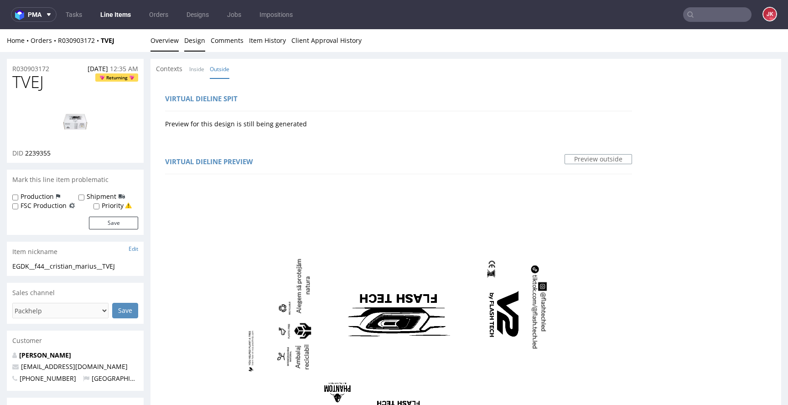
click at [166, 41] on link "Overview" at bounding box center [165, 40] width 28 height 22
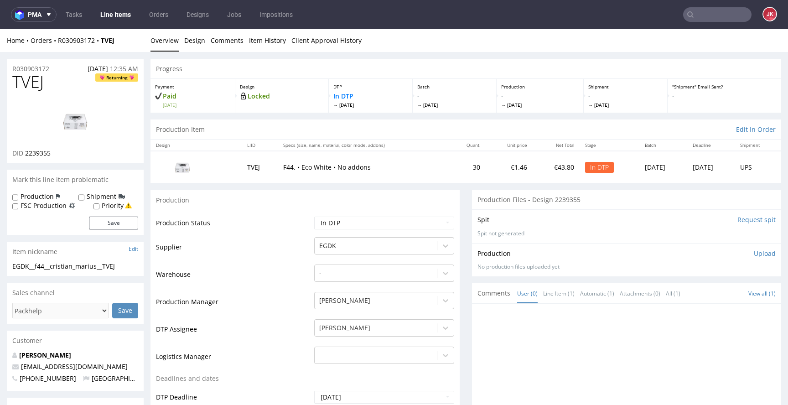
click at [255, 236] on td "Supplier" at bounding box center [234, 249] width 156 height 27
drag, startPoint x: 132, startPoint y: 265, endPoint x: 0, endPoint y: 266, distance: 132.3
copy div "EGDK__f44__cristian_marius__TVEJ"
click at [61, 68] on div "R030903172 01.09.2025 12:35 AM" at bounding box center [75, 66] width 137 height 15
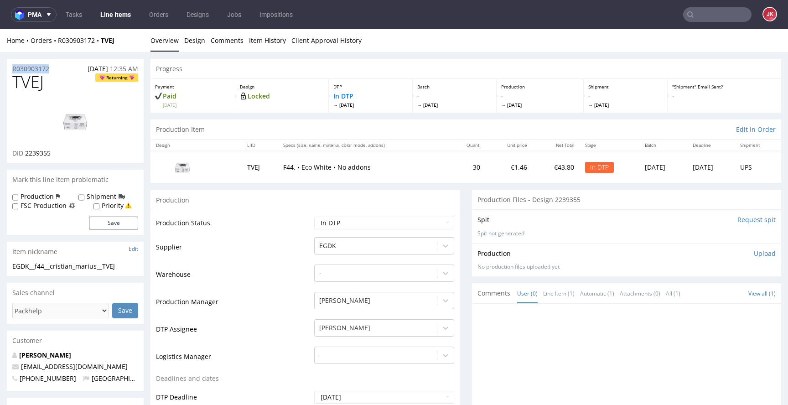
copy p "R030903172"
click at [43, 152] on span "2239355" at bounding box center [38, 153] width 26 height 9
copy span "2239355"
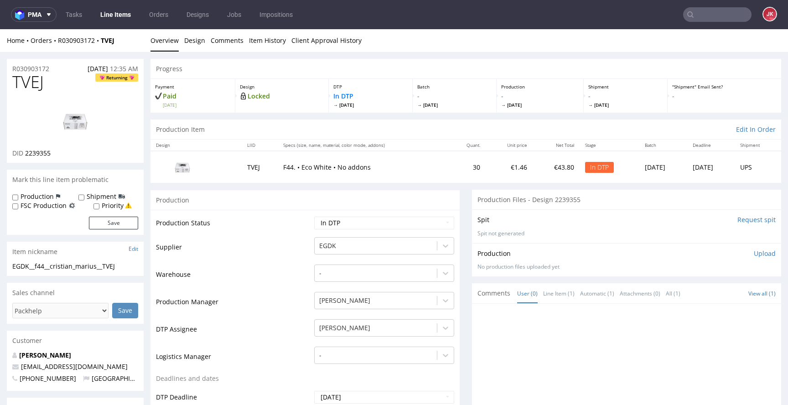
click at [289, 256] on td "Supplier" at bounding box center [234, 249] width 156 height 27
click at [755, 256] on p "Upload" at bounding box center [765, 253] width 22 height 9
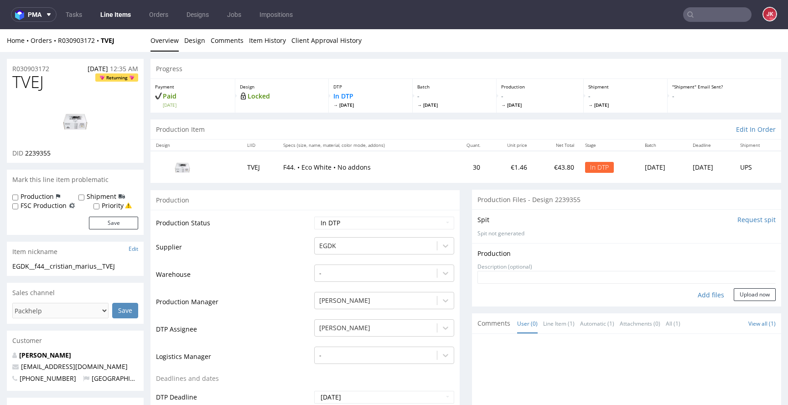
click at [695, 295] on div "Add files" at bounding box center [711, 295] width 46 height 14
type input "C:\fakepath\EGDK__f44__cristian_marius__TVEJ__d2239355__oR030903172.pdf"
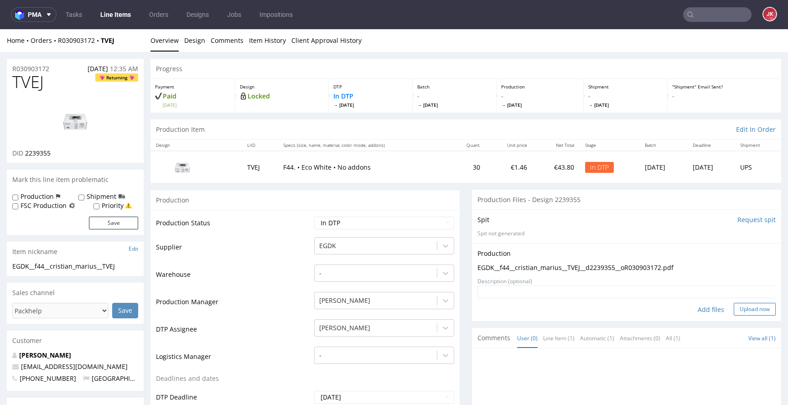
click at [743, 312] on button "Upload now" at bounding box center [755, 309] width 42 height 13
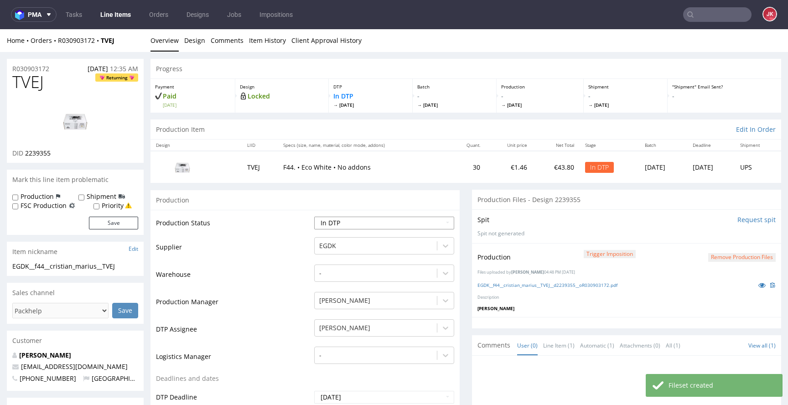
click at [394, 223] on select "Waiting for Artwork Waiting for Diecut Waiting for Mockup Waiting for DTP Waiti…" at bounding box center [384, 223] width 140 height 13
select select "dtp_production_ready"
click at [314, 217] on select "Waiting for Artwork Waiting for Diecut Waiting for Mockup Waiting for DTP Waiti…" at bounding box center [384, 223] width 140 height 13
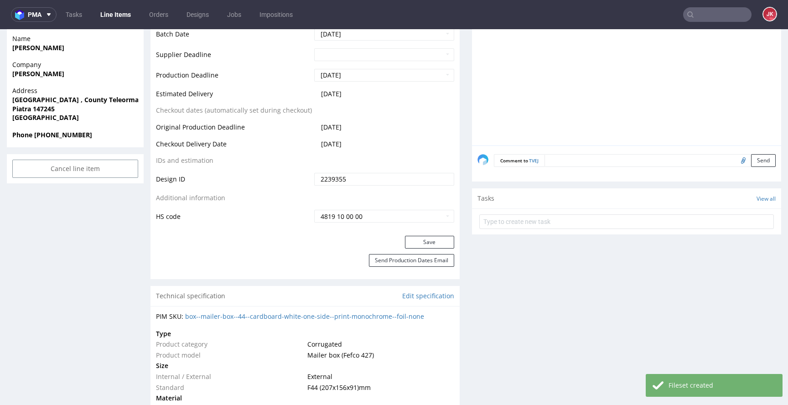
scroll to position [437, 0]
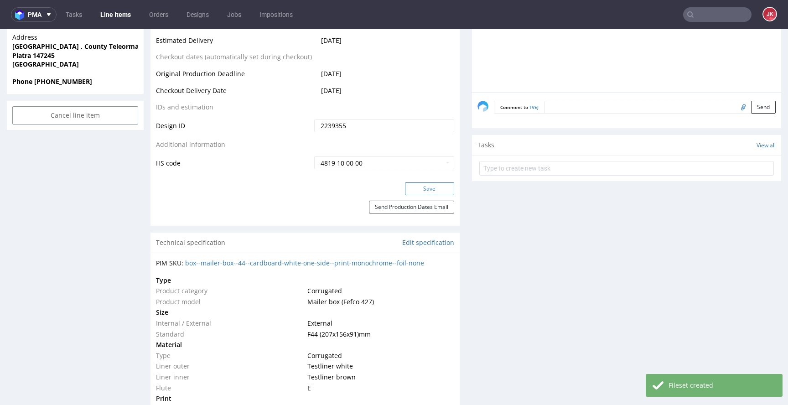
click at [420, 187] on button "Save" at bounding box center [429, 188] width 49 height 13
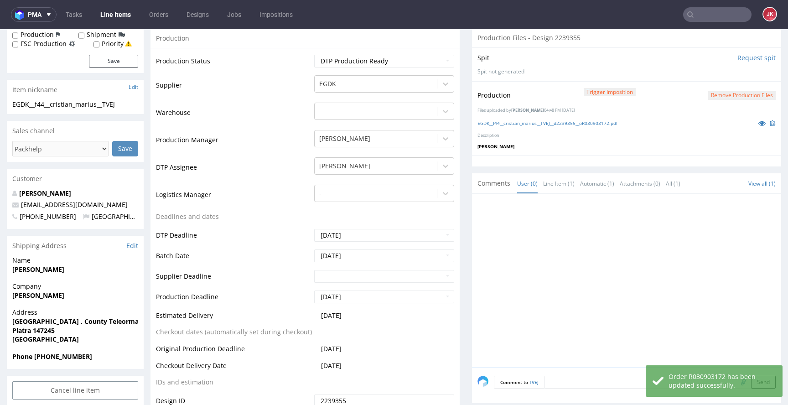
scroll to position [0, 0]
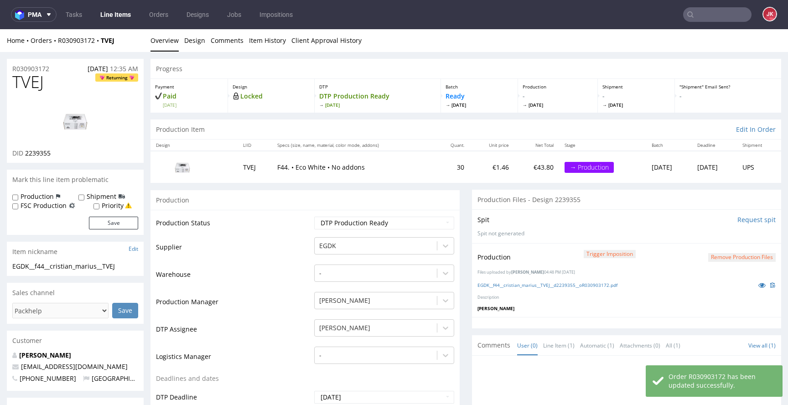
click at [303, 221] on td "Production Status" at bounding box center [234, 226] width 156 height 21
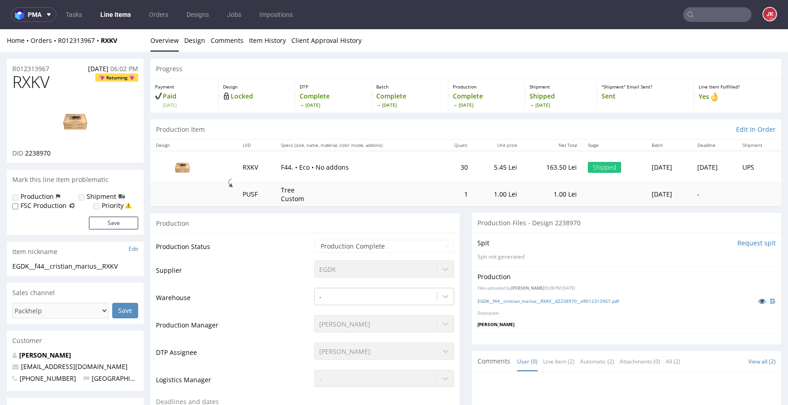
click at [759, 300] on icon at bounding box center [762, 301] width 7 height 6
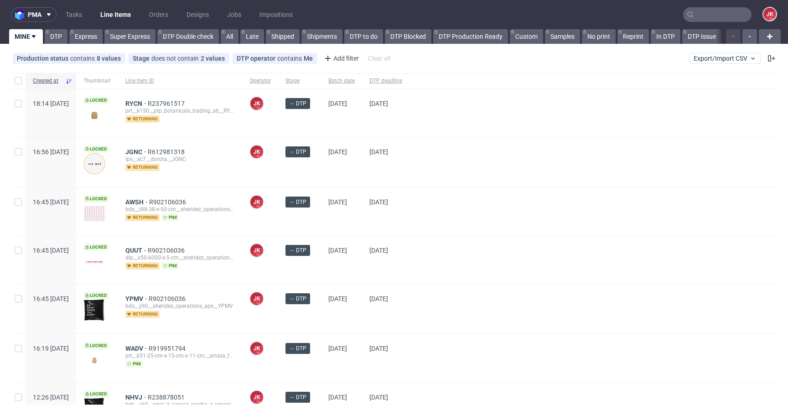
scroll to position [301, 0]
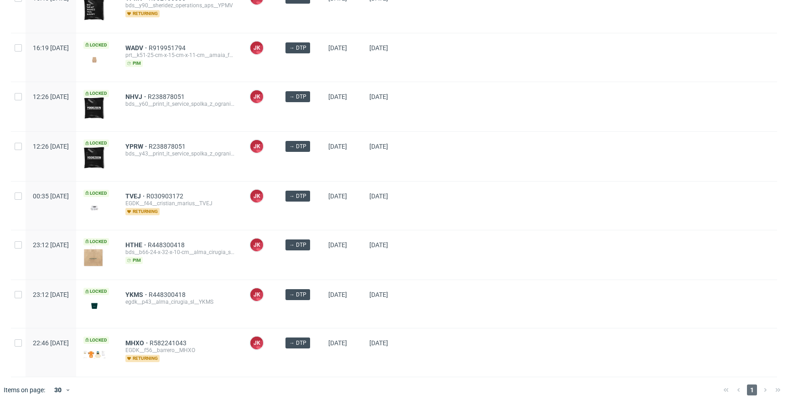
click at [469, 271] on div at bounding box center [594, 254] width 368 height 49
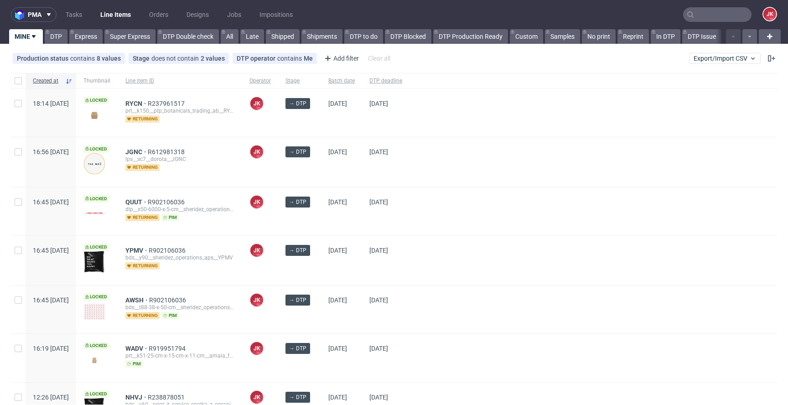
click at [321, 164] on div "→ DTP" at bounding box center [299, 161] width 43 height 49
click at [321, 209] on div "→ DTP" at bounding box center [299, 211] width 43 height 48
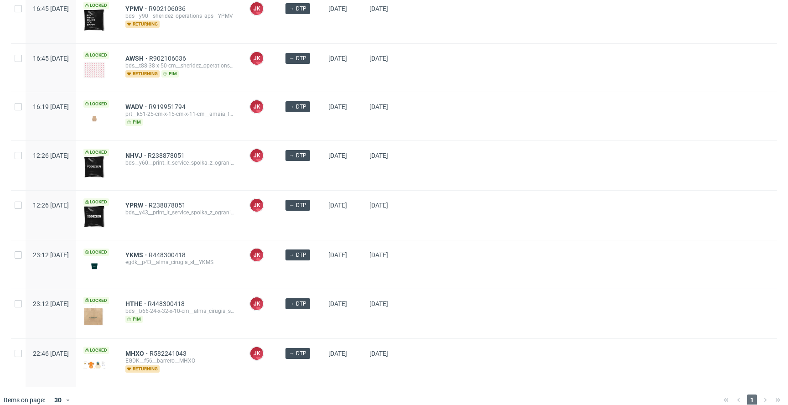
scroll to position [252, 0]
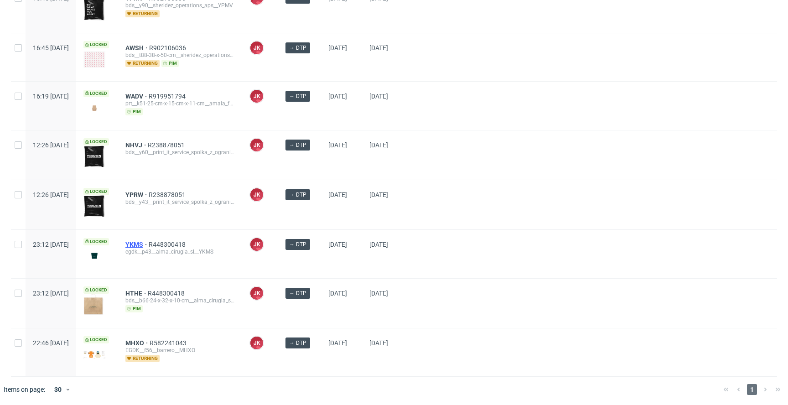
click at [149, 244] on span "YKMS" at bounding box center [136, 244] width 23 height 7
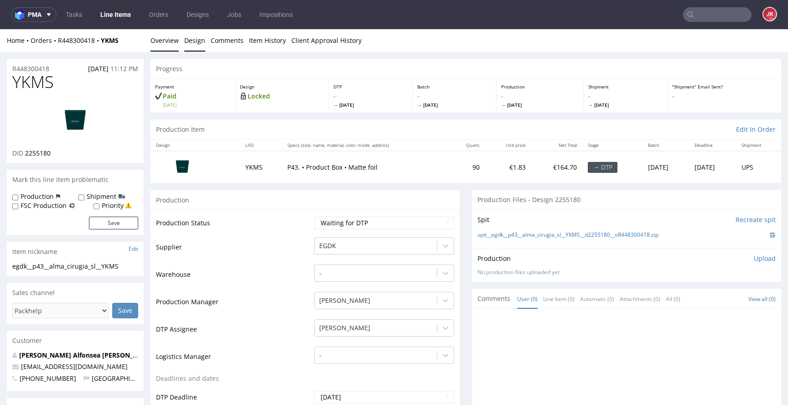
click at [191, 43] on link "Design" at bounding box center [194, 40] width 21 height 22
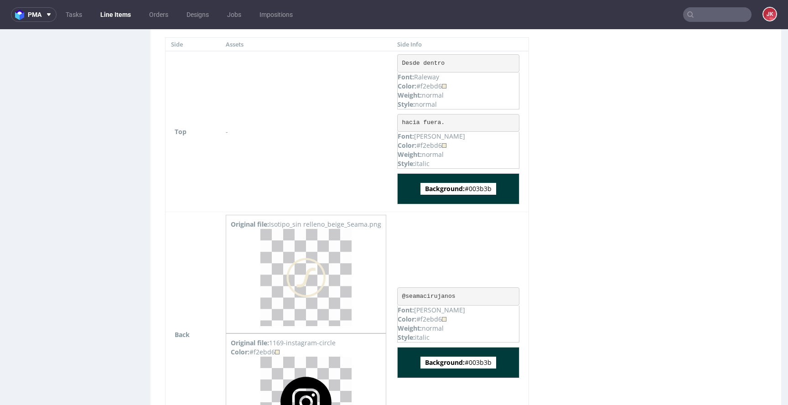
scroll to position [612, 0]
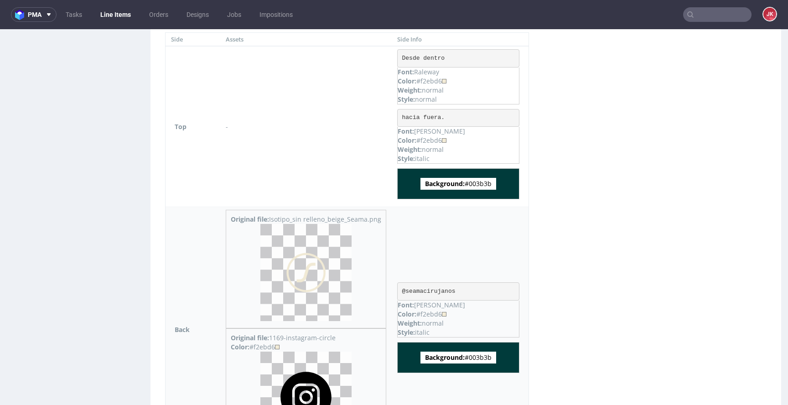
click at [329, 263] on img at bounding box center [305, 272] width 91 height 97
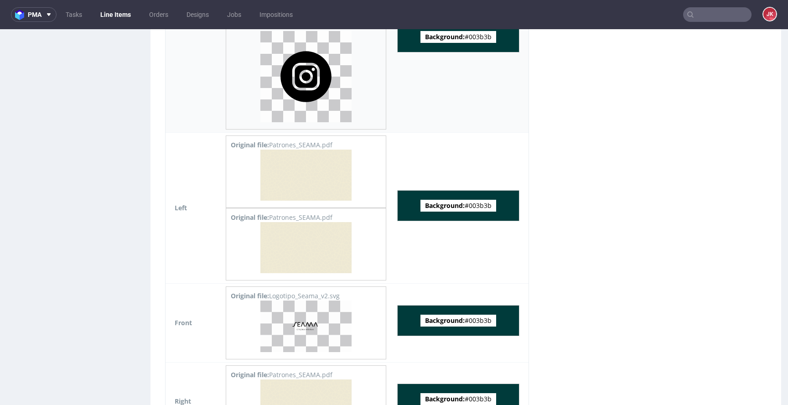
scroll to position [937, 0]
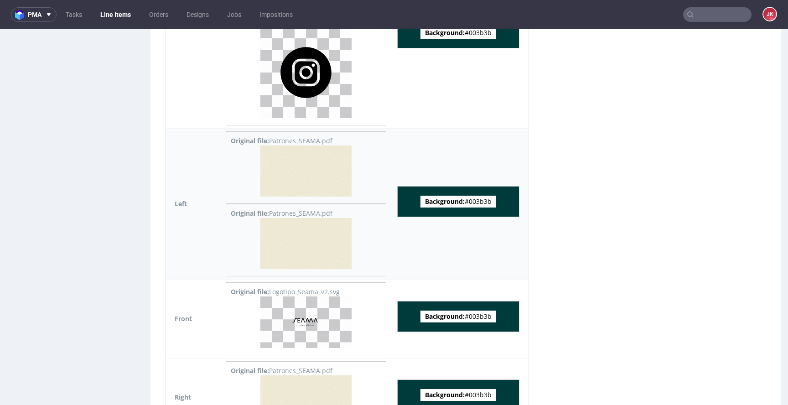
click at [323, 182] on img at bounding box center [305, 171] width 91 height 51
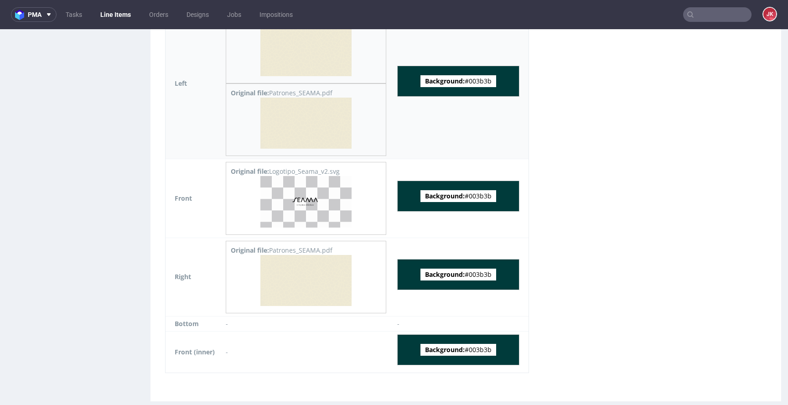
scroll to position [1071, 0]
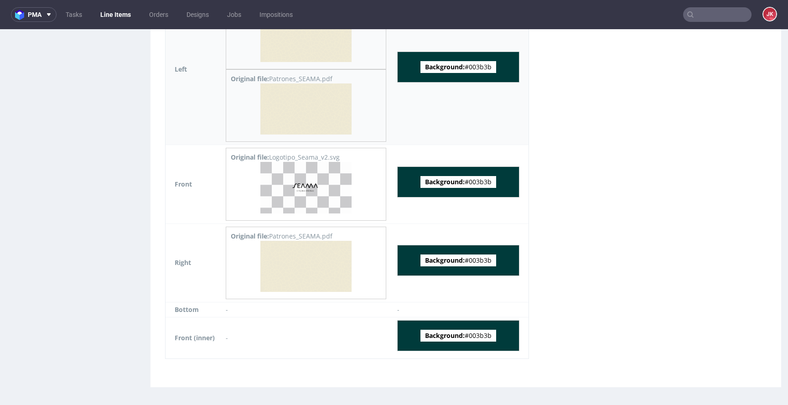
click at [323, 182] on img at bounding box center [305, 188] width 91 height 52
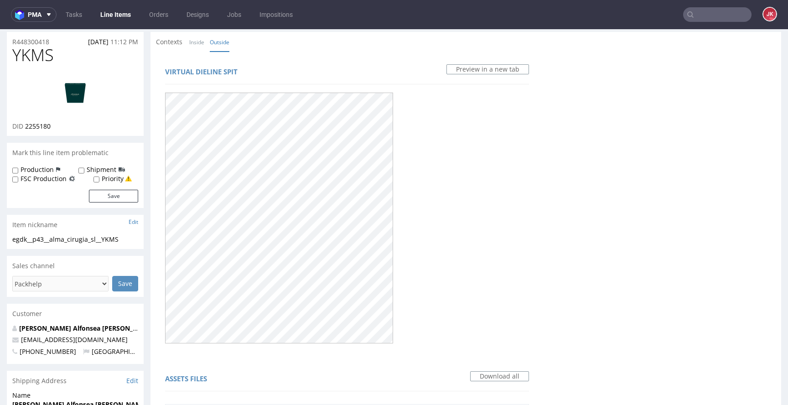
scroll to position [0, 0]
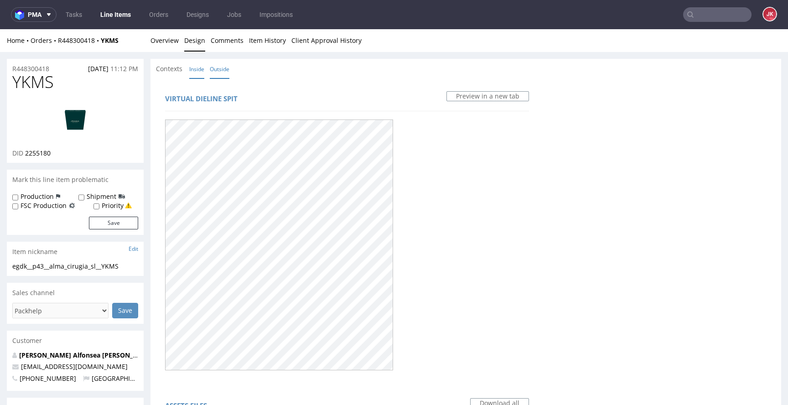
click at [202, 69] on link "Inside" at bounding box center [196, 69] width 15 height 20
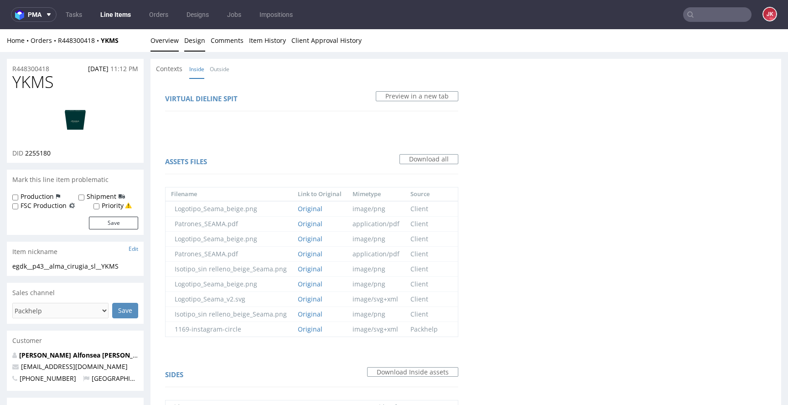
click at [175, 42] on link "Overview" at bounding box center [165, 40] width 28 height 22
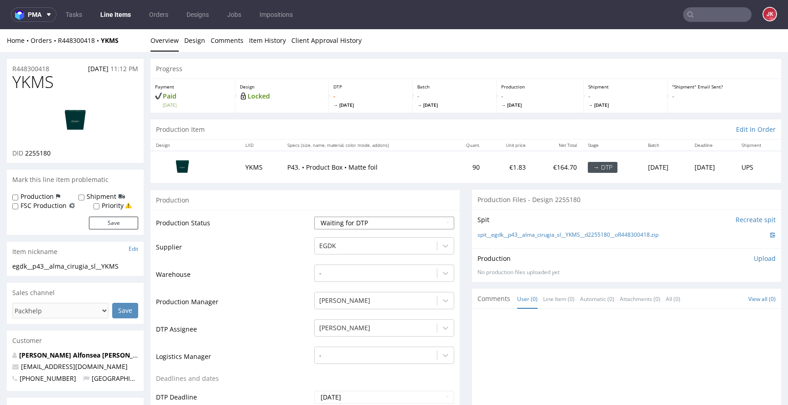
click at [330, 224] on select "Waiting for Artwork Waiting for Diecut Waiting for Mockup Waiting for DTP Waiti…" at bounding box center [384, 223] width 140 height 13
select select "dtp_in_process"
click at [314, 217] on select "Waiting for Artwork Waiting for Diecut Waiting for Mockup Waiting for DTP Waiti…" at bounding box center [384, 223] width 140 height 13
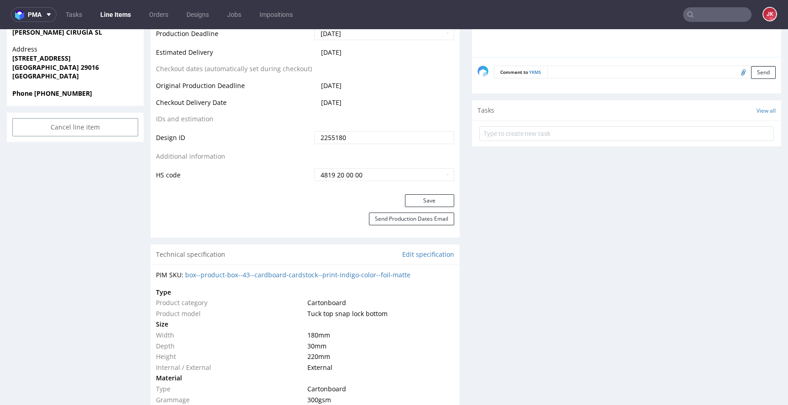
scroll to position [474, 0]
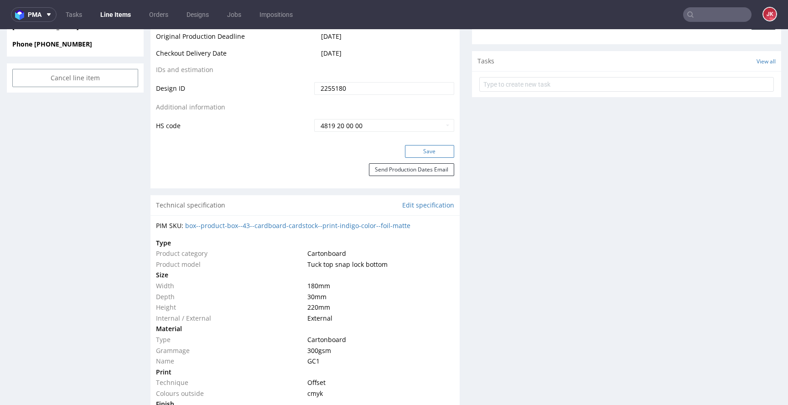
click at [412, 146] on button "Save" at bounding box center [429, 151] width 49 height 13
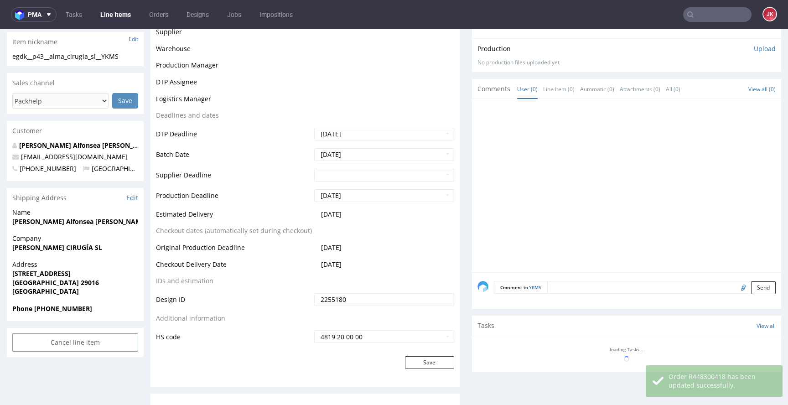
scroll to position [0, 0]
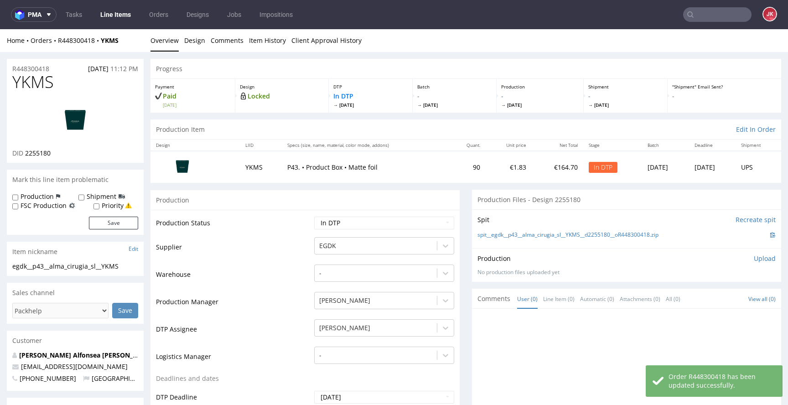
click at [99, 110] on img at bounding box center [75, 120] width 73 height 41
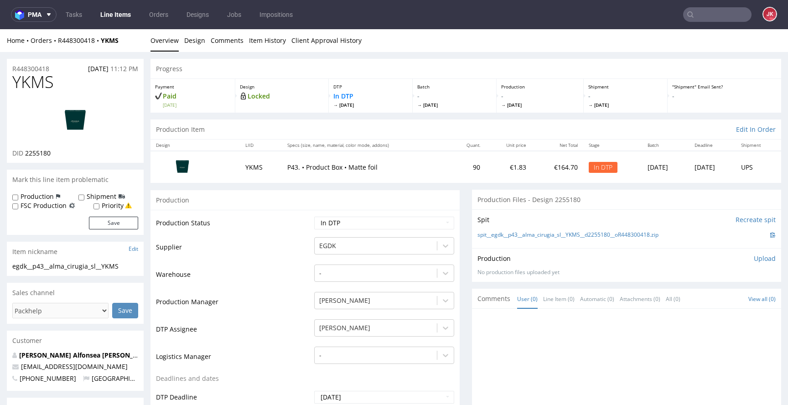
click at [304, 253] on td "Supplier" at bounding box center [234, 249] width 156 height 27
click at [296, 231] on td "Production Status" at bounding box center [234, 226] width 156 height 21
drag, startPoint x: 275, startPoint y: 231, endPoint x: 253, endPoint y: 183, distance: 53.1
click at [275, 231] on td "Production Status" at bounding box center [234, 226] width 156 height 21
click at [186, 44] on link "Design" at bounding box center [194, 40] width 21 height 22
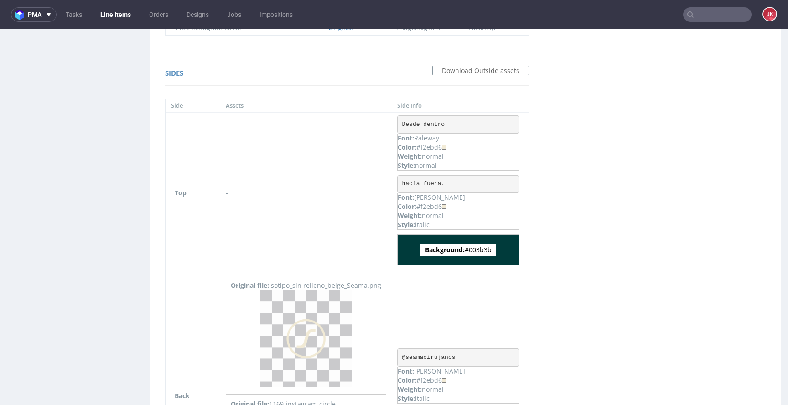
scroll to position [570, 0]
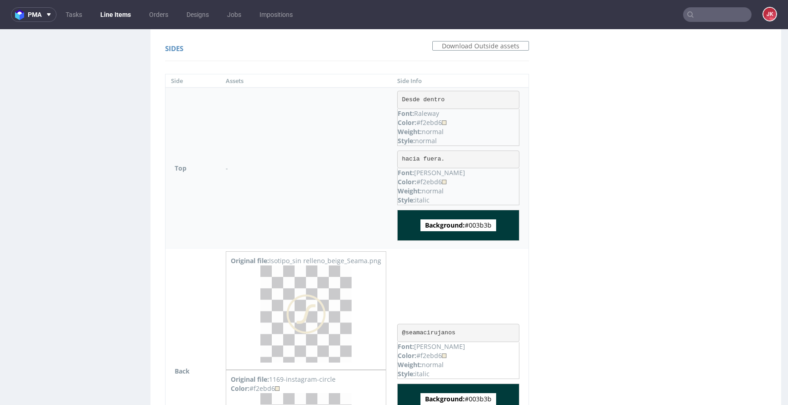
click at [483, 225] on span "Background: #003b3b" at bounding box center [459, 225] width 76 height 12
copy span "003b3b"
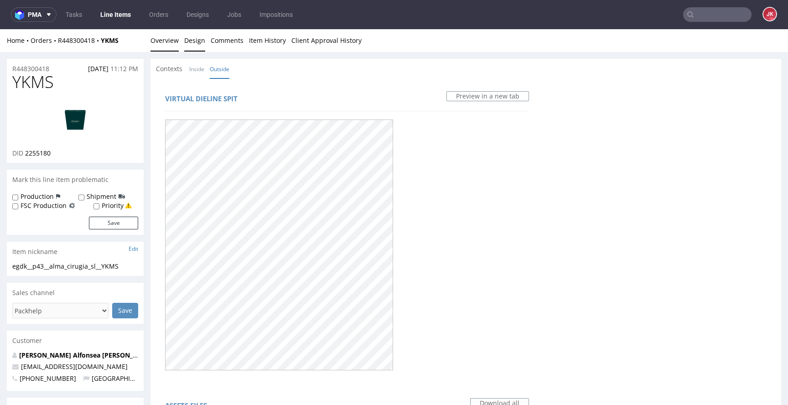
click at [170, 42] on link "Overview" at bounding box center [165, 40] width 28 height 22
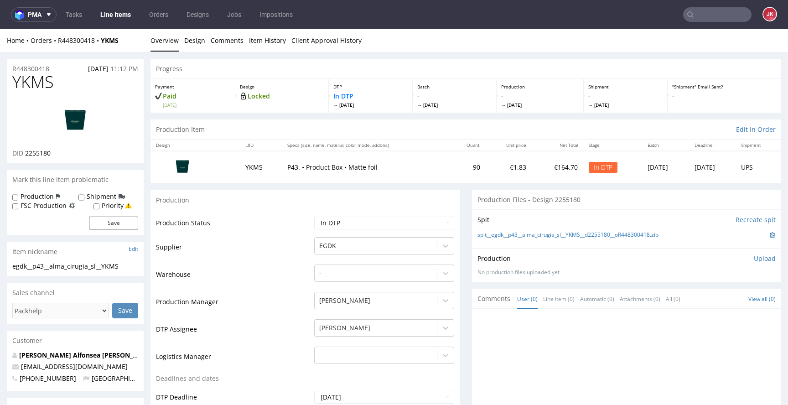
click at [260, 237] on td "Supplier" at bounding box center [234, 249] width 156 height 27
click at [194, 44] on link "Design" at bounding box center [194, 40] width 21 height 22
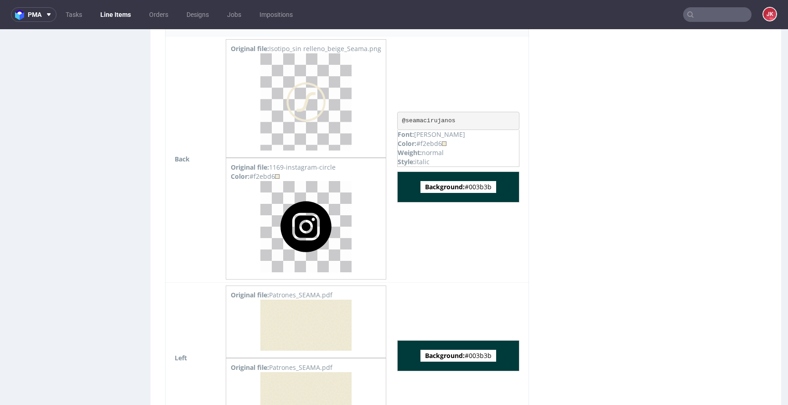
scroll to position [674, 0]
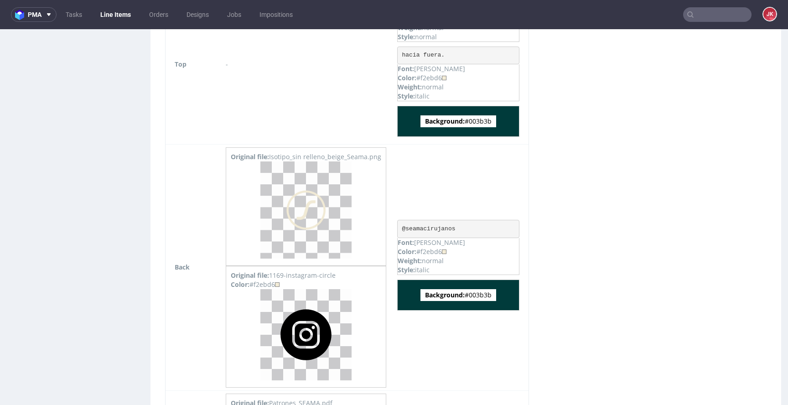
click at [567, 221] on div "Virtual dieline spit Preview in a new tab Assets files Download all Filename Li…" at bounding box center [466, 93] width 631 height 1379
drag, startPoint x: 402, startPoint y: 230, endPoint x: 467, endPoint y: 230, distance: 64.8
click at [467, 230] on pre "@seamacirujanos" at bounding box center [458, 229] width 122 height 18
copy pre "@seamacirujanos"
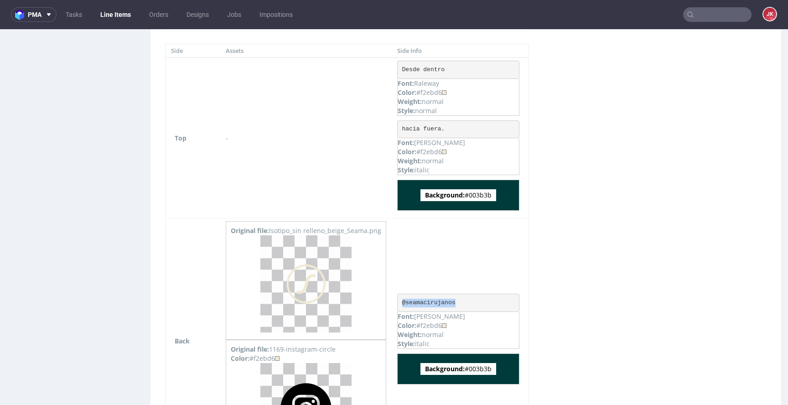
scroll to position [515, 0]
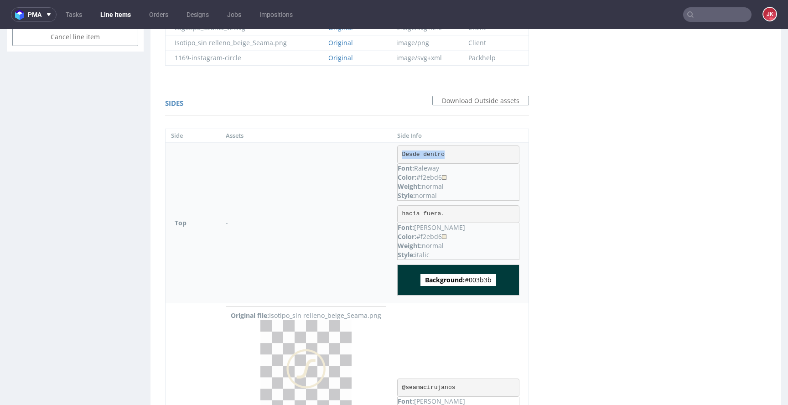
drag, startPoint x: 400, startPoint y: 156, endPoint x: 466, endPoint y: 155, distance: 66.2
click at [466, 155] on pre "Desde dentro" at bounding box center [458, 155] width 122 height 18
copy pre "Desde dentro"
drag, startPoint x: 404, startPoint y: 215, endPoint x: 460, endPoint y: 213, distance: 56.1
click at [460, 213] on pre "hacia fuera." at bounding box center [458, 214] width 122 height 18
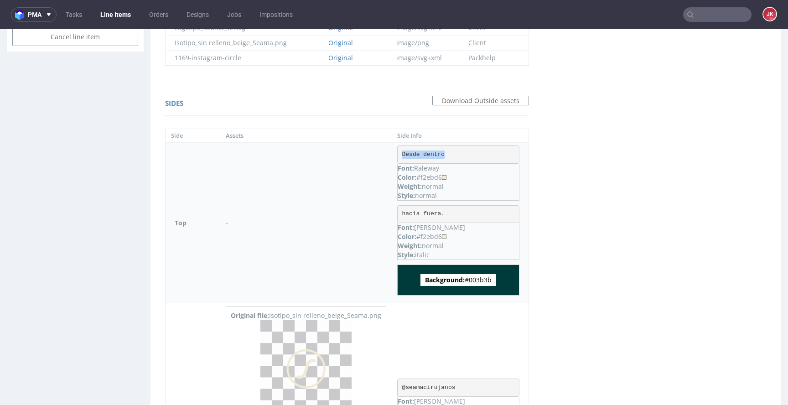
copy pre "hacia fuera."
click at [432, 239] on div "Color: #f2ebd6" at bounding box center [458, 236] width 121 height 9
copy div "f2ebd6"
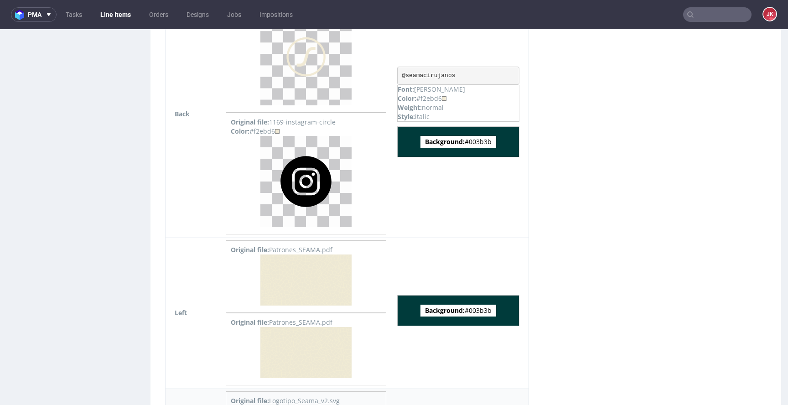
scroll to position [783, 0]
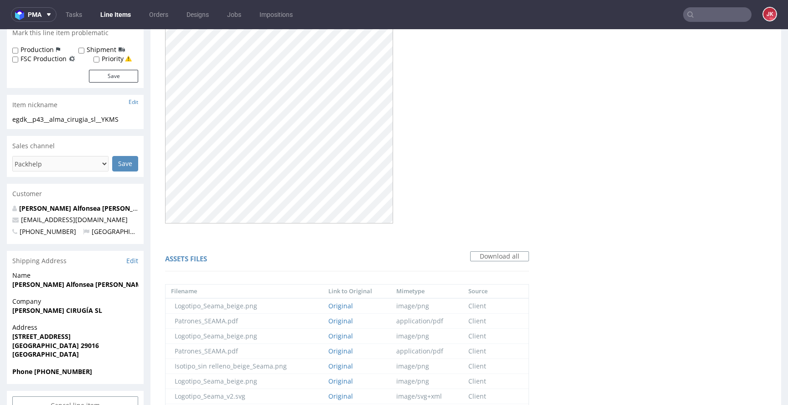
scroll to position [465, 0]
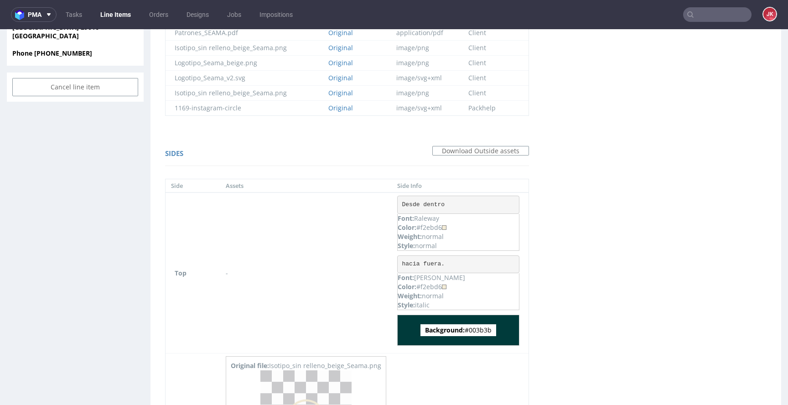
click at [303, 130] on div "Virtual dieline spit Preview in a new tab Assets files Download all Filename Li…" at bounding box center [347, 302] width 393 height 1379
click at [549, 211] on div "Virtual dieline spit Preview in a new tab Assets files Download all Filename Li…" at bounding box center [466, 302] width 631 height 1379
click at [287, 149] on div "Sides Download Outside assets" at bounding box center [347, 155] width 364 height 22
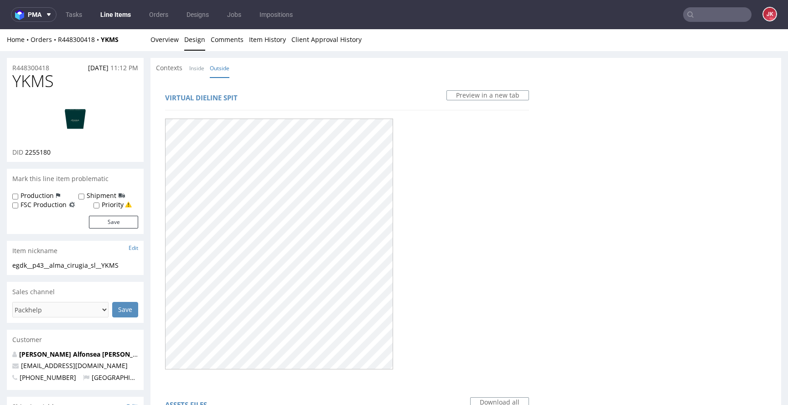
scroll to position [0, 0]
click at [35, 84] on span "YKMS" at bounding box center [33, 82] width 42 height 18
copy span "YKMS"
click at [454, 185] on div at bounding box center [347, 244] width 364 height 257
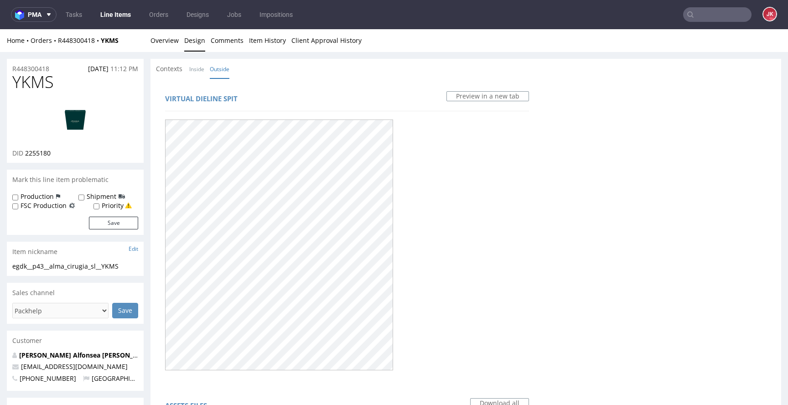
click at [318, 84] on div "Virtual dieline spit Preview in a new tab" at bounding box center [347, 232] width 382 height 296
click at [167, 45] on link "Overview" at bounding box center [165, 40] width 28 height 22
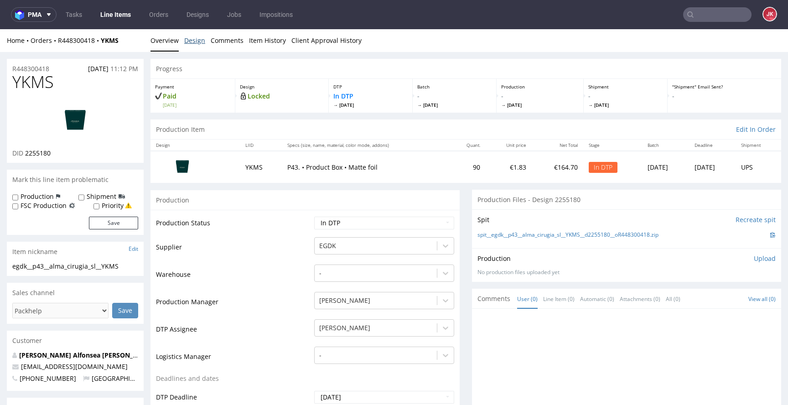
drag, startPoint x: 192, startPoint y: 44, endPoint x: 191, endPoint y: 57, distance: 13.3
click at [192, 44] on link "Design" at bounding box center [194, 40] width 21 height 22
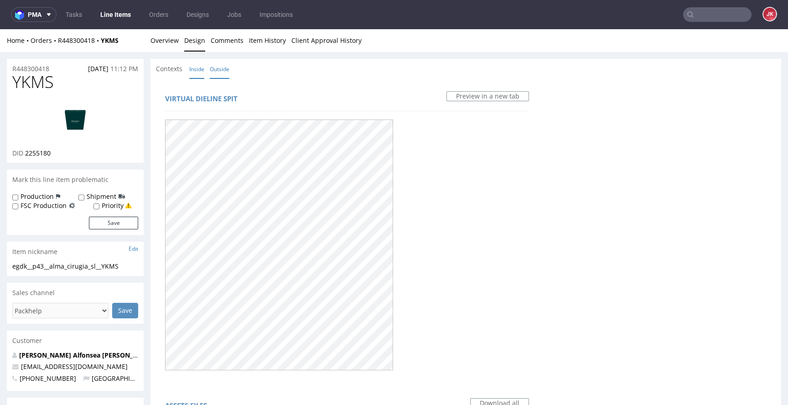
click at [195, 68] on link "Inside" at bounding box center [196, 69] width 15 height 20
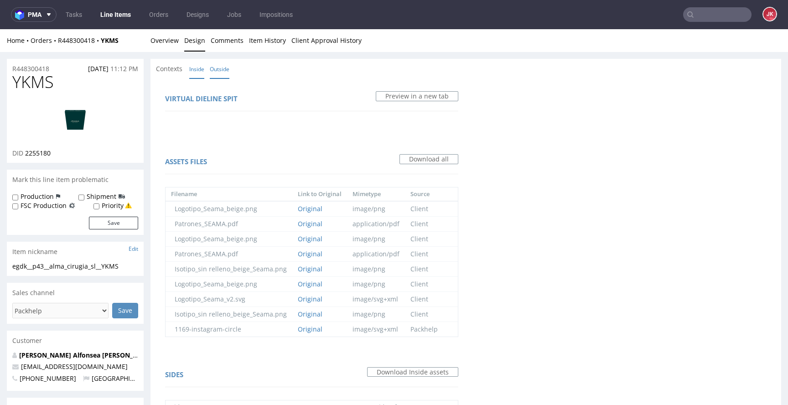
click at [215, 70] on link "Outside" at bounding box center [220, 69] width 20 height 20
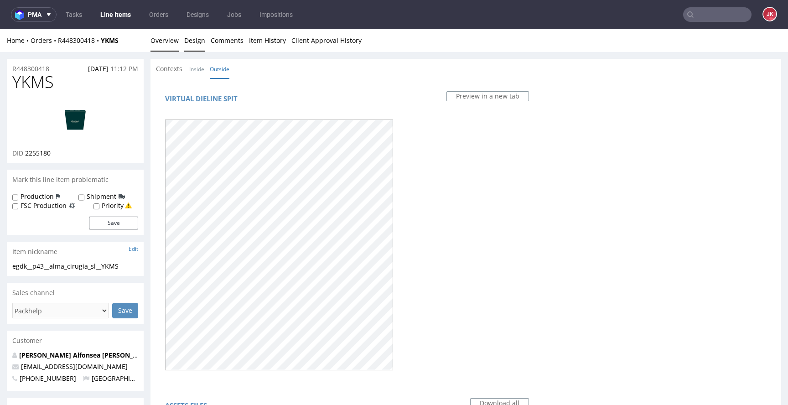
click at [168, 45] on link "Overview" at bounding box center [165, 40] width 28 height 22
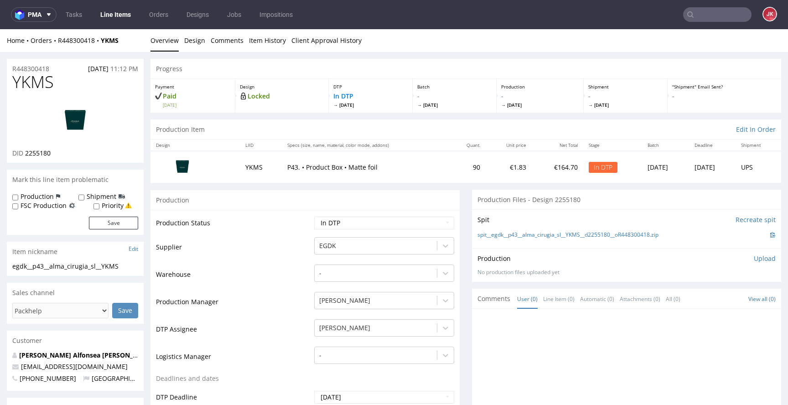
click at [251, 229] on td "Production Status" at bounding box center [234, 226] width 156 height 21
drag, startPoint x: 135, startPoint y: 267, endPoint x: 0, endPoint y: 267, distance: 135.0
copy div "egdk__p43__alma_cirugia_sl__YKMS"
drag, startPoint x: 64, startPoint y: 68, endPoint x: 0, endPoint y: 69, distance: 64.3
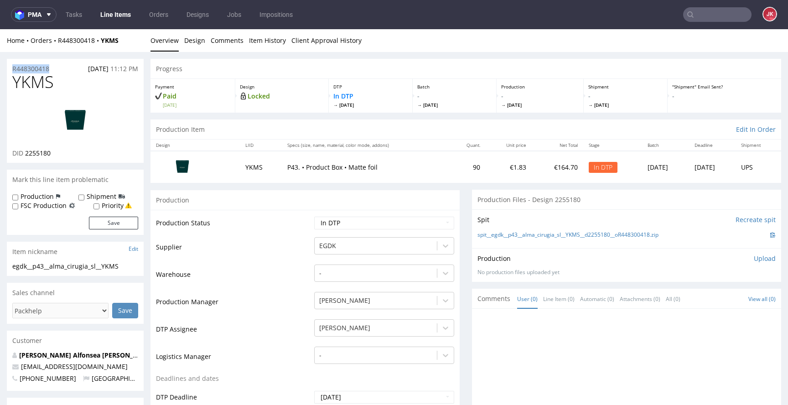
copy p "R448300418"
click at [300, 230] on td "Production Status" at bounding box center [234, 226] width 156 height 21
drag, startPoint x: 26, startPoint y: 153, endPoint x: 51, endPoint y: 154, distance: 25.1
click at [51, 154] on span "2255180" at bounding box center [38, 153] width 26 height 9
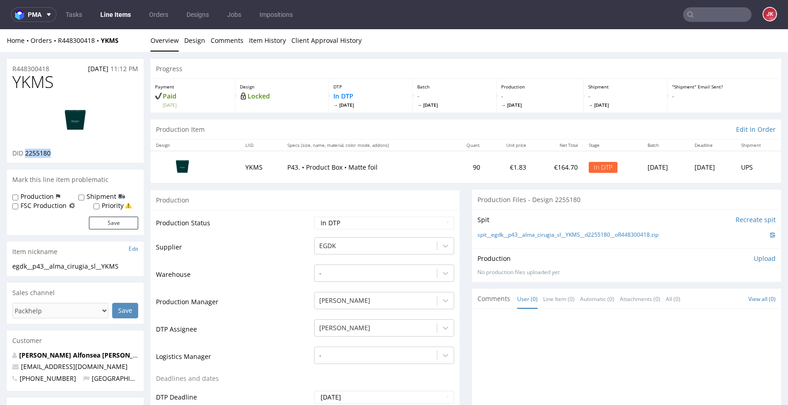
copy span "2255180"
click at [283, 230] on td "Production Status" at bounding box center [234, 226] width 156 height 21
click at [195, 38] on link "Design" at bounding box center [194, 40] width 21 height 22
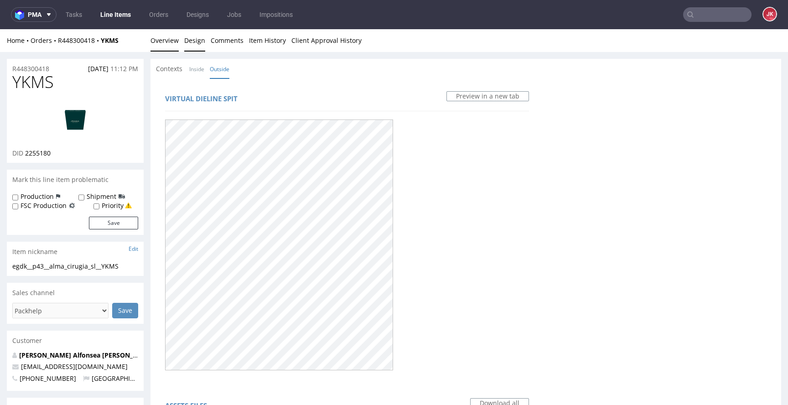
click at [163, 37] on link "Overview" at bounding box center [165, 40] width 28 height 22
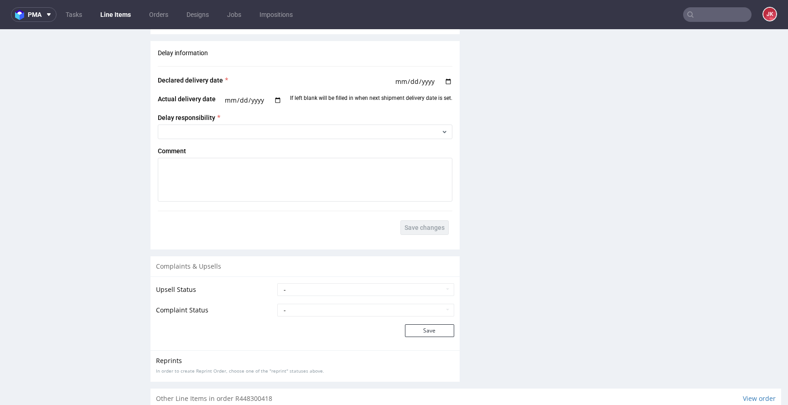
scroll to position [1361, 0]
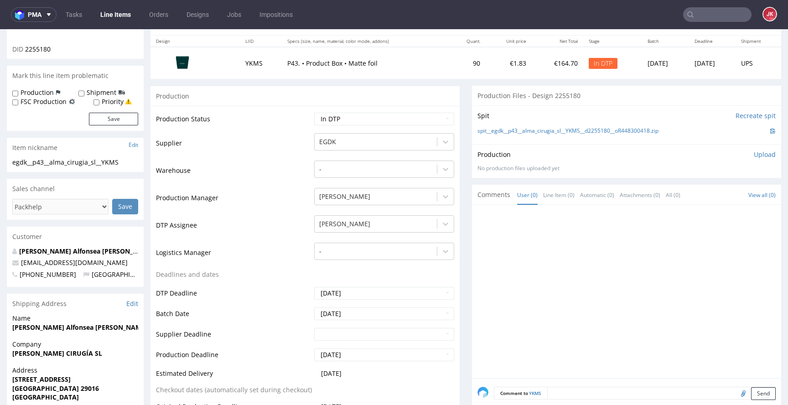
scroll to position [0, 0]
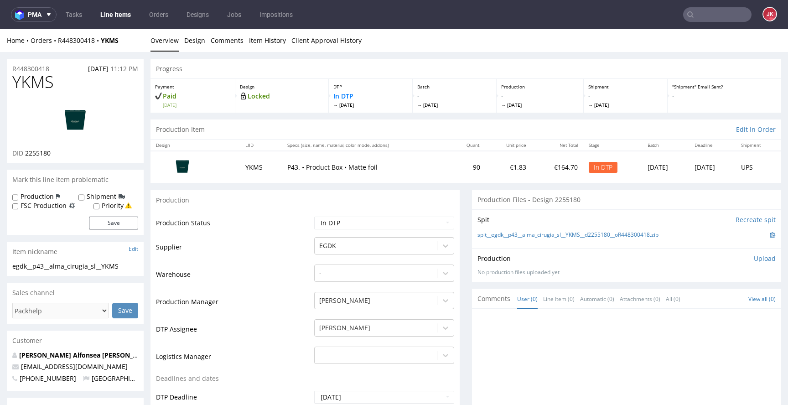
click at [759, 258] on p "Upload" at bounding box center [765, 258] width 22 height 9
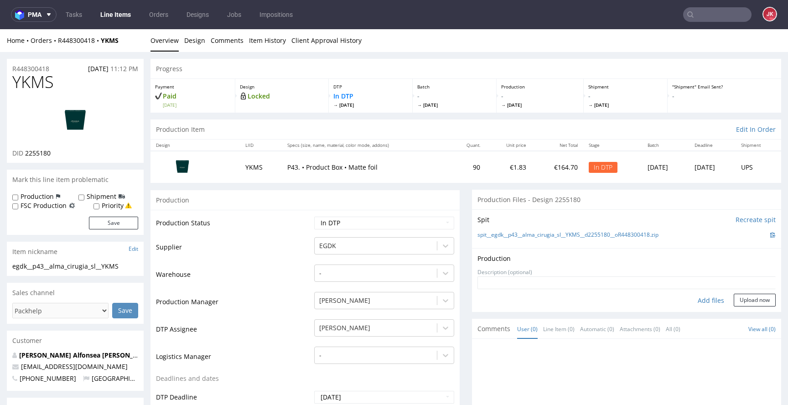
click at [695, 299] on div "Add files" at bounding box center [711, 301] width 46 height 14
type input "C:\fakepath\egdk__p43__alma_cirugia_sl__YKMS__d2255180__oR448300418__3__outside…"
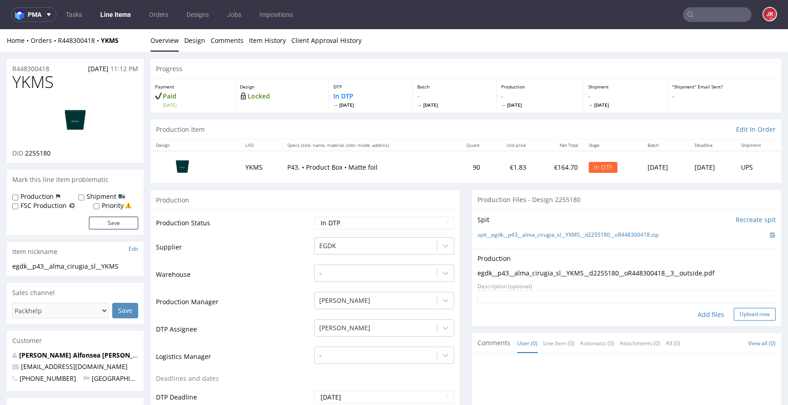
click at [739, 314] on button "Upload now" at bounding box center [755, 314] width 42 height 13
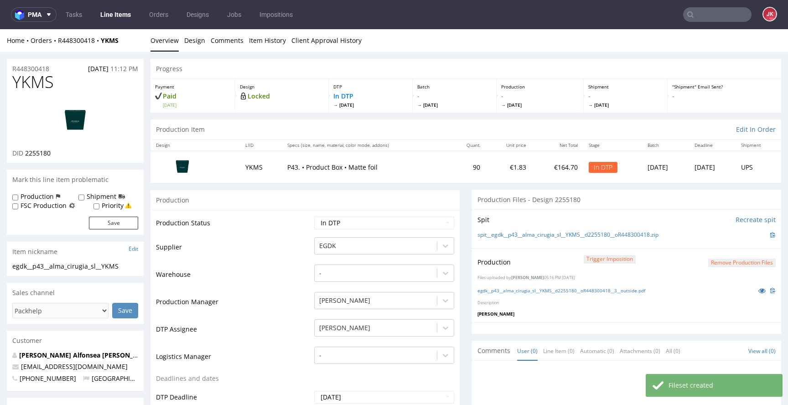
click at [383, 222] on select "Waiting for Artwork Waiting for Diecut Waiting for Mockup Waiting for DTP Waiti…" at bounding box center [384, 223] width 140 height 13
select select "dtp_production_ready"
click at [314, 217] on select "Waiting for Artwork Waiting for Diecut Waiting for Mockup Waiting for DTP Waiti…" at bounding box center [384, 223] width 140 height 13
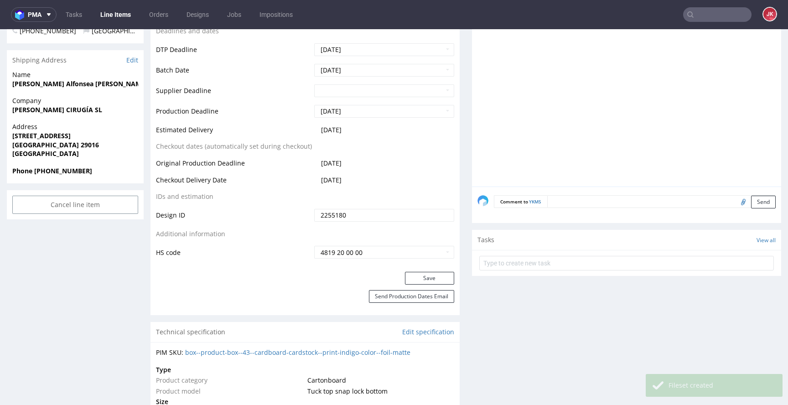
scroll to position [353, 0]
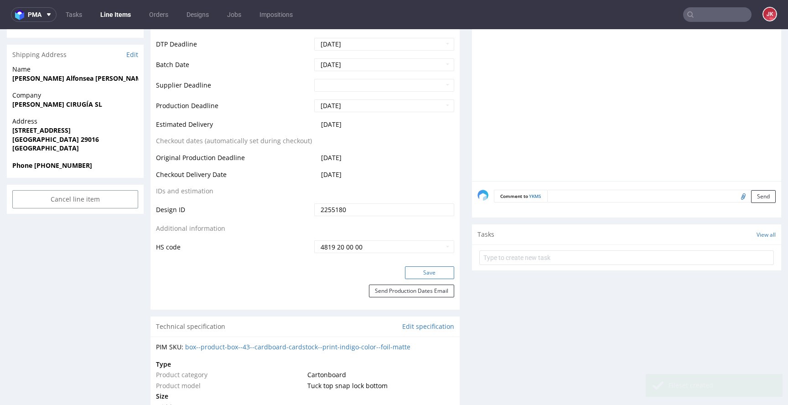
click at [427, 276] on button "Save" at bounding box center [429, 272] width 49 height 13
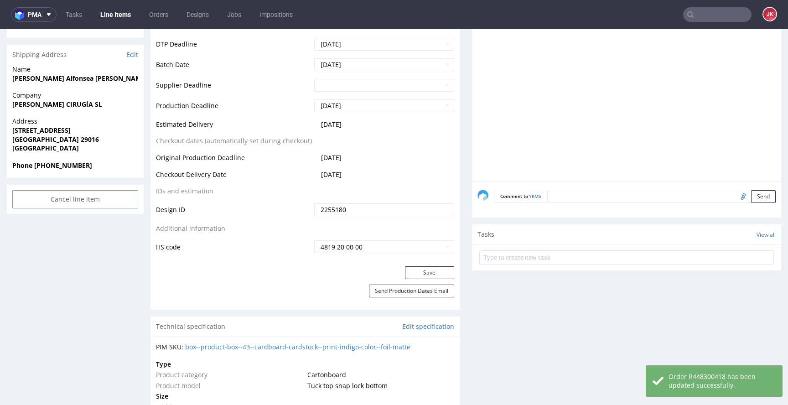
scroll to position [0, 0]
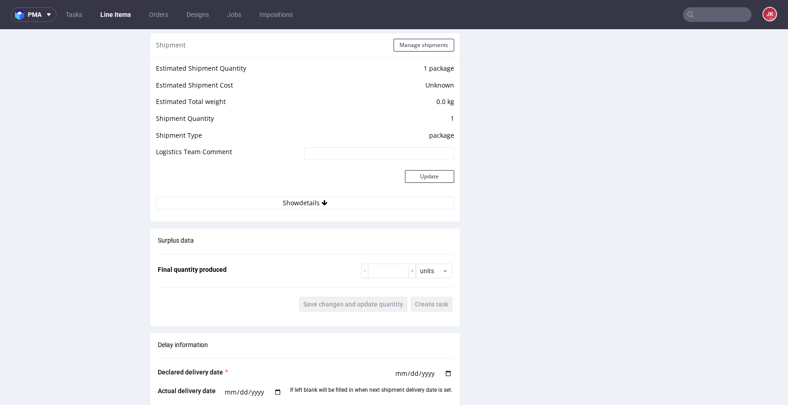
scroll to position [1352, 0]
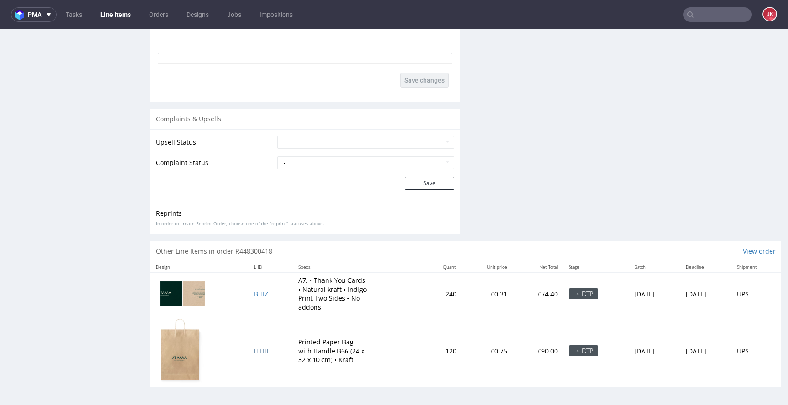
click at [258, 348] on span "HTHE" at bounding box center [262, 351] width 16 height 9
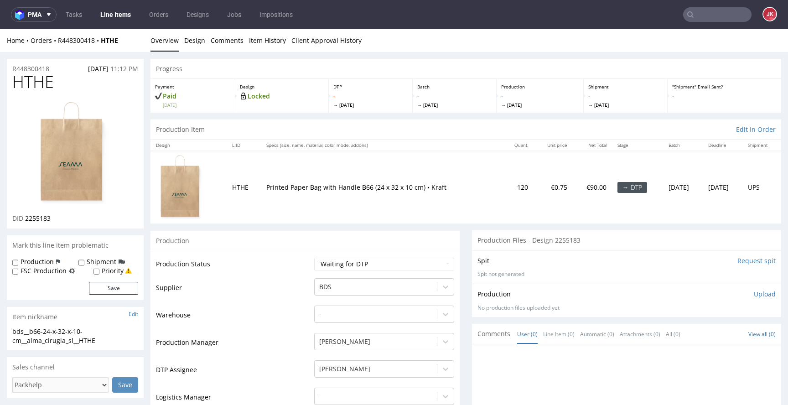
click at [300, 286] on td "Supplier" at bounding box center [234, 290] width 156 height 27
click at [346, 264] on select "Waiting for Artwork Waiting for Diecut Waiting for Mockup Waiting for DTP Waiti…" at bounding box center [384, 264] width 140 height 13
click at [314, 258] on select "Waiting for Artwork Waiting for Diecut Waiting for Mockup Waiting for DTP Waiti…" at bounding box center [384, 264] width 140 height 13
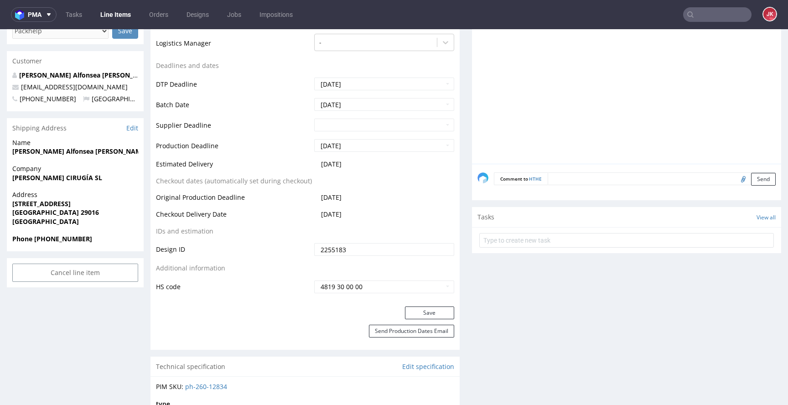
scroll to position [398, 0]
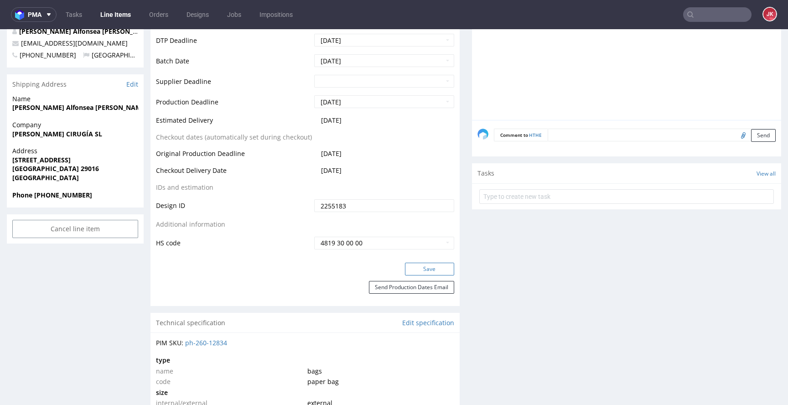
click at [415, 266] on button "Save" at bounding box center [429, 269] width 49 height 13
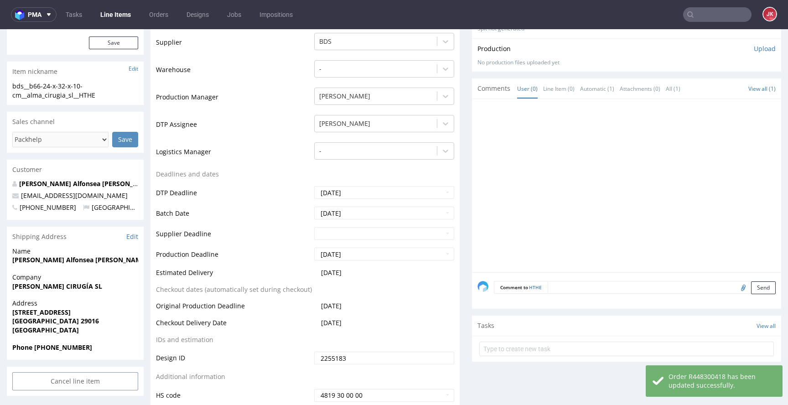
scroll to position [0, 0]
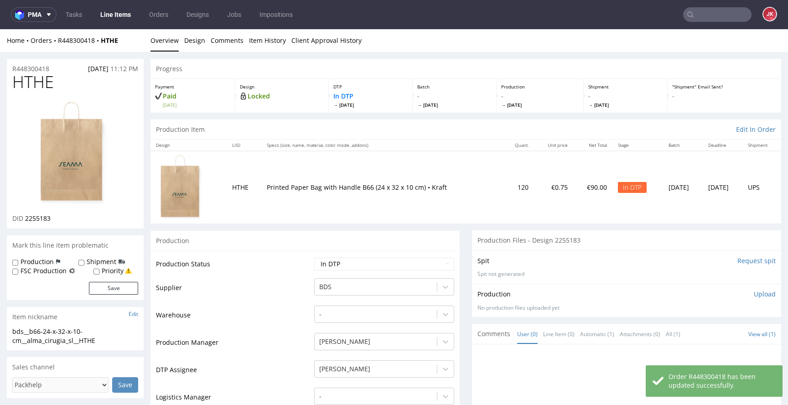
click at [301, 267] on td "Production Status" at bounding box center [234, 267] width 156 height 21
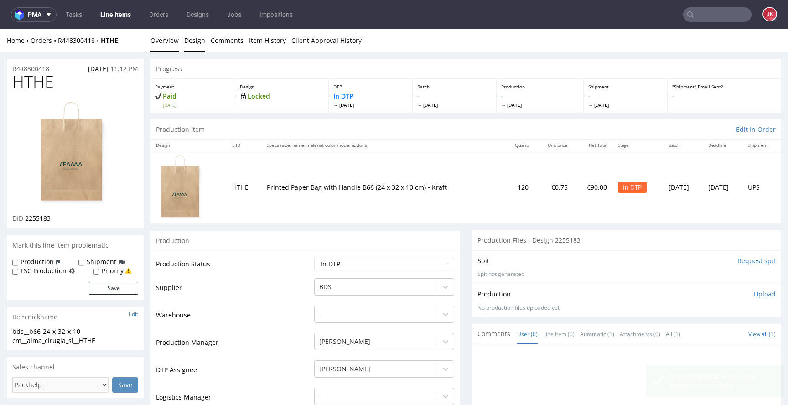
click at [197, 49] on link "Design" at bounding box center [194, 40] width 21 height 22
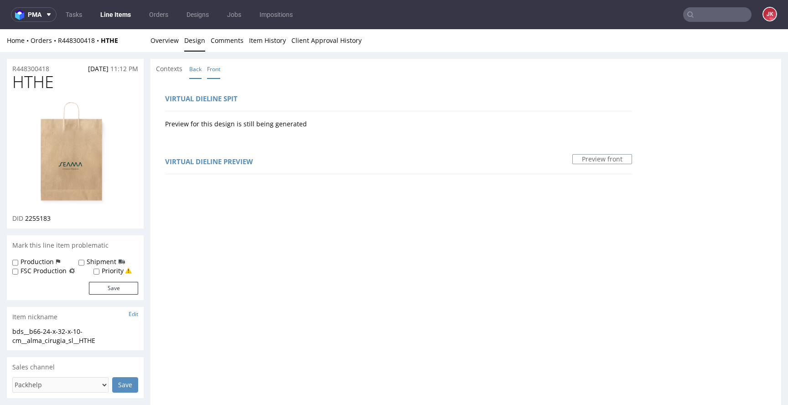
click at [195, 73] on link "Back" at bounding box center [195, 69] width 12 height 20
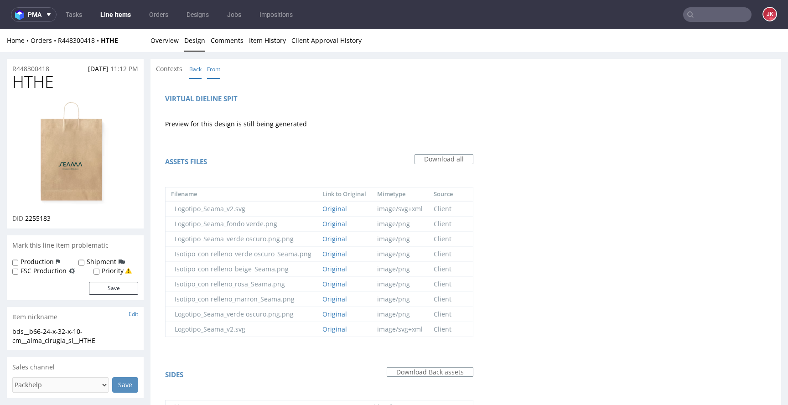
click at [207, 66] on link "Front" at bounding box center [213, 69] width 13 height 20
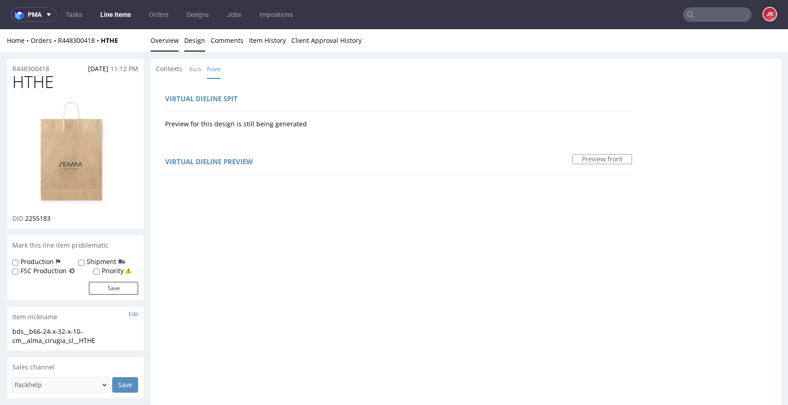
click at [174, 44] on link "Overview" at bounding box center [165, 40] width 28 height 22
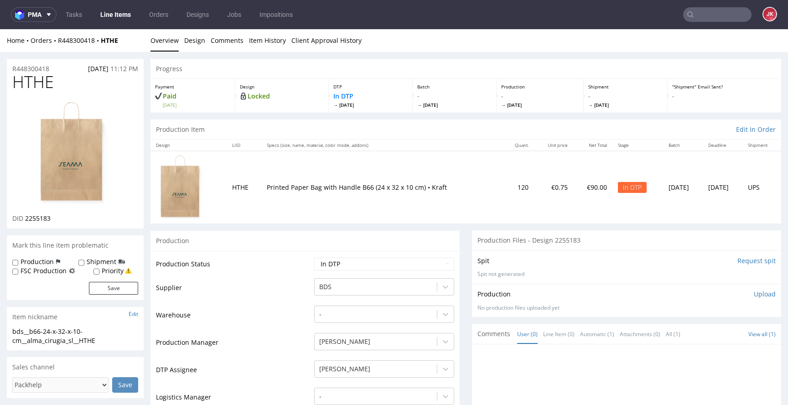
click at [296, 283] on td "Supplier" at bounding box center [234, 290] width 156 height 27
click at [302, 275] on td "Production Status" at bounding box center [234, 267] width 156 height 21
click at [88, 153] on img at bounding box center [75, 153] width 73 height 106
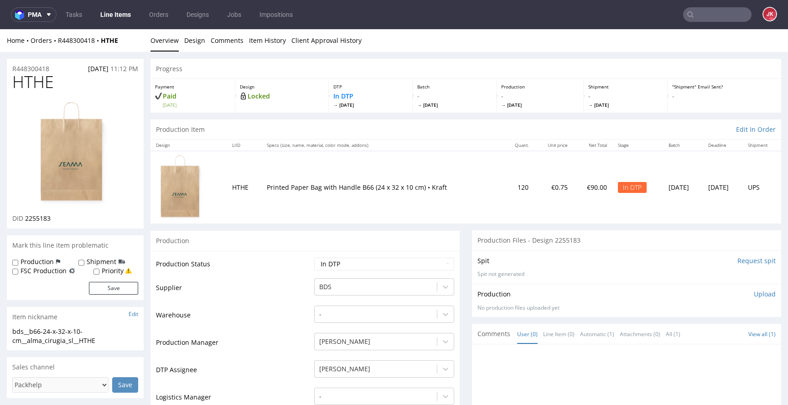
click at [195, 40] on link "Design" at bounding box center [194, 40] width 21 height 22
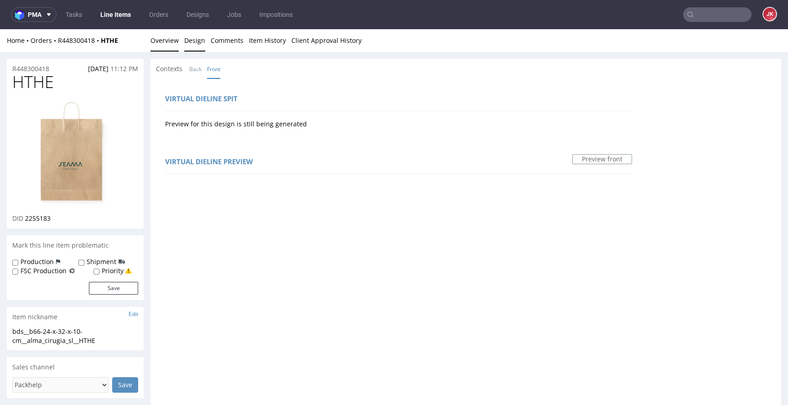
click at [172, 45] on link "Overview" at bounding box center [165, 40] width 28 height 22
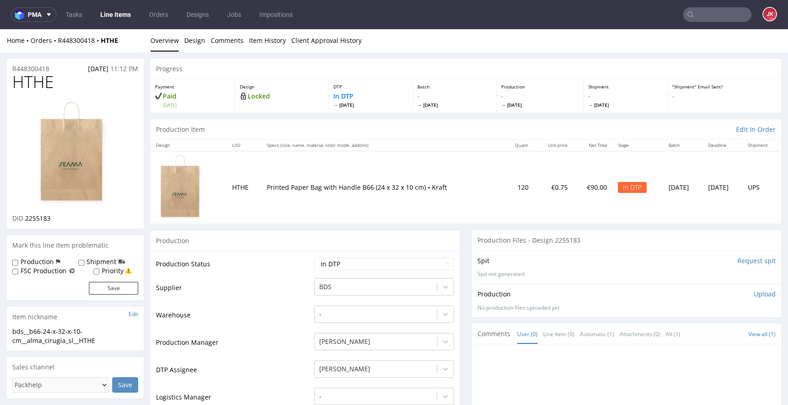
click at [246, 165] on td "HTHE" at bounding box center [244, 187] width 35 height 73
click at [198, 44] on link "Design" at bounding box center [194, 40] width 21 height 22
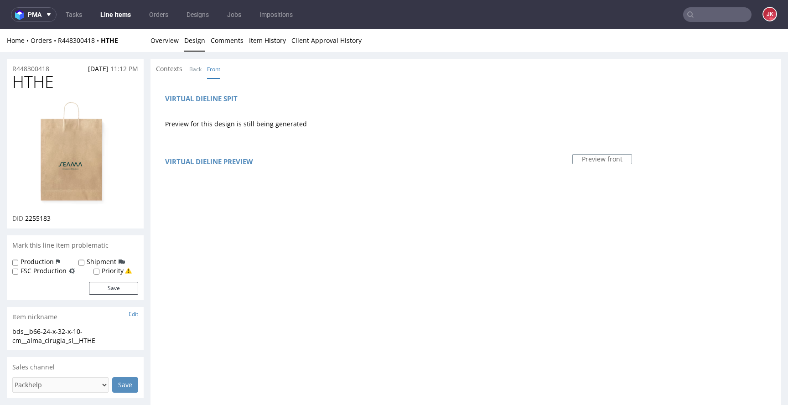
click at [94, 150] on img at bounding box center [75, 153] width 73 height 106
click at [339, 64] on div "Contexts Back Front" at bounding box center [466, 69] width 631 height 20
click at [172, 41] on link "Overview" at bounding box center [165, 40] width 28 height 22
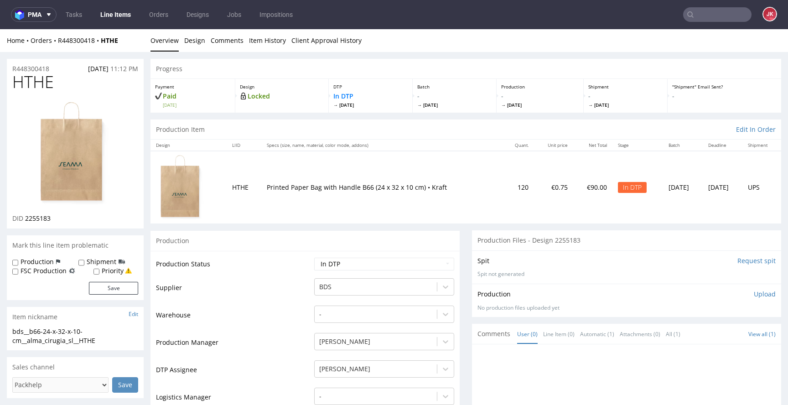
click at [281, 259] on td "Production Status" at bounding box center [234, 267] width 156 height 21
click at [29, 83] on span "HTHE" at bounding box center [33, 82] width 42 height 18
copy span "HTHE"
drag, startPoint x: 26, startPoint y: 219, endPoint x: 81, endPoint y: 218, distance: 55.2
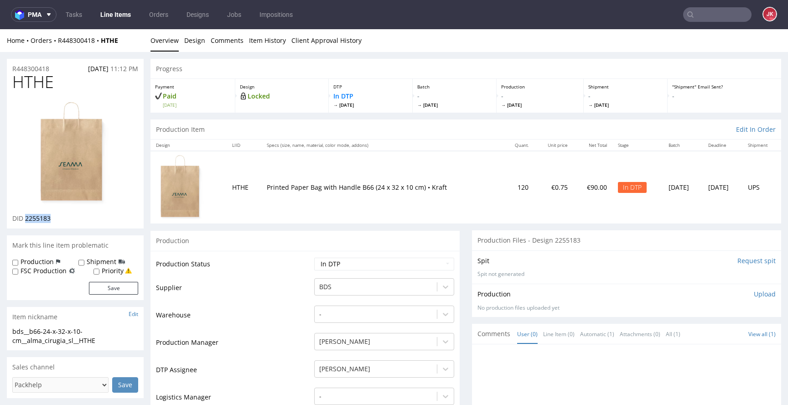
click at [81, 218] on div "DID 2255183" at bounding box center [75, 218] width 126 height 9
copy span "2255183"
click at [297, 262] on td "Production Status" at bounding box center [234, 267] width 156 height 21
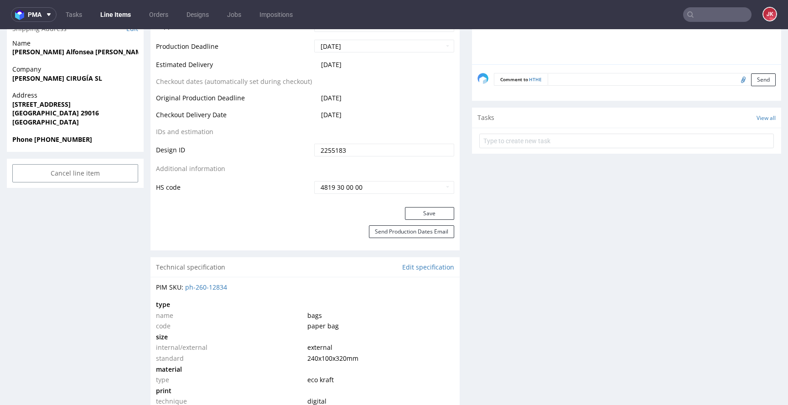
scroll to position [592, 0]
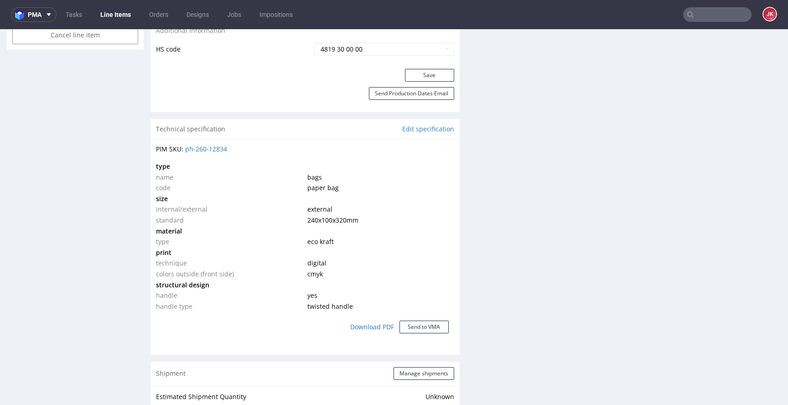
click at [297, 235] on td "material" at bounding box center [230, 231] width 149 height 11
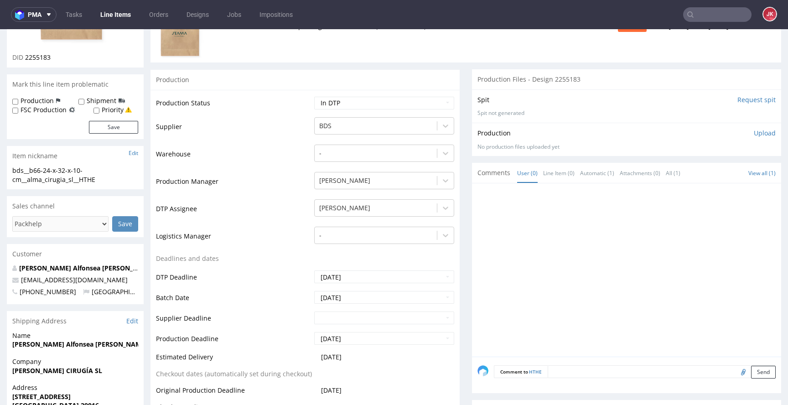
scroll to position [0, 0]
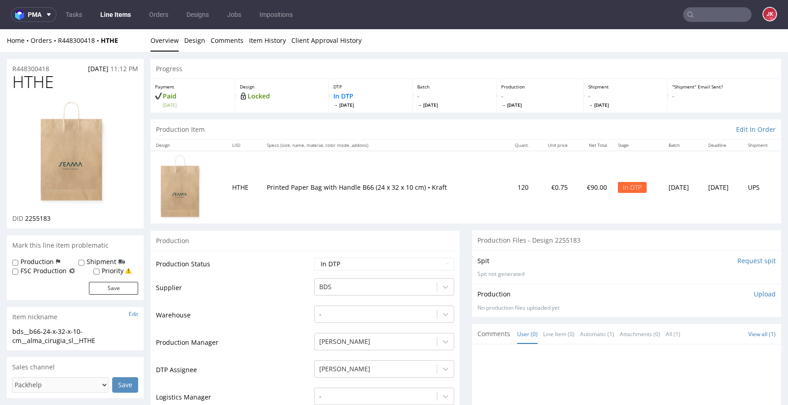
click at [263, 290] on td "Supplier" at bounding box center [234, 290] width 156 height 27
drag, startPoint x: 115, startPoint y: 341, endPoint x: 0, endPoint y: 333, distance: 115.2
copy div "bds__b66-24-x-32-x-10-cm__alma_cirugia_sl__HTHE"
click at [59, 71] on div "R448300418 31.08.2025 11:12 PM" at bounding box center [75, 66] width 137 height 15
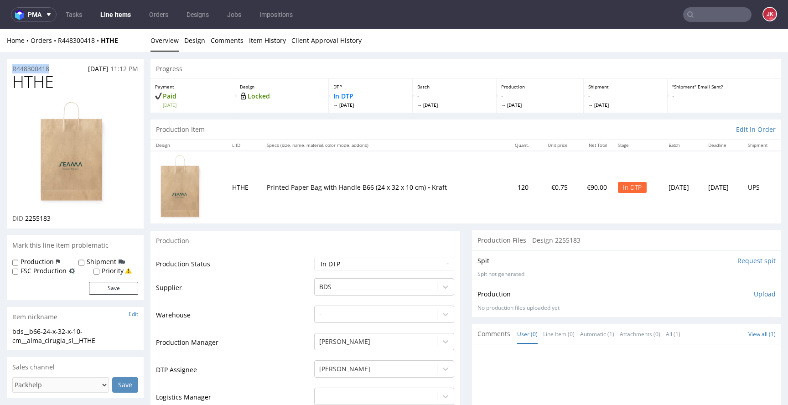
copy p "R448300418"
drag, startPoint x: 25, startPoint y: 221, endPoint x: 61, endPoint y: 221, distance: 36.5
click at [61, 221] on div "DID 2255183" at bounding box center [75, 218] width 126 height 9
copy span "2255183"
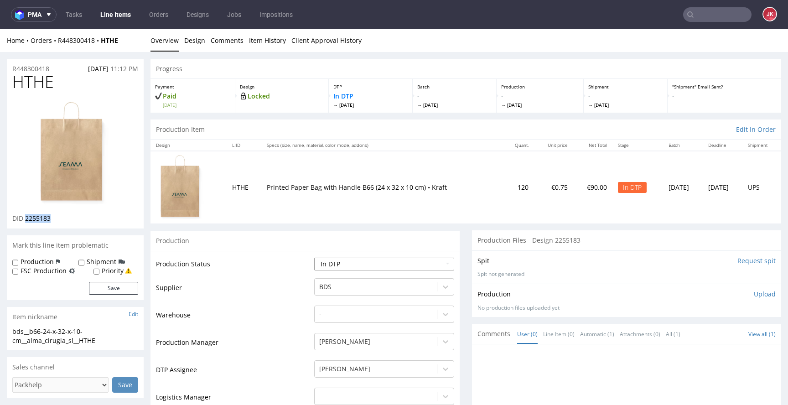
click at [384, 268] on select "Waiting for Artwork Waiting for Diecut Waiting for Mockup Waiting for DTP Waiti…" at bounding box center [384, 264] width 140 height 13
select select "dtp_ca_needed"
click at [314, 258] on select "Waiting for Artwork Waiting for Diecut Waiting for Mockup Waiting for DTP Waiti…" at bounding box center [384, 264] width 140 height 13
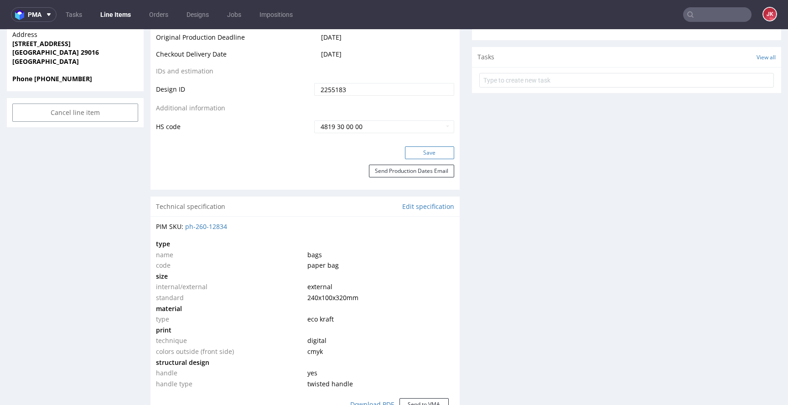
scroll to position [517, 0]
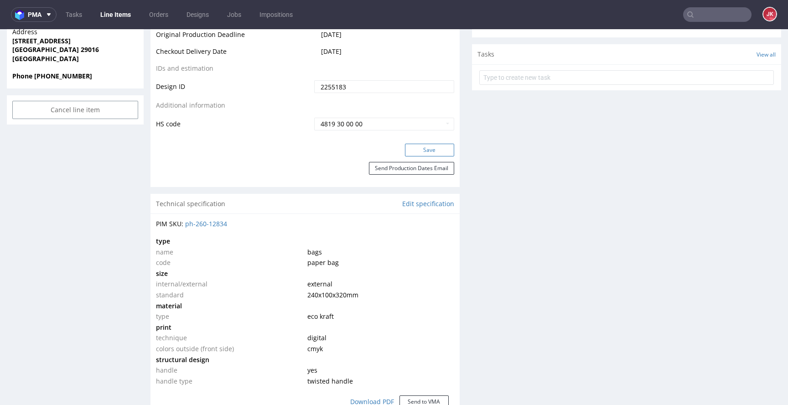
click at [437, 148] on button "Save" at bounding box center [429, 150] width 49 height 13
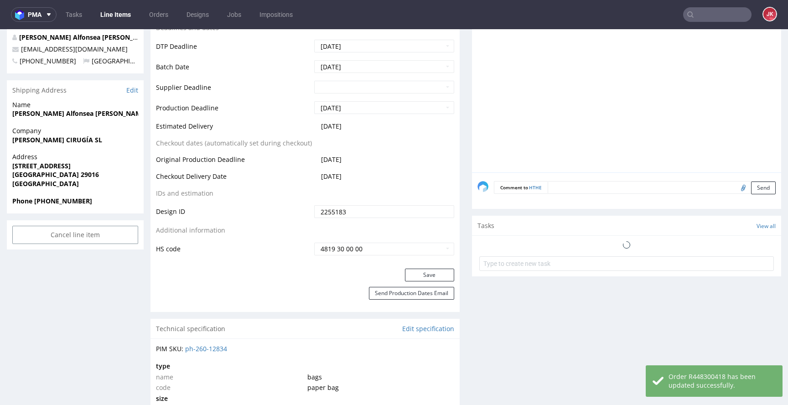
scroll to position [0, 0]
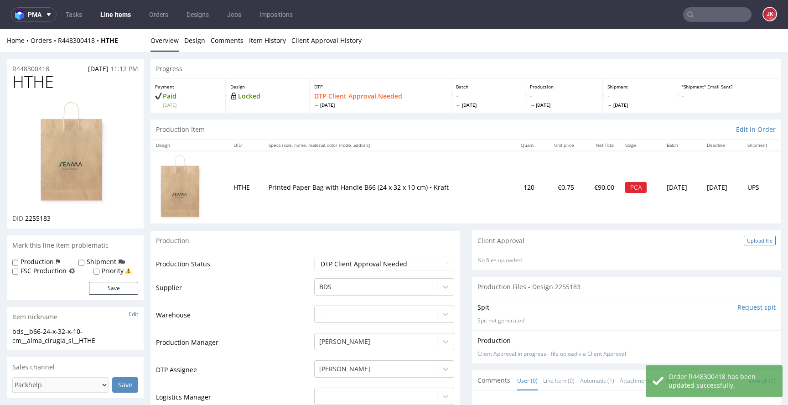
click at [750, 243] on div "Upload file" at bounding box center [760, 241] width 32 height 10
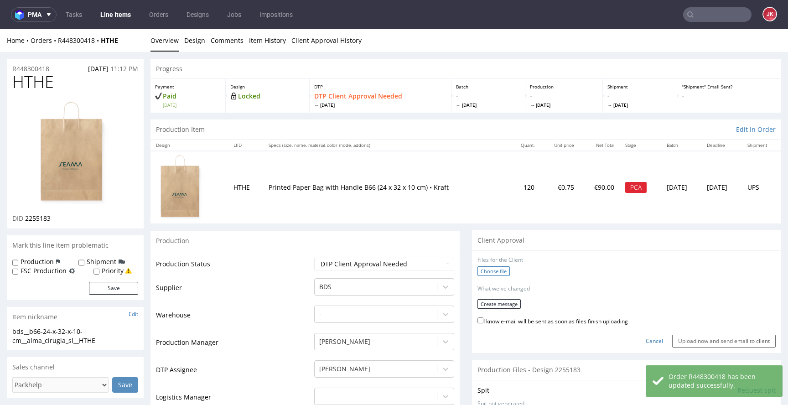
click at [487, 274] on label "Choose file" at bounding box center [494, 271] width 32 height 10
click at [0, 29] on input "Choose file" at bounding box center [0, 29] width 0 height 0
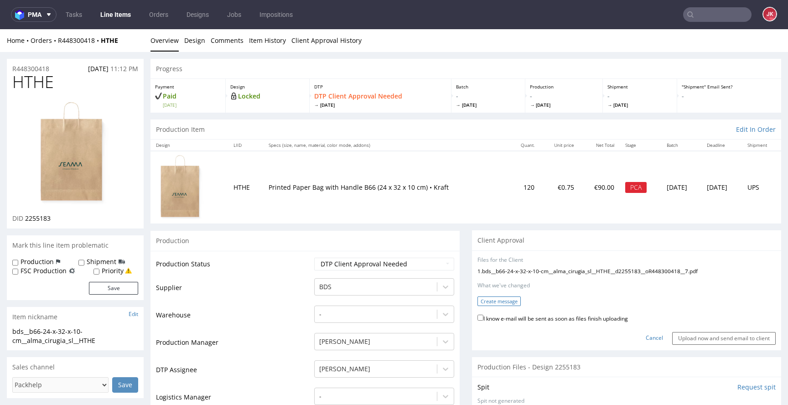
click at [486, 302] on button "Create message" at bounding box center [499, 302] width 43 height 10
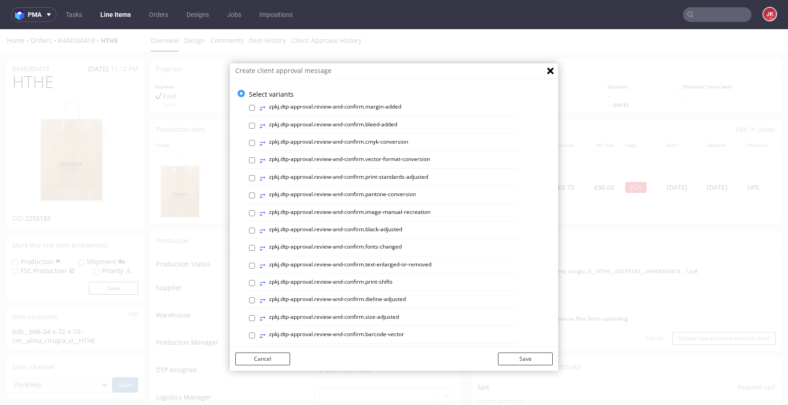
click at [342, 185] on div "⥂ zpkj.dtp-approval.review-and-confirm.print-standards-adjusted" at bounding box center [383, 179] width 269 height 13
click at [344, 178] on label "⥂ zpkj.dtp-approval.review-and-confirm.print-standards-adjusted" at bounding box center [344, 178] width 169 height 10
click at [255, 178] on input "⥂ zpkj.dtp-approval.review-and-confirm.print-standards-adjusted" at bounding box center [252, 178] width 6 height 6
checkbox input "true"
click at [526, 360] on button "Save" at bounding box center [525, 359] width 55 height 13
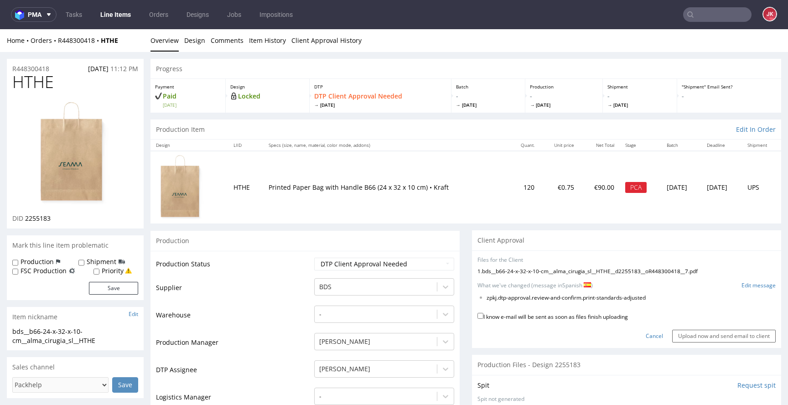
click at [742, 285] on link "Edit message" at bounding box center [759, 286] width 34 height 8
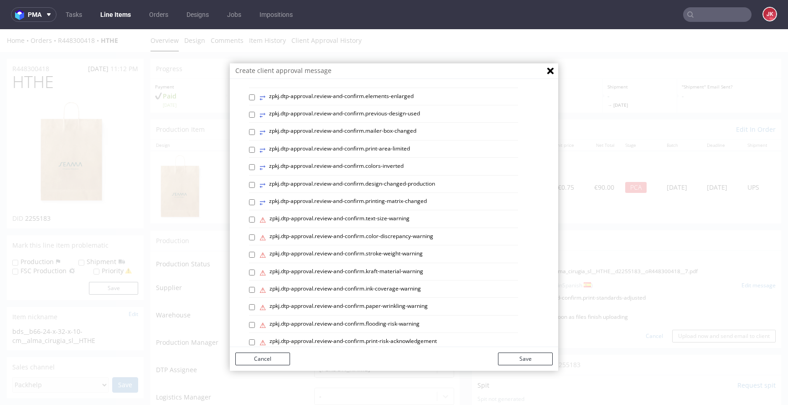
scroll to position [385, 0]
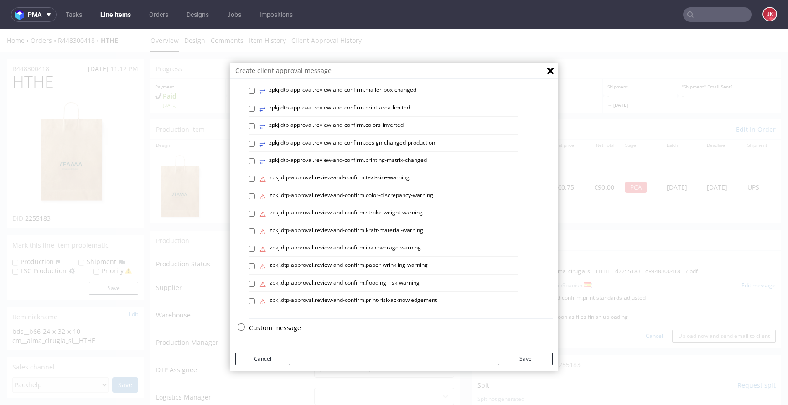
click at [262, 334] on div "Custom message" at bounding box center [401, 330] width 304 height 14
click at [266, 330] on p "Custom message" at bounding box center [401, 327] width 304 height 9
checkbox input "false"
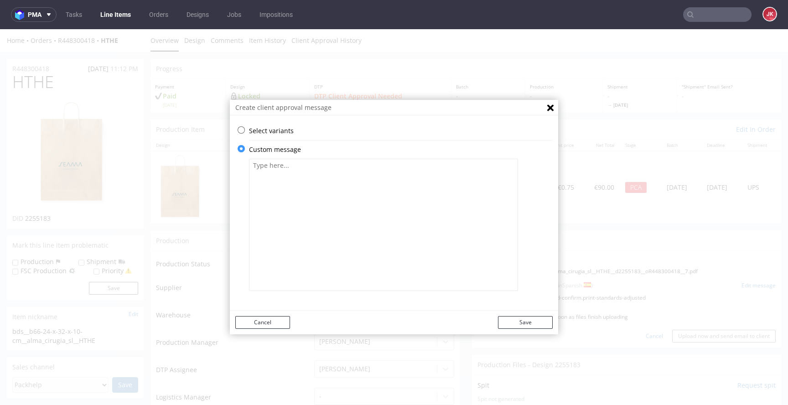
scroll to position [0, 0]
click at [368, 239] on textarea at bounding box center [383, 225] width 269 height 132
paste textarea "Por favor, compruebe que todo esté correcto. Se requiere la aprobación del clie…"
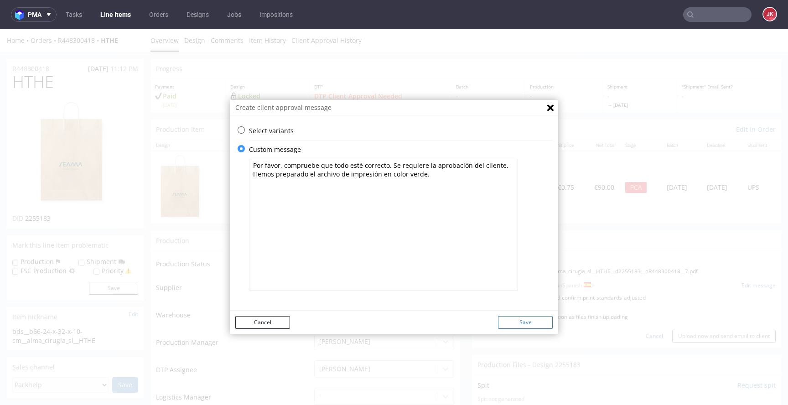
type textarea "Por favor, compruebe que todo esté correcto. Se requiere la aprobación del clie…"
click at [518, 318] on button "Save" at bounding box center [525, 322] width 55 height 13
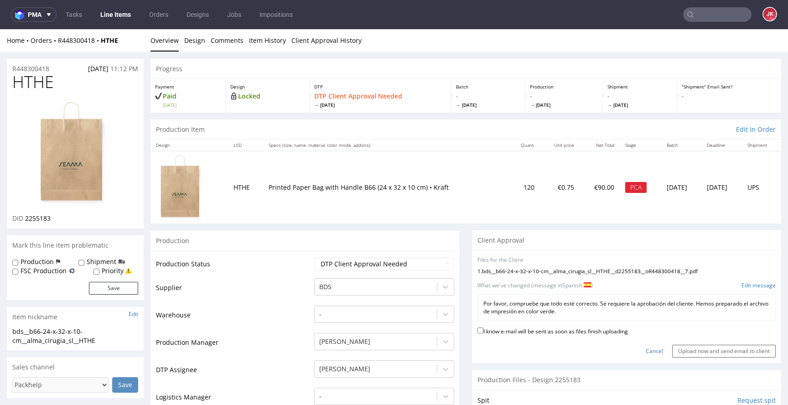
click at [515, 332] on label "I know e-mail will be sent as soon as files finish uploading" at bounding box center [553, 331] width 151 height 10
click at [484, 332] on input "I know e-mail will be sent as soon as files finish uploading" at bounding box center [481, 331] width 6 height 6
checkbox input "true"
click at [676, 347] on input "Upload now and send email to client" at bounding box center [724, 351] width 104 height 13
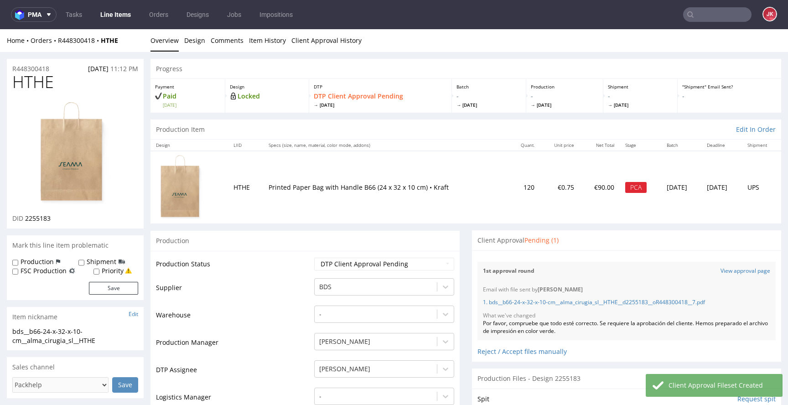
click at [276, 302] on td "Supplier" at bounding box center [234, 290] width 156 height 27
click at [32, 81] on span "HTHE" at bounding box center [33, 82] width 42 height 18
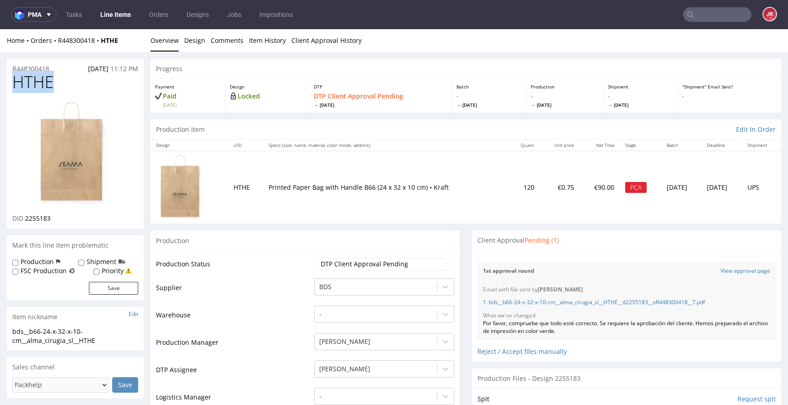
click at [32, 81] on span "HTHE" at bounding box center [33, 82] width 42 height 18
copy span "HTHE"
click at [281, 291] on td "Supplier" at bounding box center [234, 290] width 156 height 27
click at [300, 265] on td "Production Status" at bounding box center [234, 267] width 156 height 21
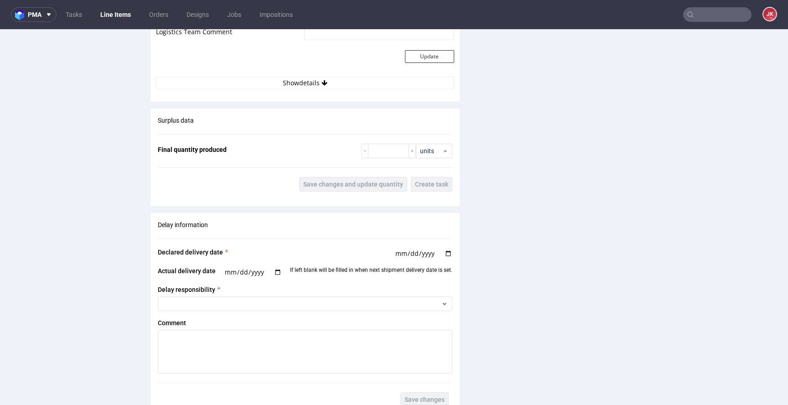
scroll to position [1328, 0]
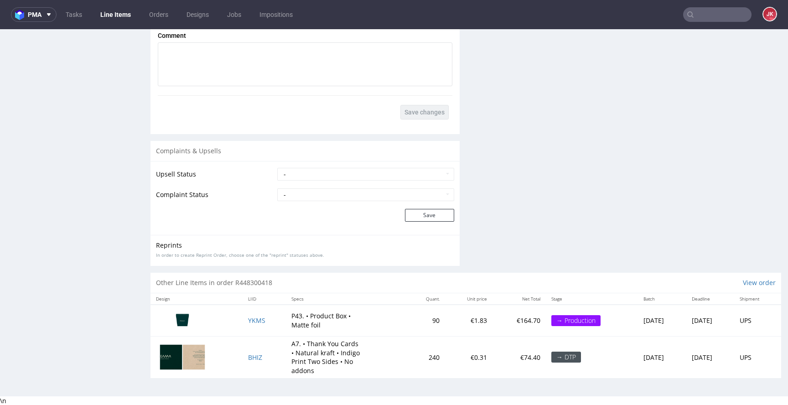
click at [328, 238] on div "Reprints In order to create Reprint Order, choose one of the "reprint" statuses…" at bounding box center [305, 250] width 309 height 31
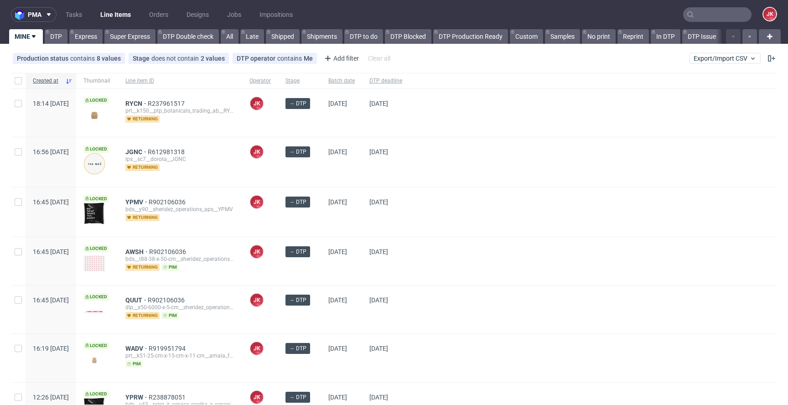
click at [321, 219] on div "→ DTP" at bounding box center [299, 211] width 43 height 49
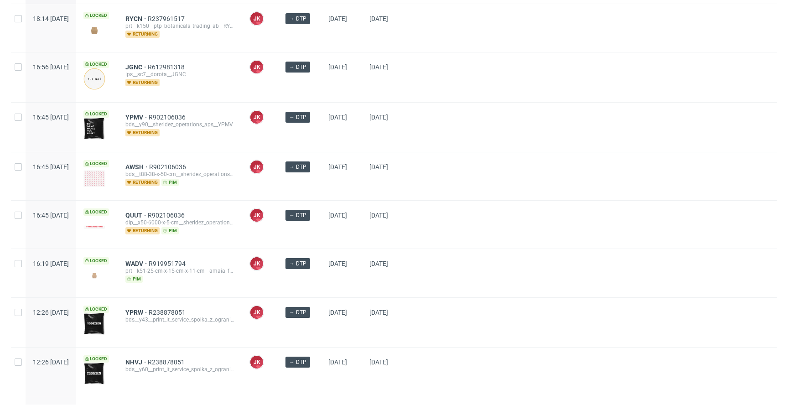
scroll to position [154, 0]
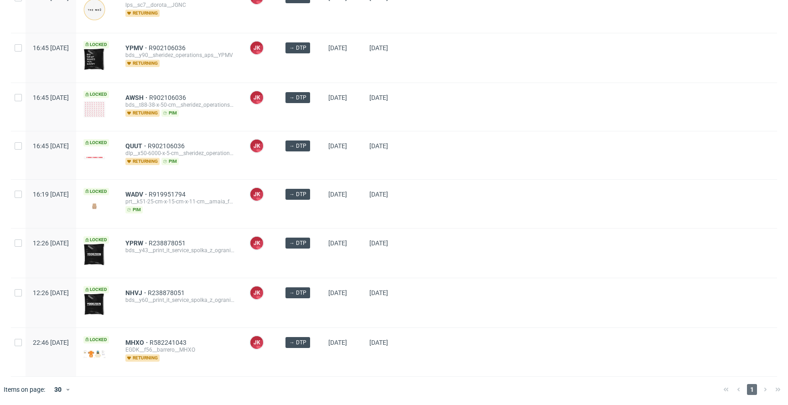
click at [321, 209] on div "→ DTP" at bounding box center [299, 204] width 43 height 48
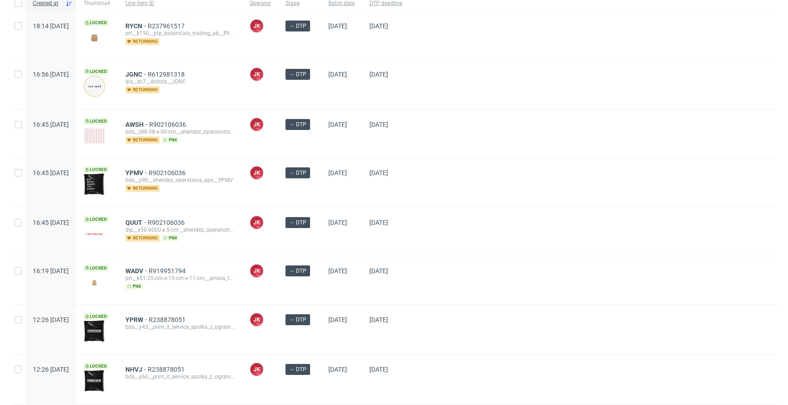
scroll to position [154, 0]
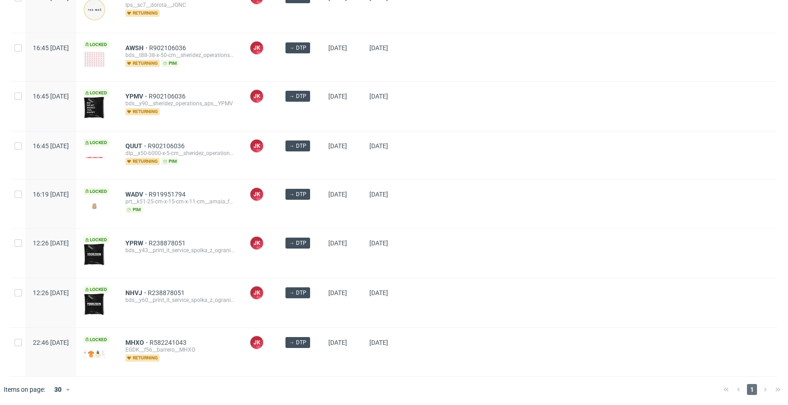
click at [321, 211] on div "→ DTP" at bounding box center [299, 204] width 43 height 48
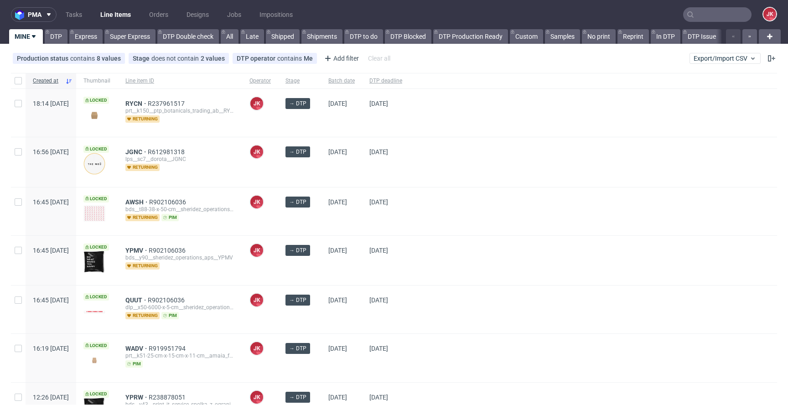
click at [469, 203] on div at bounding box center [594, 211] width 368 height 48
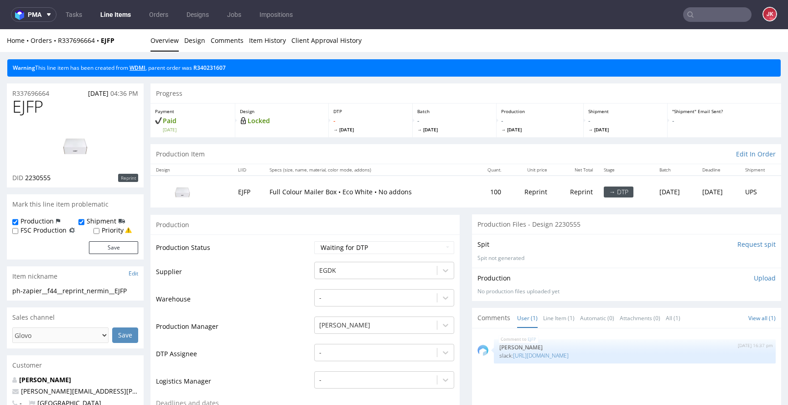
click at [141, 66] on link "WDMI" at bounding box center [138, 68] width 16 height 8
click at [283, 265] on td "Supplier" at bounding box center [234, 274] width 156 height 27
click at [336, 248] on select "Waiting for Artwork Waiting for Diecut Waiting for Mockup Waiting for DTP Waiti…" at bounding box center [384, 247] width 140 height 13
select select "dtp_in_process"
click at [314, 241] on select "Waiting for Artwork Waiting for Diecut Waiting for Mockup Waiting for DTP Waiti…" at bounding box center [384, 247] width 140 height 13
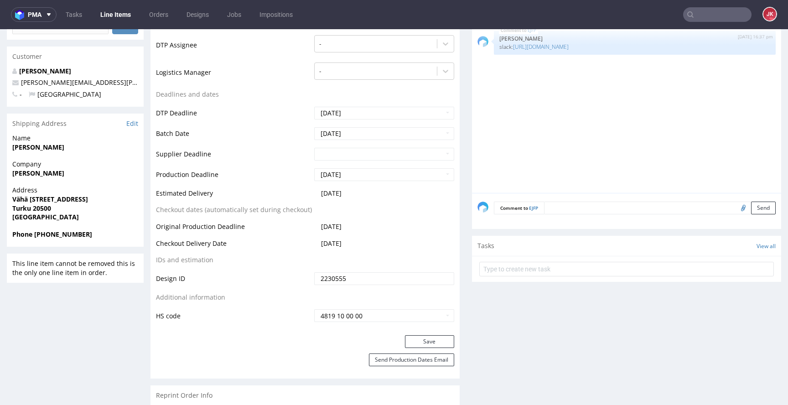
scroll to position [336, 0]
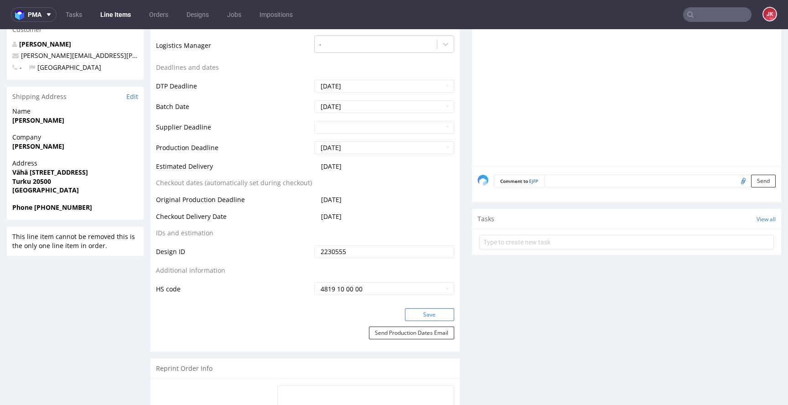
click at [413, 313] on button "Save" at bounding box center [429, 314] width 49 height 13
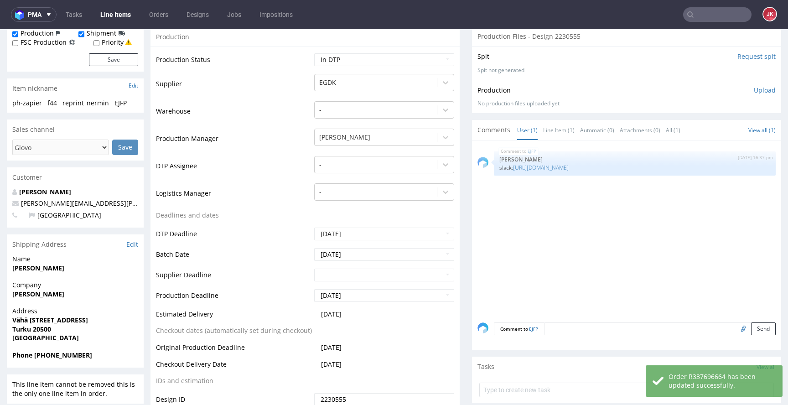
scroll to position [0, 0]
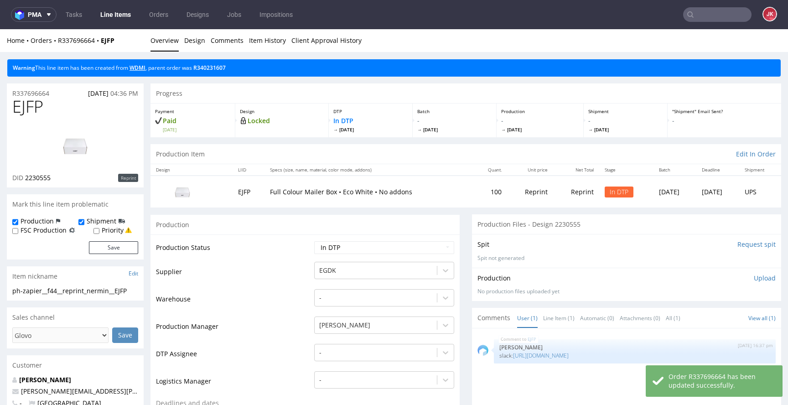
click at [141, 68] on link "WDMI" at bounding box center [138, 68] width 16 height 8
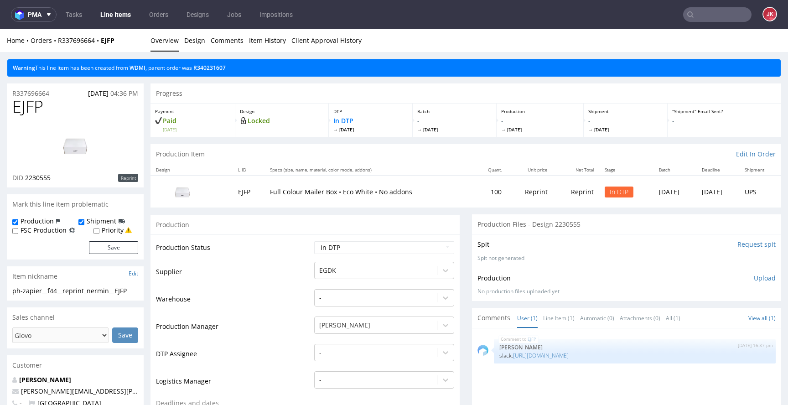
click at [287, 294] on td "Warehouse" at bounding box center [234, 301] width 156 height 27
drag, startPoint x: 134, startPoint y: 291, endPoint x: 10, endPoint y: 286, distance: 124.7
click at [10, 286] on section "Item nickname Edit ph-zapier__f44__reprint_nermin__EJFP ph-zapier__f44 __reprin…" at bounding box center [75, 283] width 137 height 34
copy section "ph-zapier__f44__reprint_nermin__EJFP"
drag, startPoint x: 59, startPoint y: 92, endPoint x: 0, endPoint y: 92, distance: 58.8
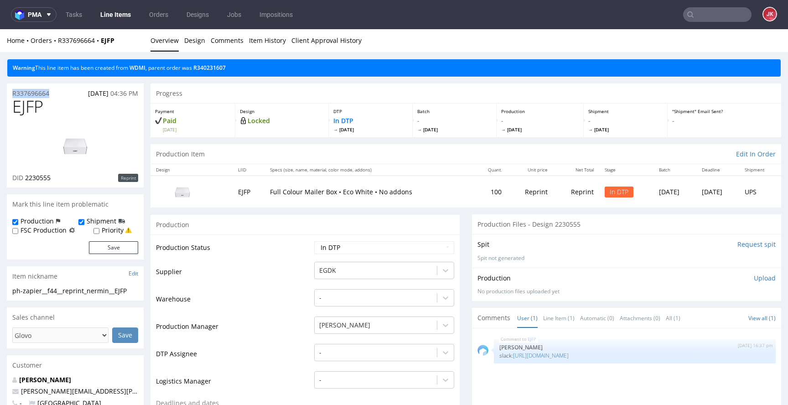
copy p "R337696664"
click at [29, 107] on span "EJFP" at bounding box center [27, 107] width 31 height 18
copy span "EJFP"
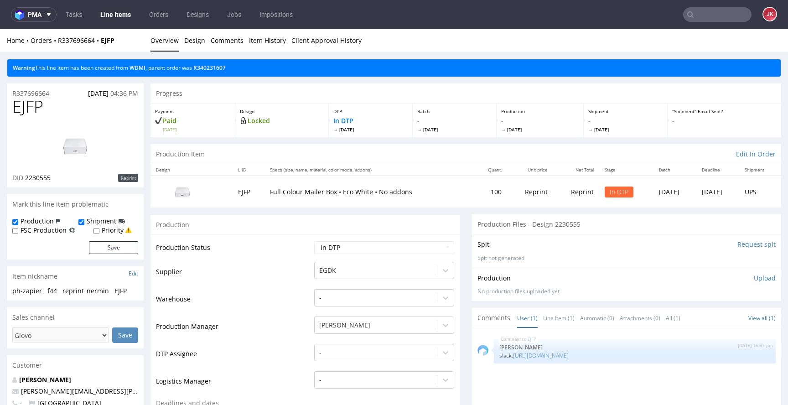
click at [275, 262] on td "Supplier" at bounding box center [234, 274] width 156 height 27
click at [284, 293] on td "Warehouse" at bounding box center [234, 301] width 156 height 27
drag, startPoint x: 281, startPoint y: 272, endPoint x: 482, endPoint y: 273, distance: 200.3
click at [282, 272] on td "Supplier" at bounding box center [234, 274] width 156 height 27
click at [754, 278] on p "Upload" at bounding box center [765, 278] width 22 height 9
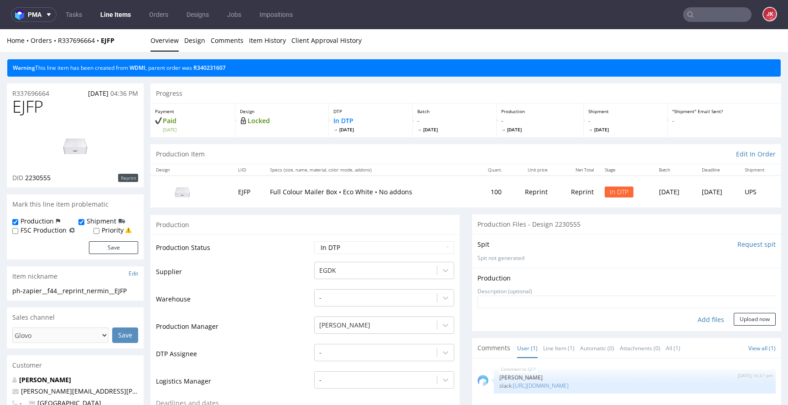
click at [705, 322] on div "Add files" at bounding box center [711, 320] width 46 height 14
type input "C:\fakepath\ph-zapier__f44__reprint_nermin__EJFP__d2230555__oR337696664.pdf"
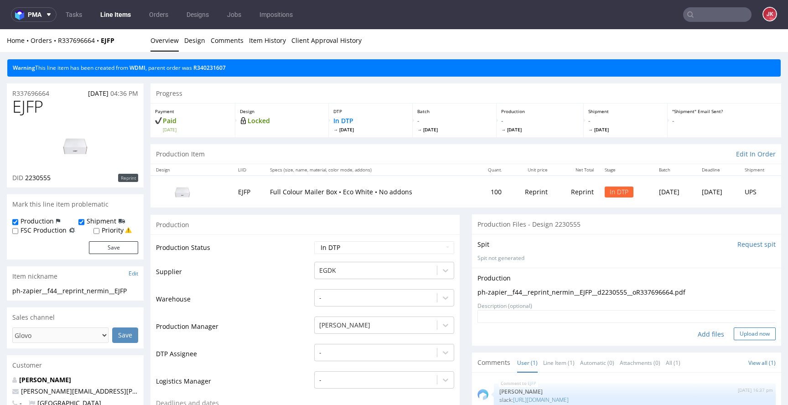
click at [744, 336] on button "Upload now" at bounding box center [755, 334] width 42 height 13
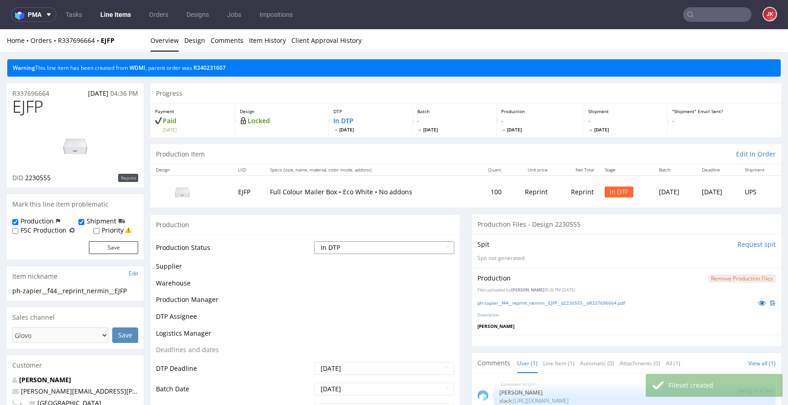
click at [385, 245] on select "Waiting for Artwork Waiting for Diecut Waiting for Mockup Waiting for DTP Waiti…" at bounding box center [384, 247] width 140 height 13
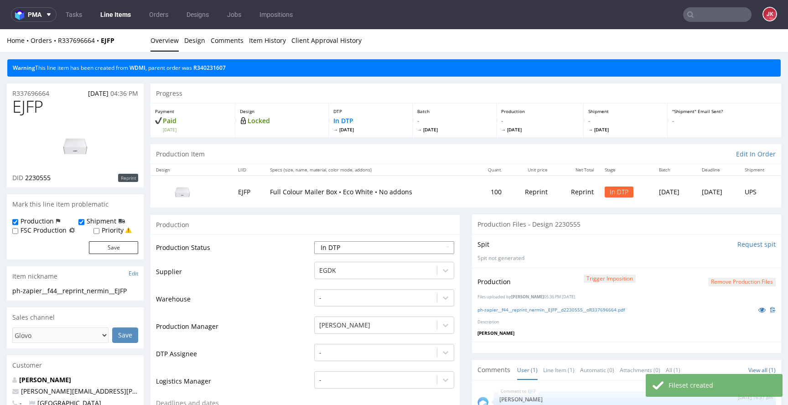
select select "dtp_production_ready"
click at [314, 241] on select "Waiting for Artwork Waiting for Diecut Waiting for Mockup Waiting for DTP Waiti…" at bounding box center [384, 247] width 140 height 13
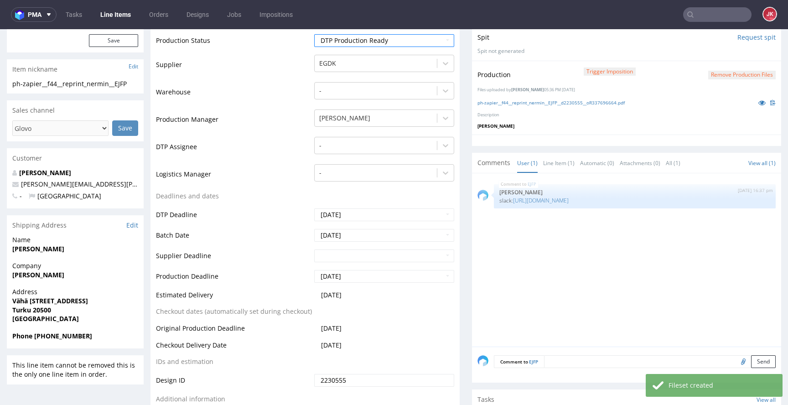
scroll to position [377, 0]
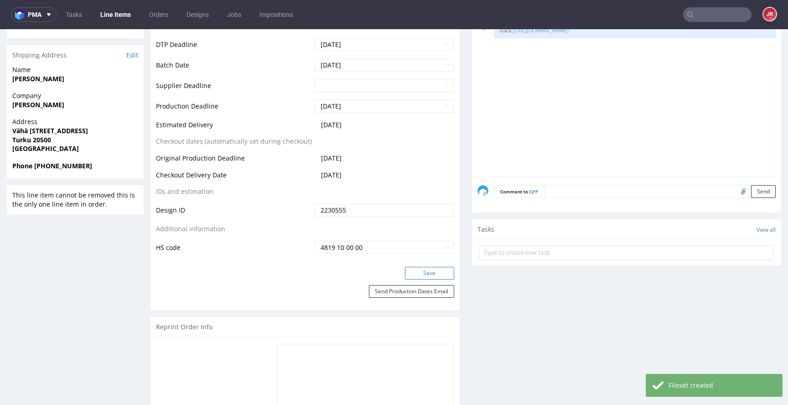
click at [426, 275] on button "Save" at bounding box center [429, 273] width 49 height 13
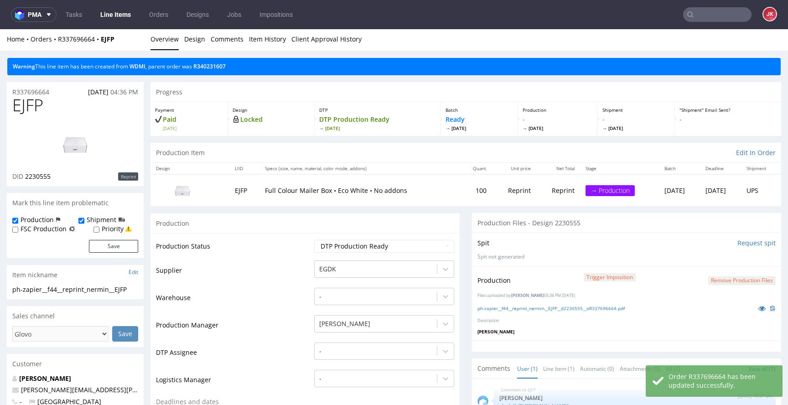
scroll to position [0, 0]
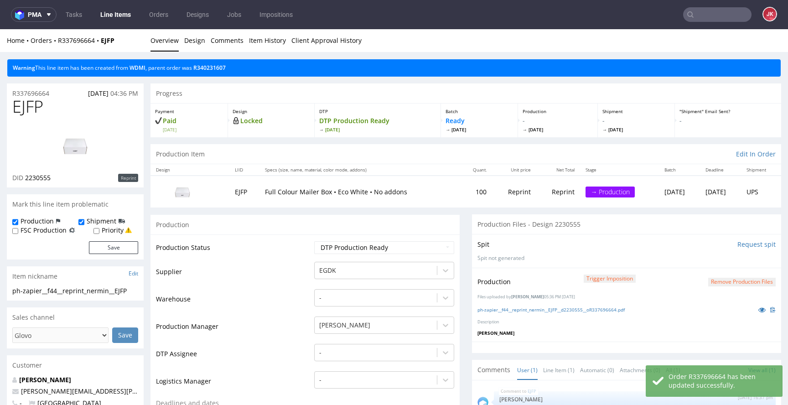
click at [296, 273] on td "Supplier" at bounding box center [234, 274] width 156 height 27
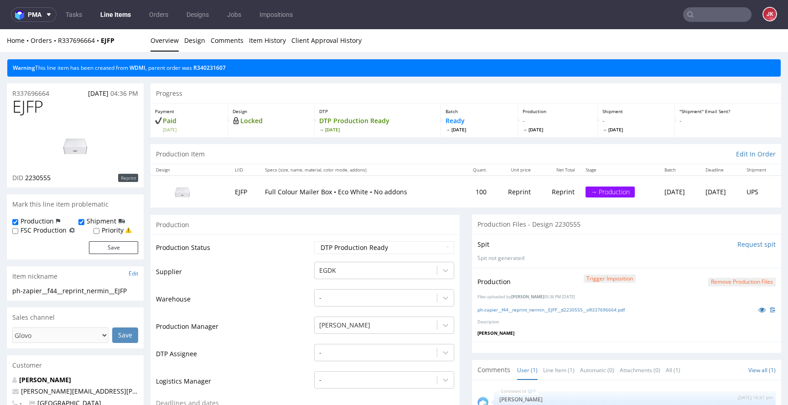
click at [298, 273] on td "Supplier" at bounding box center [234, 274] width 156 height 27
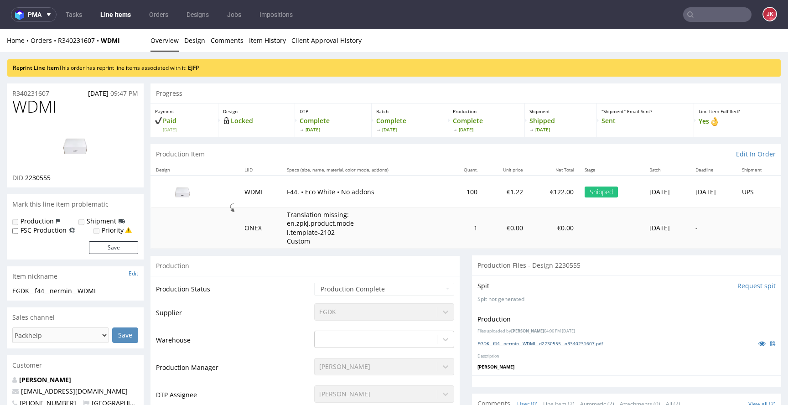
click at [526, 343] on link "EGDK__f44__nermin__WDMI__d2230555__oR340231607.pdf" at bounding box center [540, 343] width 125 height 6
click at [759, 343] on icon at bounding box center [762, 343] width 7 height 6
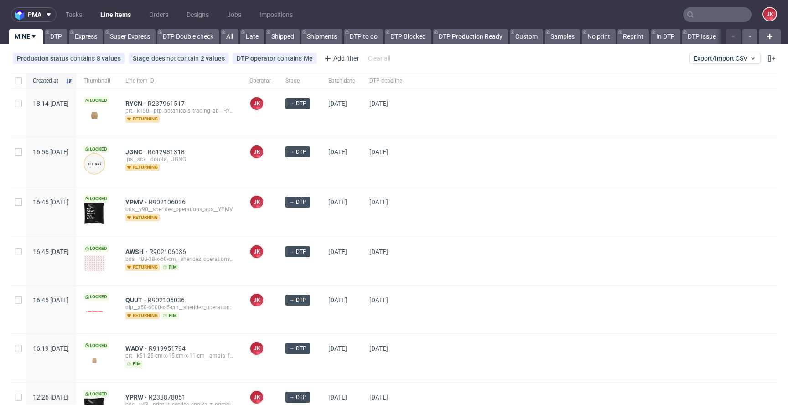
click at [510, 286] on div at bounding box center [594, 310] width 368 height 48
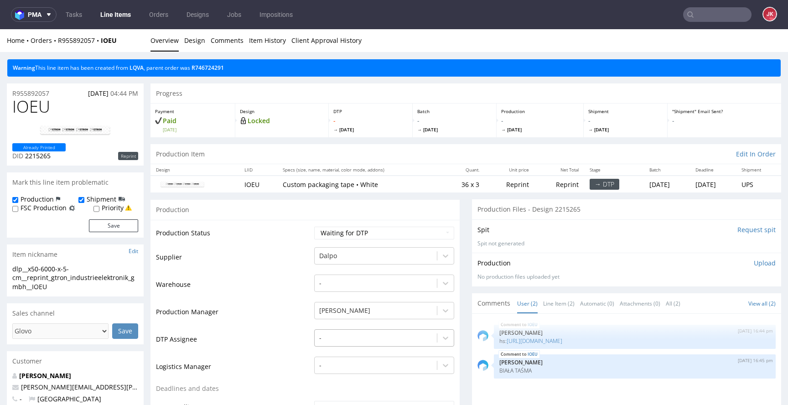
click at [327, 338] on div "-" at bounding box center [384, 335] width 140 height 13
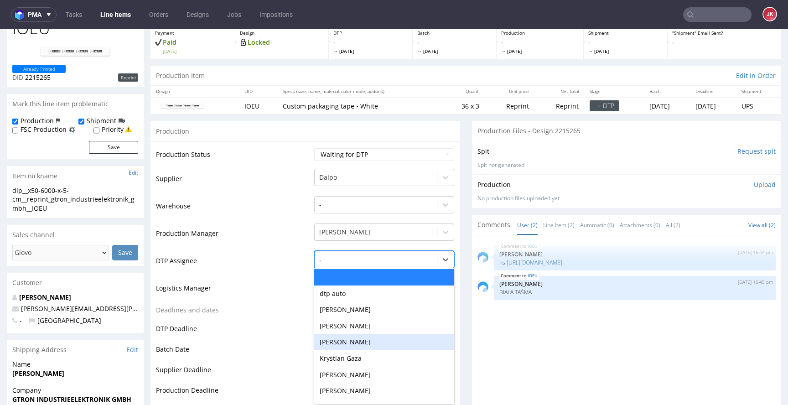
scroll to position [81, 0]
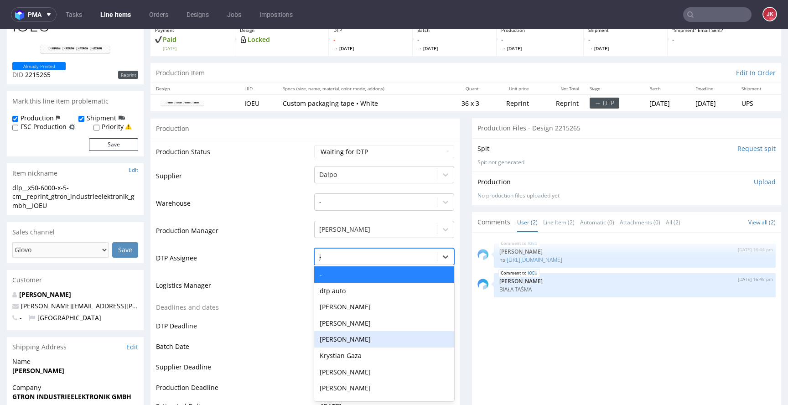
type input "jan"
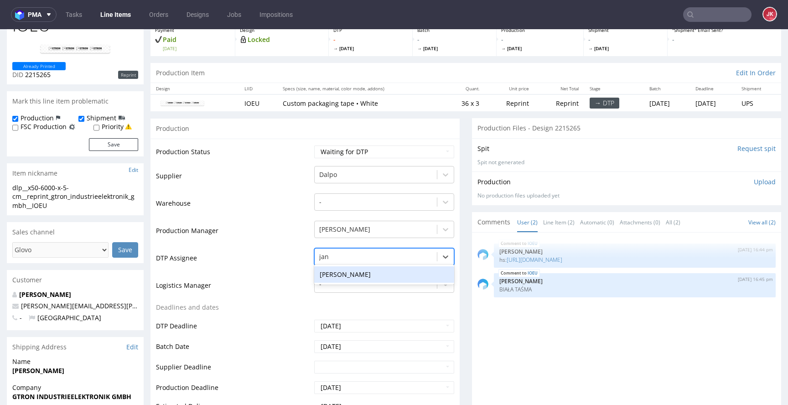
click at [349, 275] on div "[PERSON_NAME]" at bounding box center [384, 274] width 140 height 16
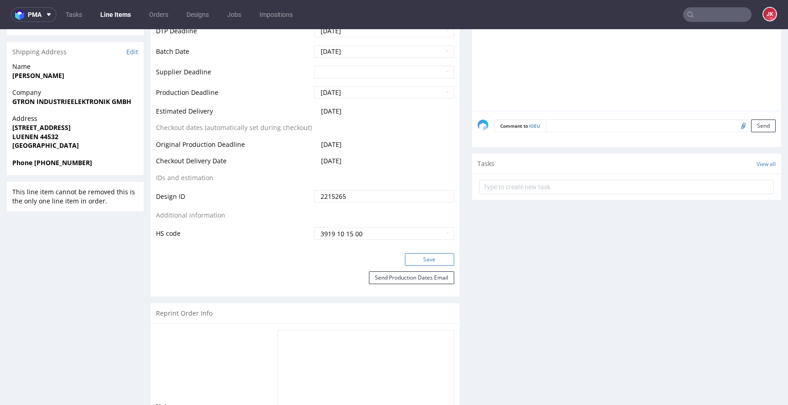
click at [420, 263] on button "Save" at bounding box center [429, 259] width 49 height 13
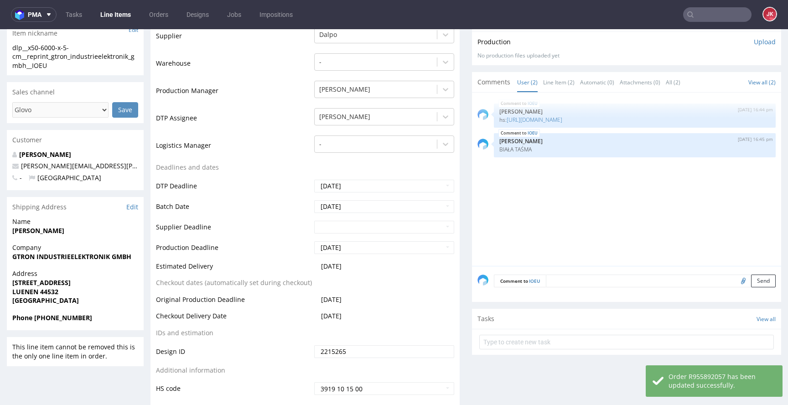
scroll to position [0, 0]
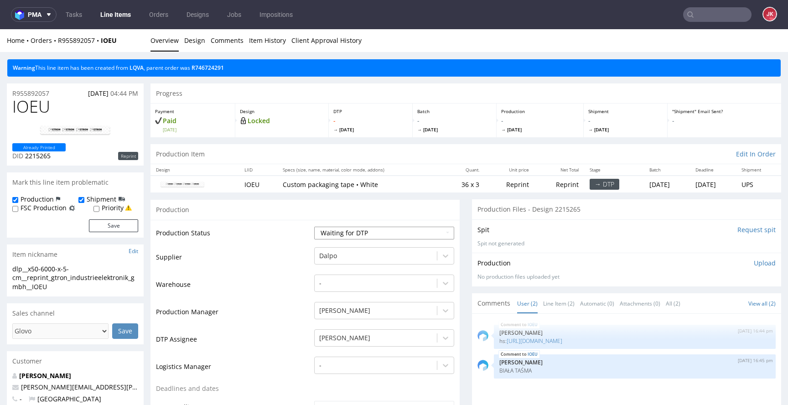
click at [366, 235] on select "Waiting for Artwork Waiting for Diecut Waiting for Mockup Waiting for DTP Waiti…" at bounding box center [384, 233] width 140 height 13
select select "dtp_in_process"
click at [314, 227] on select "Waiting for Artwork Waiting for Diecut Waiting for Mockup Waiting for DTP Waiti…" at bounding box center [384, 233] width 140 height 13
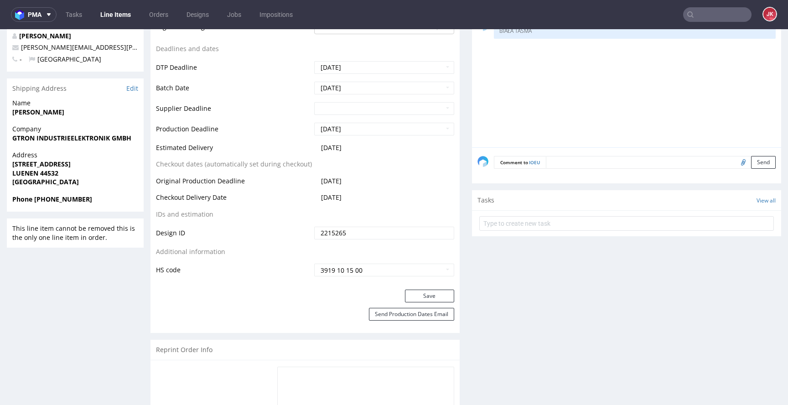
scroll to position [369, 0]
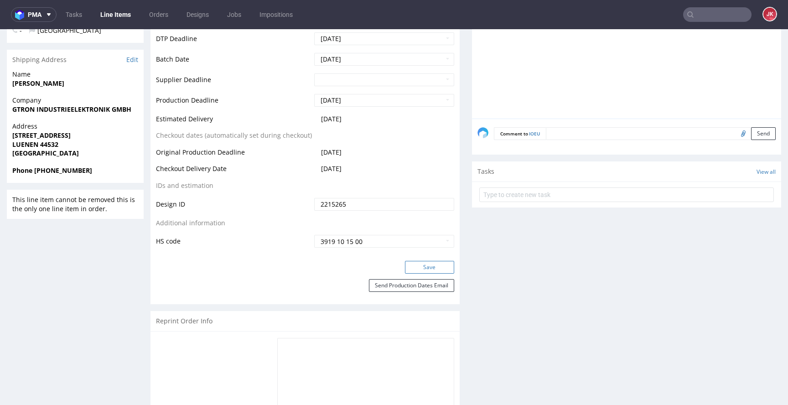
click at [412, 268] on button "Save" at bounding box center [429, 267] width 49 height 13
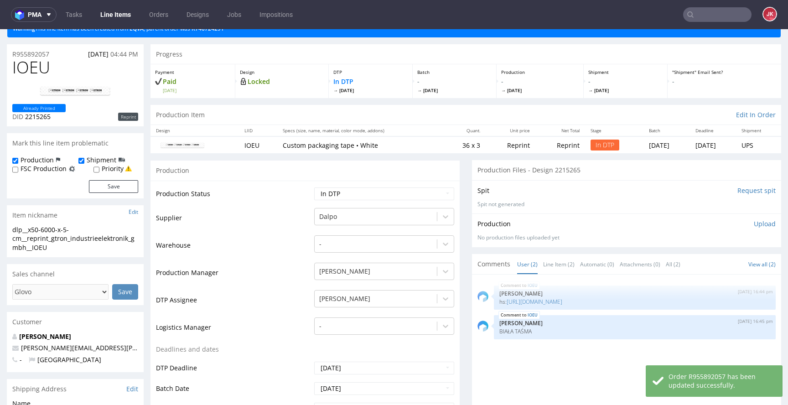
scroll to position [0, 0]
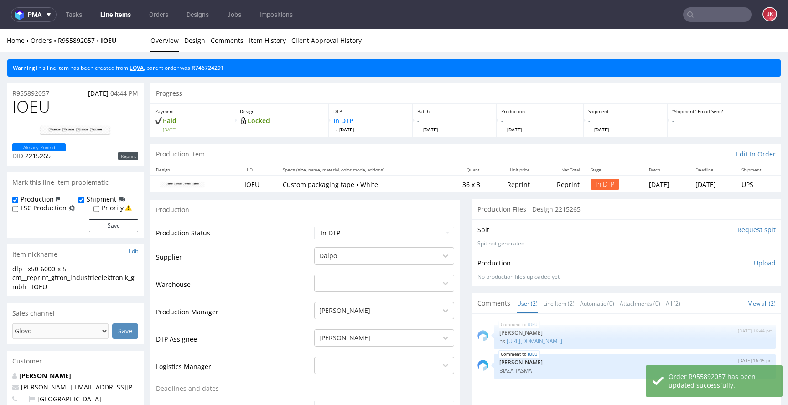
click at [141, 69] on link "LQVA" at bounding box center [137, 68] width 14 height 8
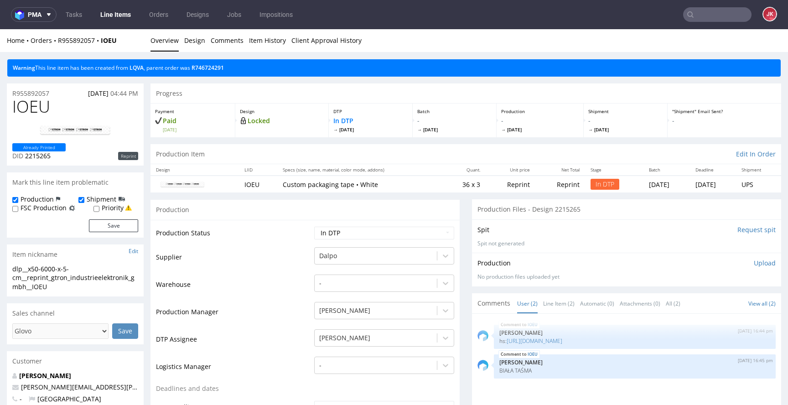
click at [235, 252] on td "Supplier" at bounding box center [234, 259] width 156 height 27
click at [31, 107] on span "IOEU" at bounding box center [31, 107] width 38 height 18
copy span "IOEU"
click at [284, 270] on td "Supplier" at bounding box center [234, 259] width 156 height 27
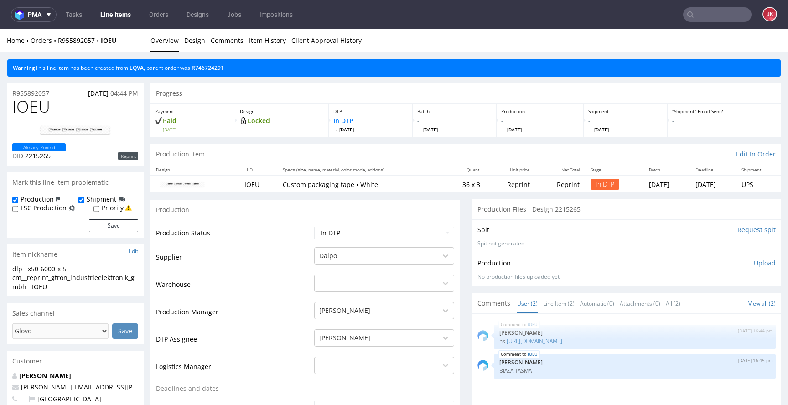
click at [295, 253] on td "Supplier" at bounding box center [234, 259] width 156 height 27
click at [39, 156] on span "2215265" at bounding box center [38, 155] width 26 height 9
copy span "2215265"
click at [297, 243] on td "Production Status" at bounding box center [234, 236] width 156 height 21
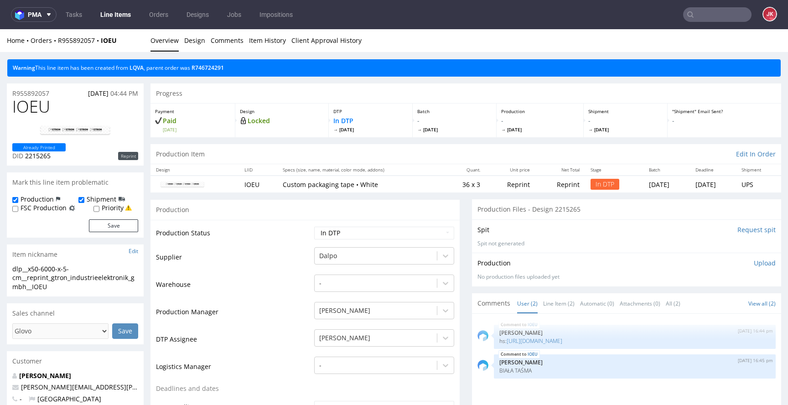
click at [301, 250] on td "Supplier" at bounding box center [234, 259] width 156 height 27
click at [543, 302] on link "Line Item (2)" at bounding box center [558, 304] width 31 height 20
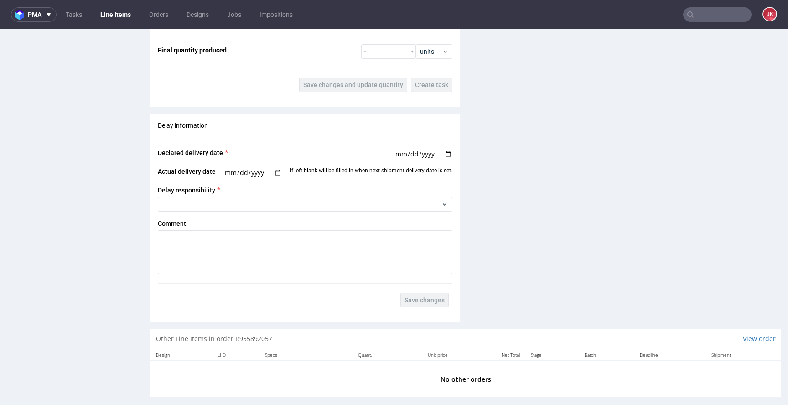
scroll to position [1268, 0]
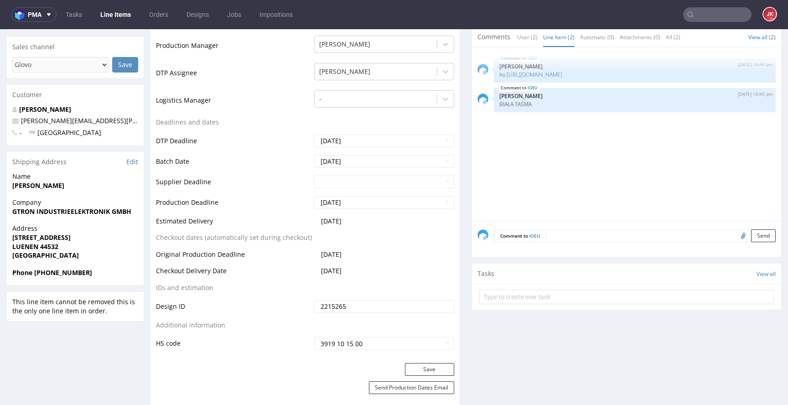
scroll to position [255, 0]
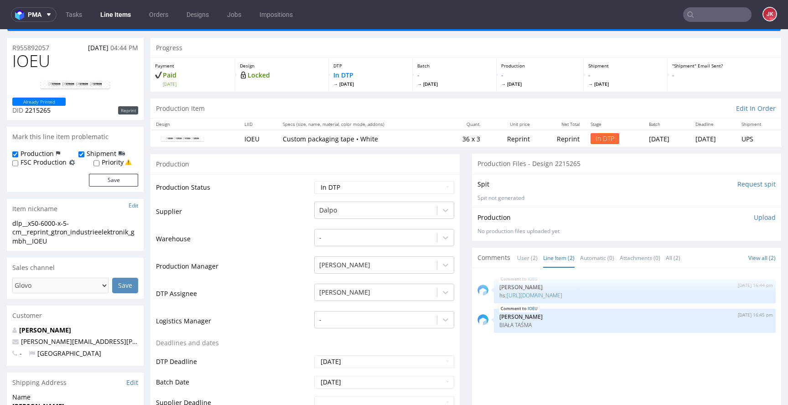
scroll to position [0, 0]
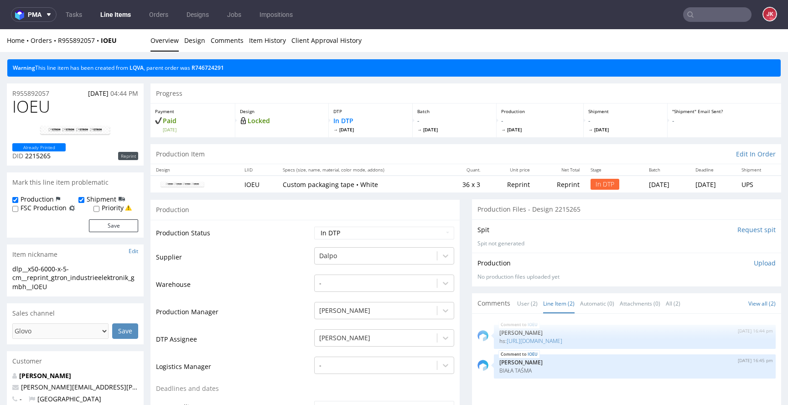
click at [247, 283] on td "Warehouse" at bounding box center [234, 287] width 156 height 27
drag, startPoint x: 60, startPoint y: 285, endPoint x: 0, endPoint y: 266, distance: 62.5
copy div "dlp__x50-6000-x-5-cm__reprint_gtron_industrieelektronik_gmbh__IOEU"
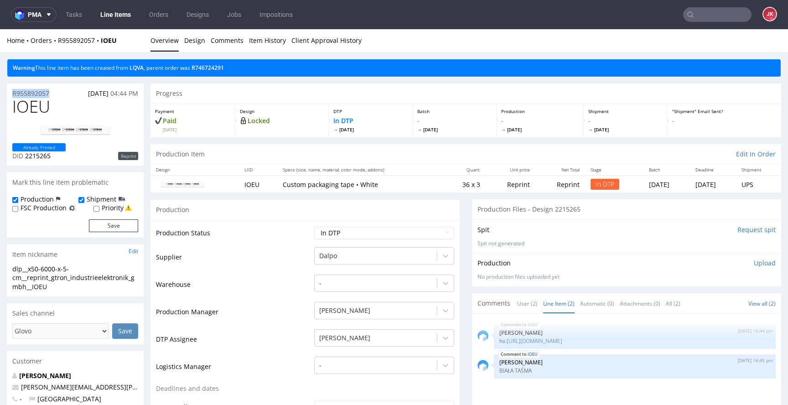
drag, startPoint x: 60, startPoint y: 93, endPoint x: 5, endPoint y: 92, distance: 54.3
copy p "R955892057"
drag, startPoint x: 26, startPoint y: 156, endPoint x: 53, endPoint y: 155, distance: 27.8
click at [53, 155] on p "DID 2215265" at bounding box center [38, 155] width 53 height 9
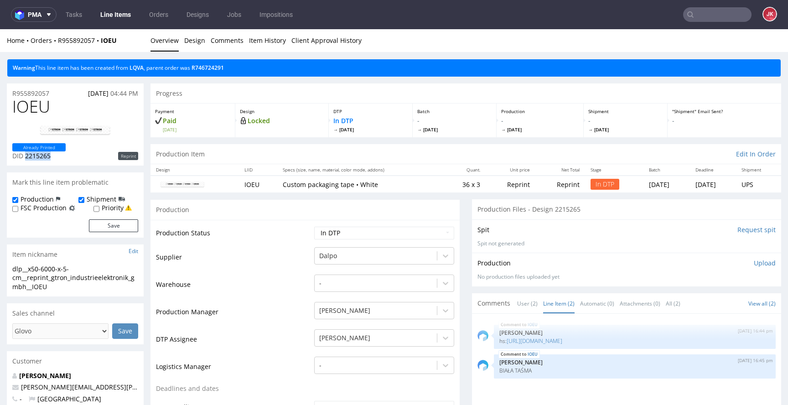
copy span "2215265"
click at [144, 68] on link "LQVA" at bounding box center [137, 68] width 14 height 8
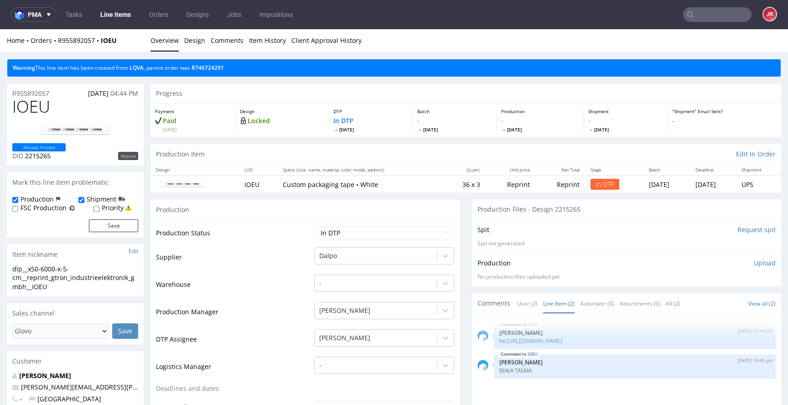
click at [758, 264] on p "Upload" at bounding box center [765, 263] width 22 height 9
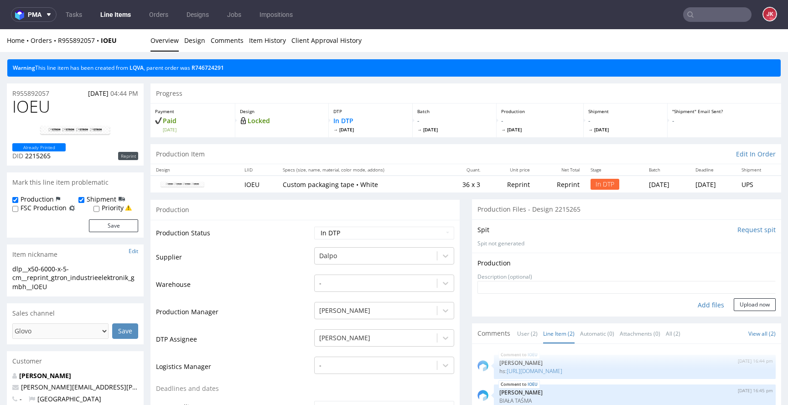
click at [703, 307] on div "Add files" at bounding box center [711, 305] width 46 height 14
type input "C:\fakepath\dlp__x50-6000-x-5-cm__reprint_gtron_industrieelektronik_gmbh__IOEU_…"
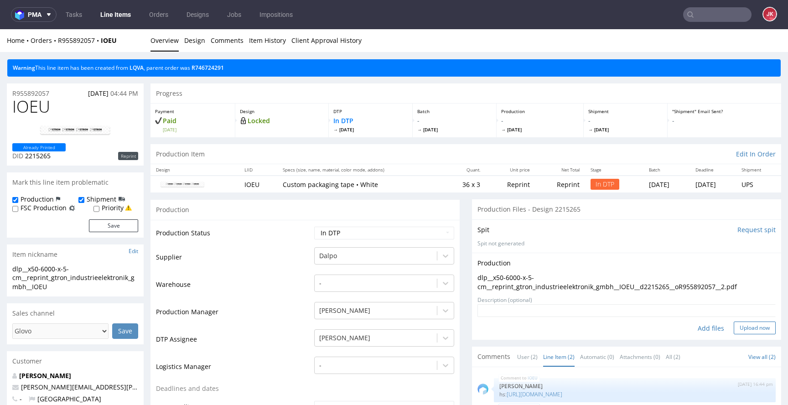
click at [735, 328] on button "Upload now" at bounding box center [755, 328] width 42 height 13
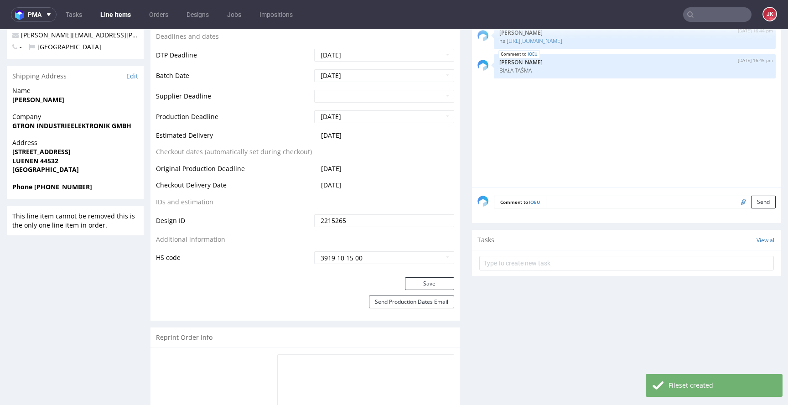
scroll to position [341, 0]
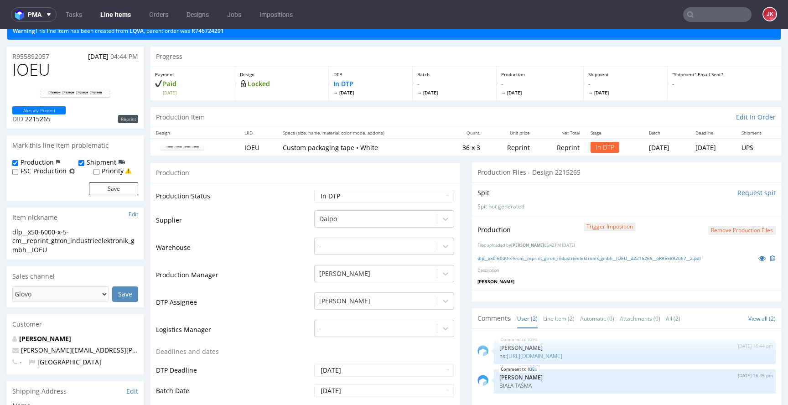
scroll to position [0, 0]
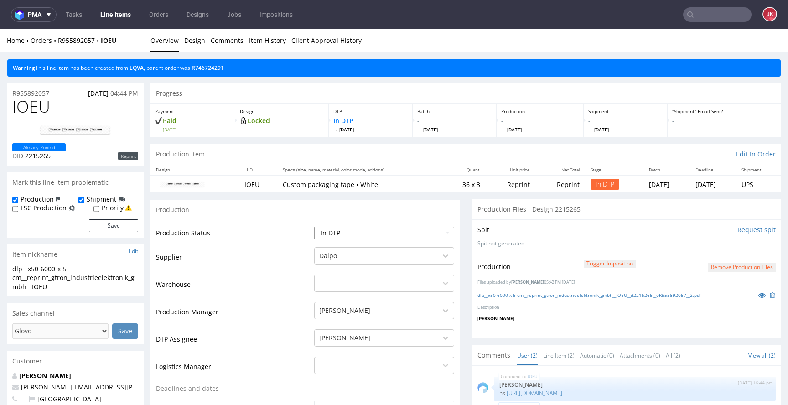
click at [361, 229] on select "Waiting for Artwork Waiting for Diecut Waiting for Mockup Waiting for DTP Waiti…" at bounding box center [384, 233] width 140 height 13
select select "dtp_production_ready"
click at [314, 227] on select "Waiting for Artwork Waiting for Diecut Waiting for Mockup Waiting for DTP Waiti…" at bounding box center [384, 233] width 140 height 13
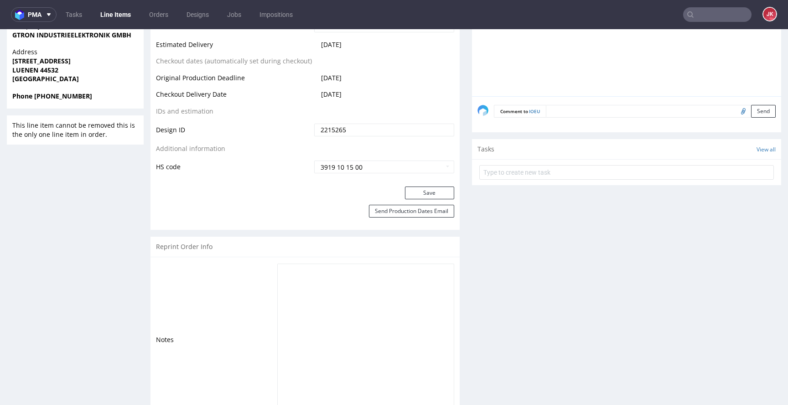
scroll to position [459, 0]
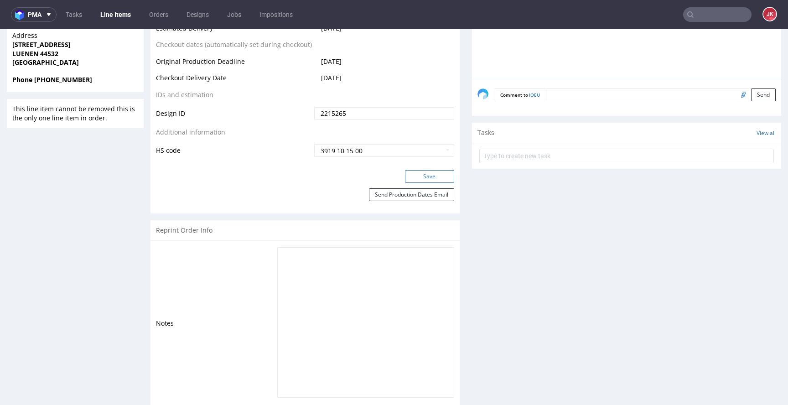
click at [426, 175] on button "Save" at bounding box center [429, 176] width 49 height 13
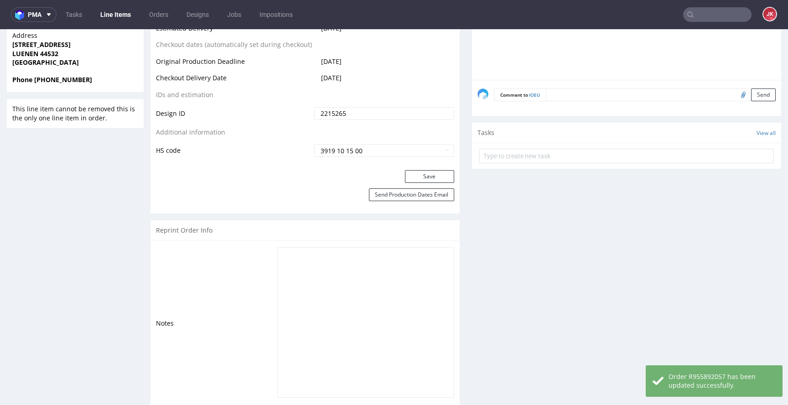
click at [459, 158] on div "Progress Payment Paid Tue 02 Sep Design Locked DTP DTP Production Ready Fri 5 S…" at bounding box center [466, 408] width 631 height 1568
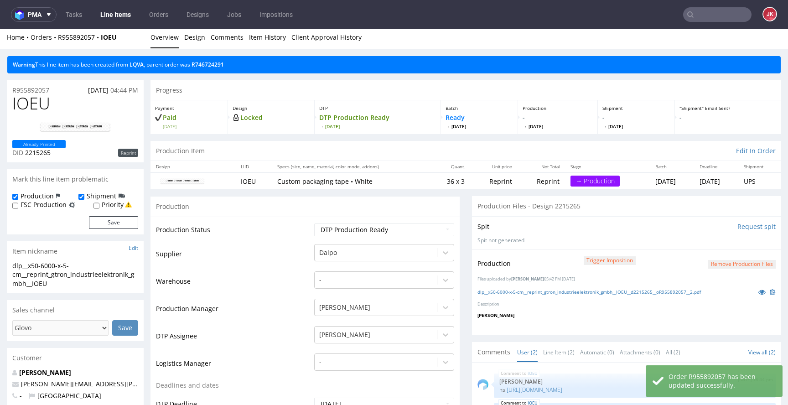
scroll to position [0, 0]
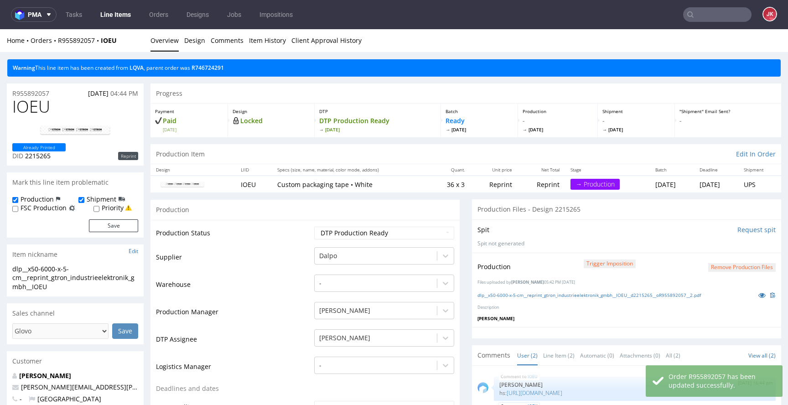
click at [304, 258] on td "Supplier" at bounding box center [234, 259] width 156 height 27
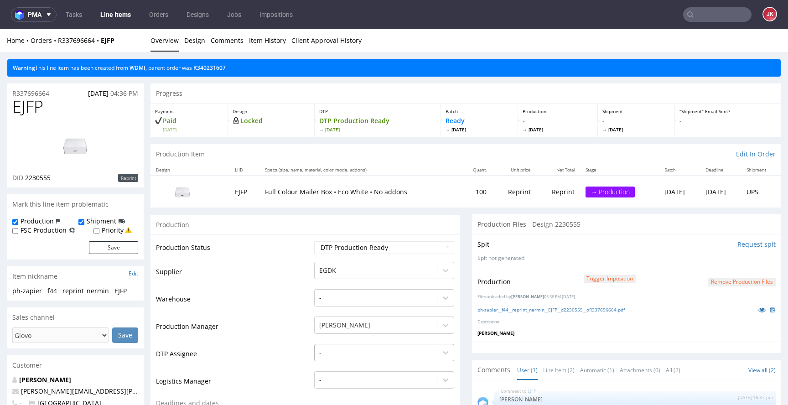
click at [336, 357] on div "-" at bounding box center [384, 350] width 140 height 13
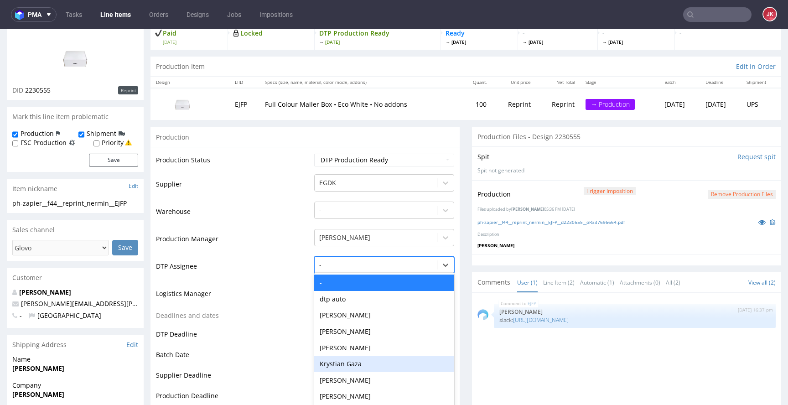
scroll to position [96, 0]
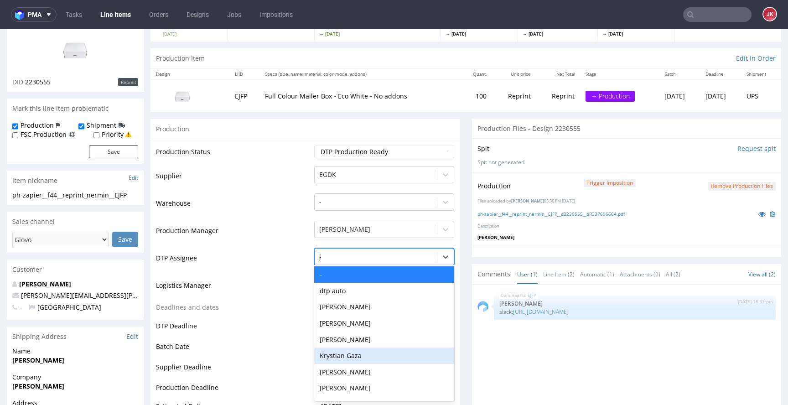
type input "jan"
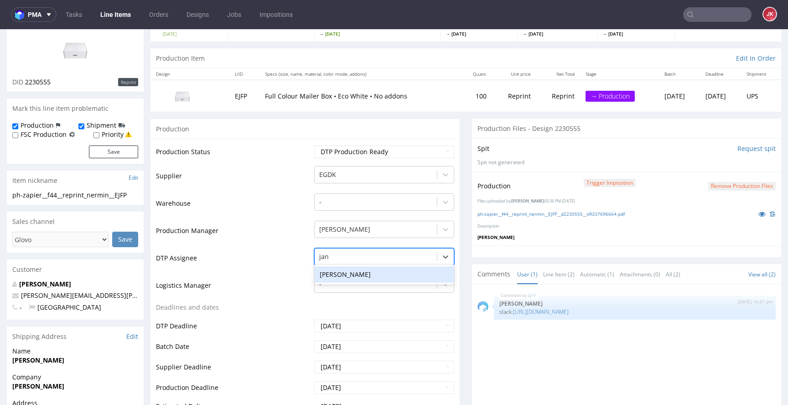
click at [356, 275] on div "[PERSON_NAME]" at bounding box center [384, 274] width 140 height 16
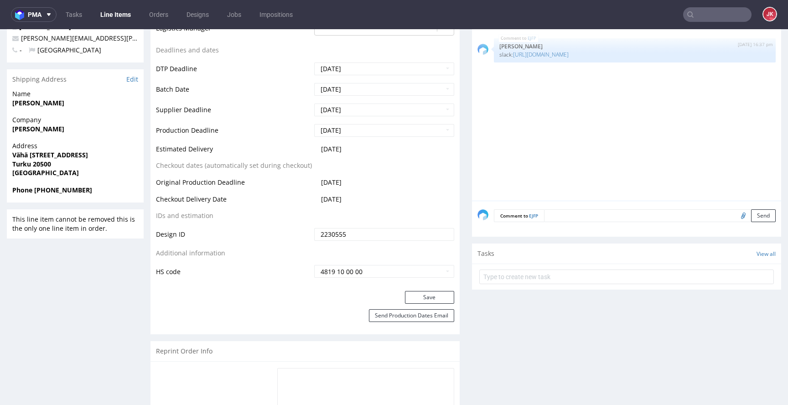
scroll to position [390, 0]
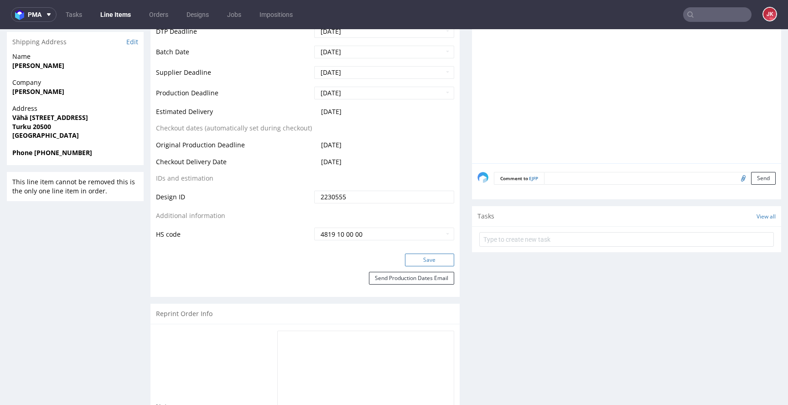
click at [412, 262] on button "Save" at bounding box center [429, 260] width 49 height 13
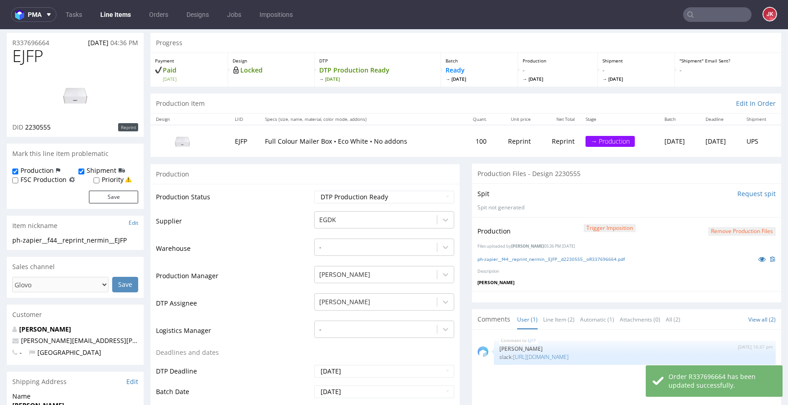
scroll to position [0, 0]
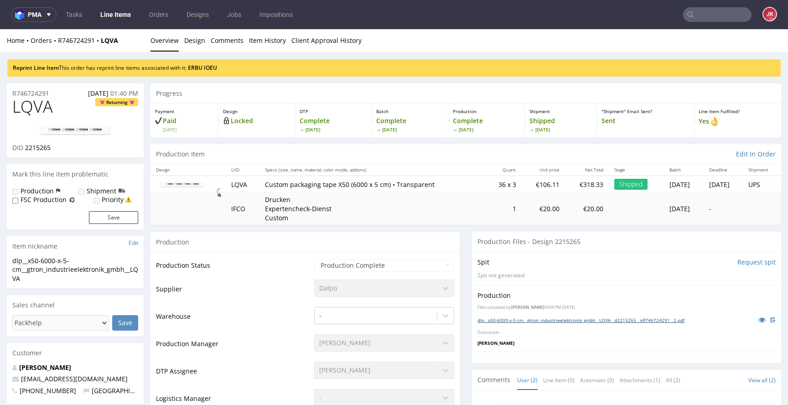
click at [522, 321] on link "dlp__x50-6000-x-5-cm__gtron_industrieelektronik_gmbh__LQVA__d2215265__oR7467242…" at bounding box center [581, 320] width 207 height 6
click at [184, 43] on link "Design" at bounding box center [194, 40] width 21 height 22
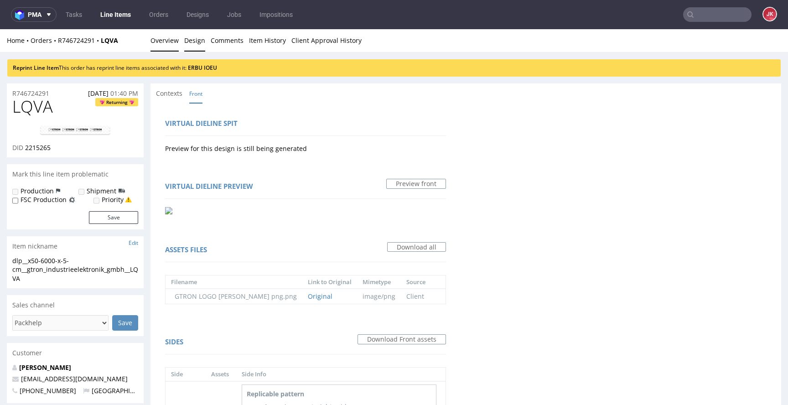
click at [169, 39] on link "Overview" at bounding box center [165, 40] width 28 height 22
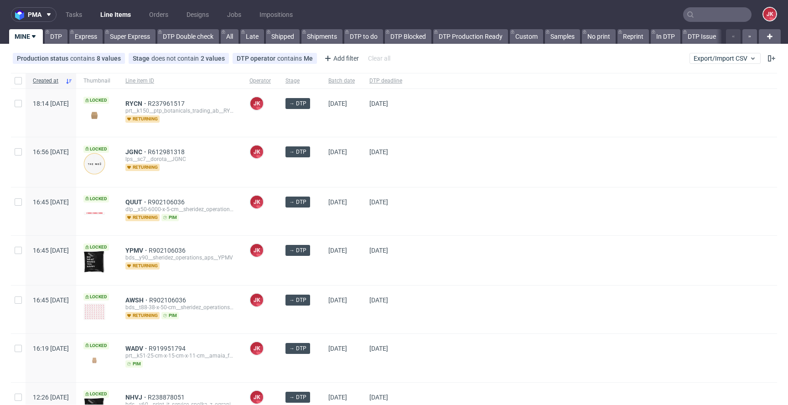
click at [458, 241] on div at bounding box center [594, 260] width 368 height 49
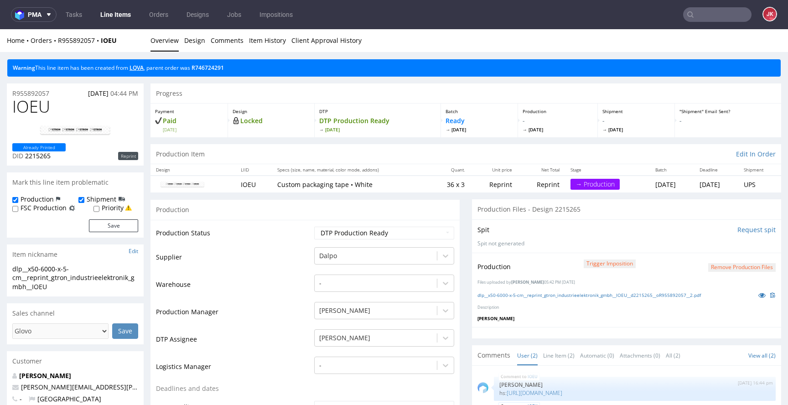
click at [141, 68] on link "LQVA" at bounding box center [137, 68] width 14 height 8
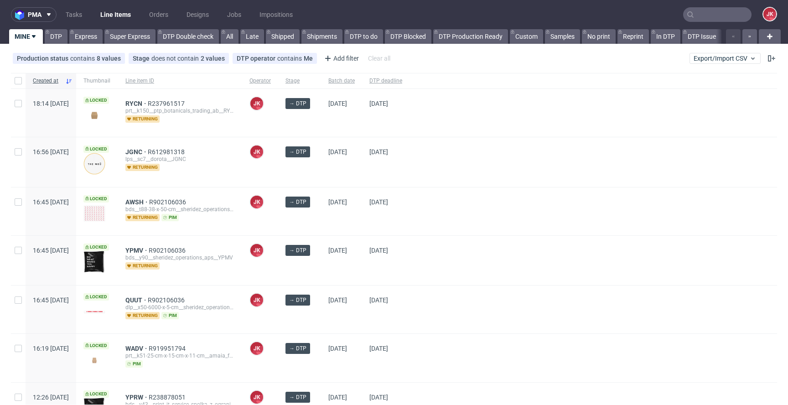
click at [456, 213] on div at bounding box center [594, 211] width 368 height 48
click at [362, 224] on div "[DATE]" at bounding box center [341, 211] width 41 height 48
click at [397, 220] on div "[DATE]" at bounding box center [385, 211] width 47 height 48
click at [349, 265] on div "[DATE]" at bounding box center [341, 260] width 41 height 48
click at [321, 265] on div "→ DTP" at bounding box center [299, 261] width 43 height 48
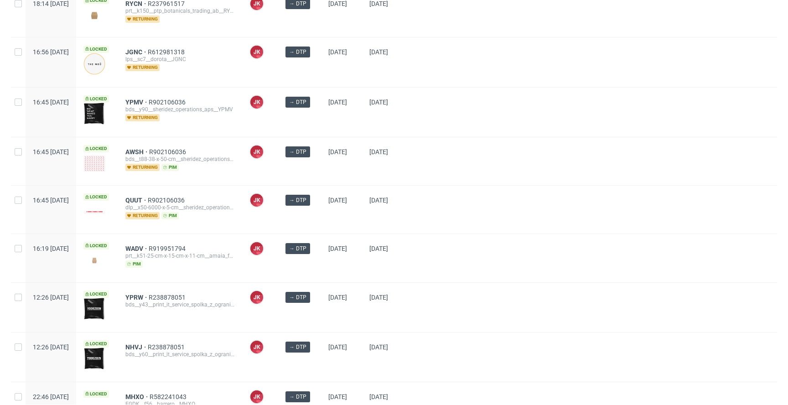
scroll to position [154, 0]
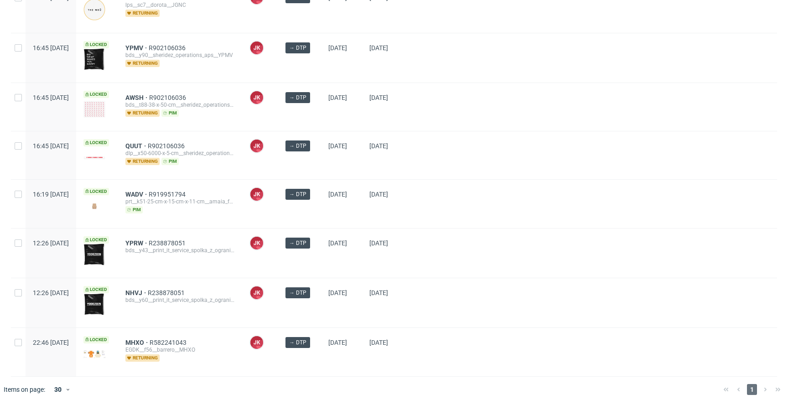
click at [321, 263] on div "→ DTP" at bounding box center [299, 253] width 43 height 49
